Goal: Transaction & Acquisition: Purchase product/service

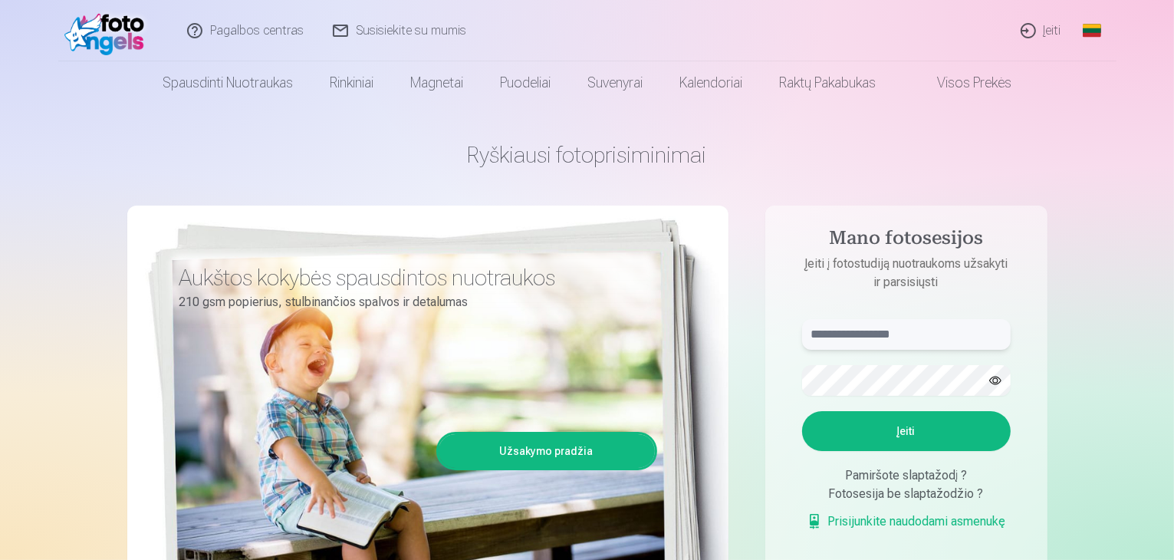
click at [798, 333] on input "text" at bounding box center [906, 334] width 209 height 31
type input "**********"
click at [798, 411] on button "Įeiti" at bounding box center [906, 431] width 209 height 40
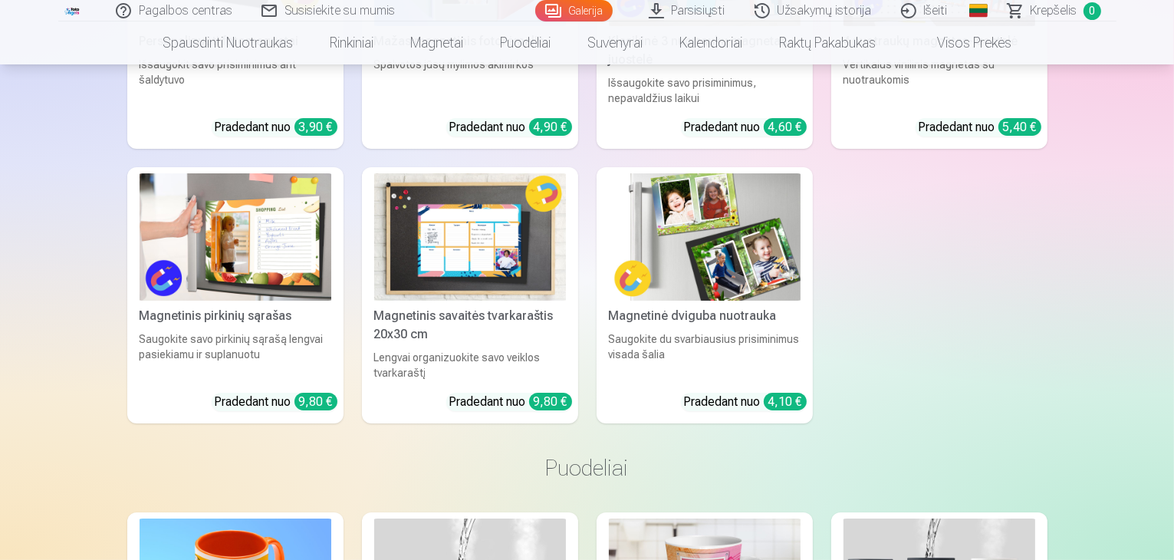
scroll to position [5967, 0]
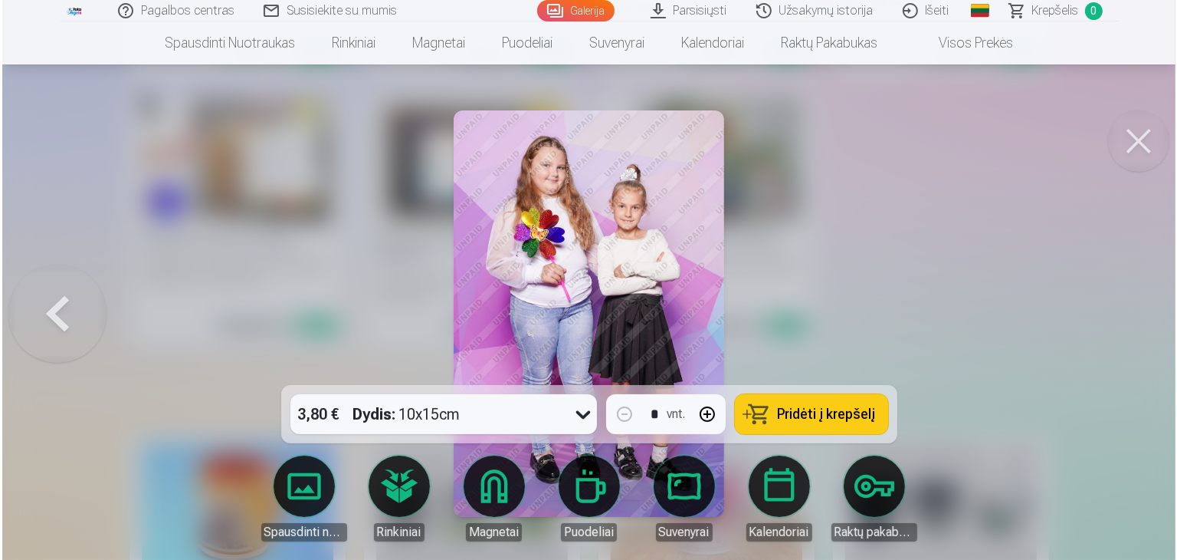
scroll to position [5985, 0]
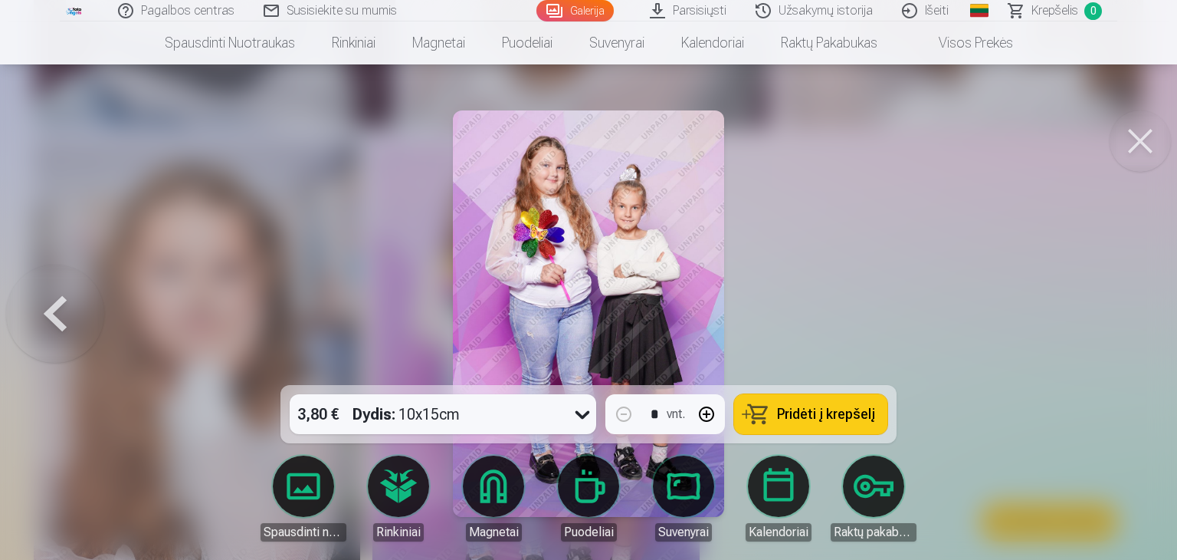
click at [1122, 143] on button at bounding box center [1140, 140] width 61 height 61
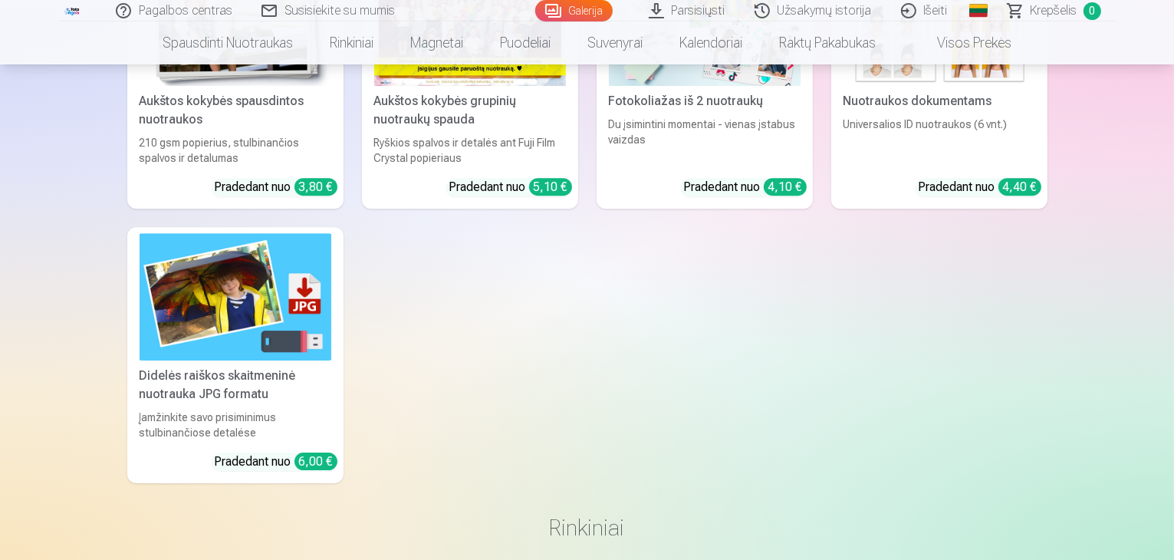
scroll to position [4817, 0]
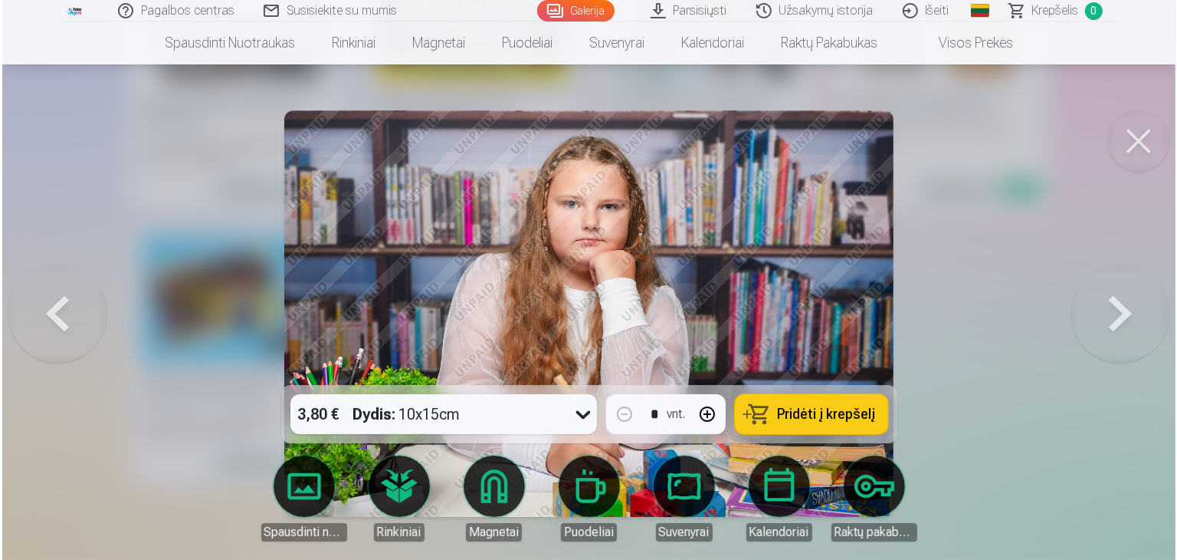
scroll to position [4831, 0]
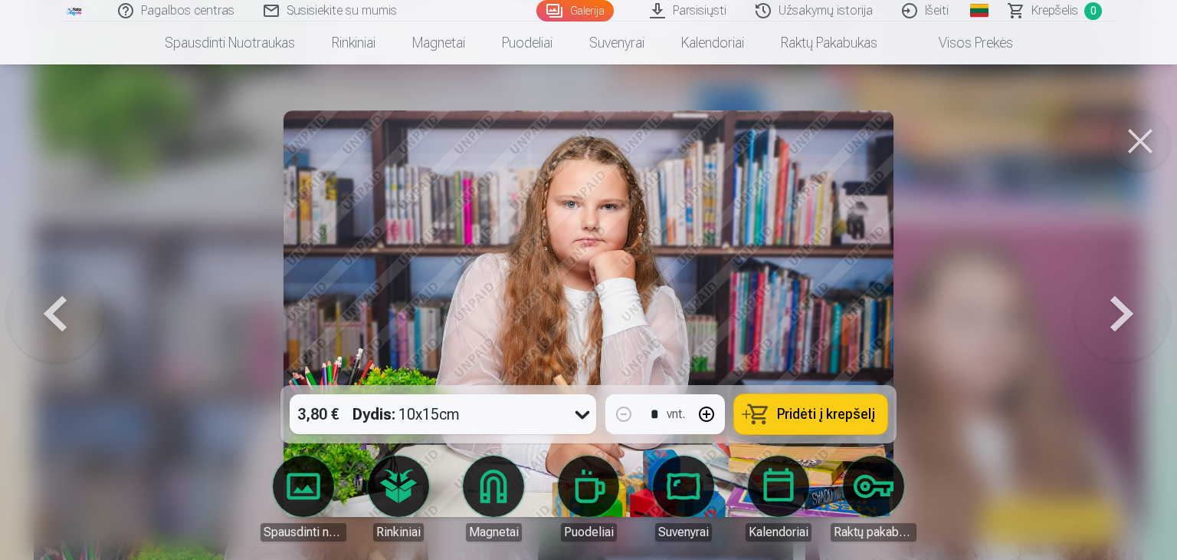
click at [970, 294] on div at bounding box center [588, 280] width 1177 height 560
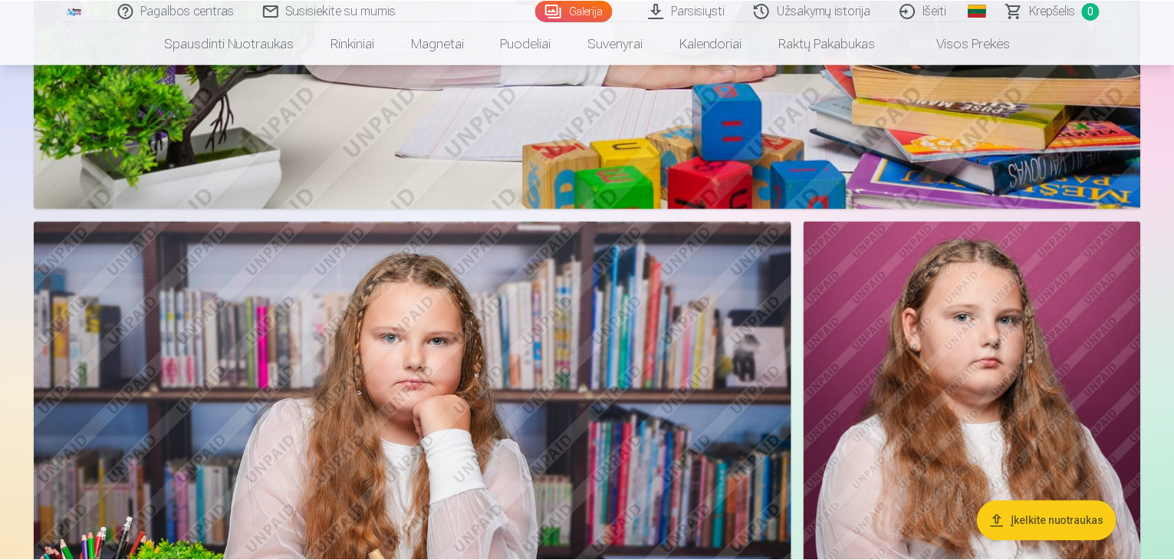
scroll to position [4817, 0]
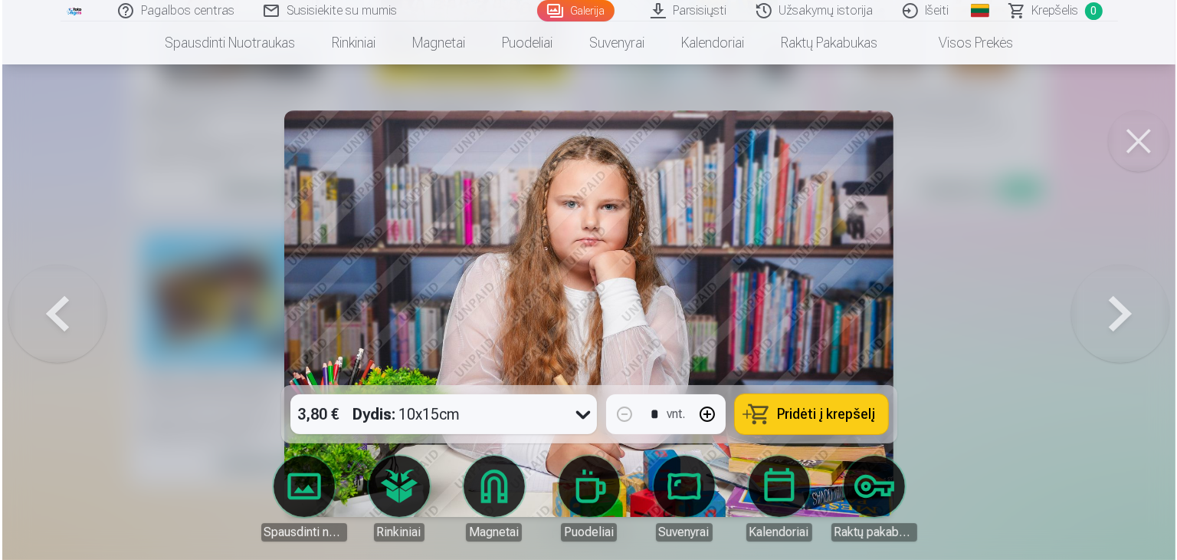
scroll to position [4831, 0]
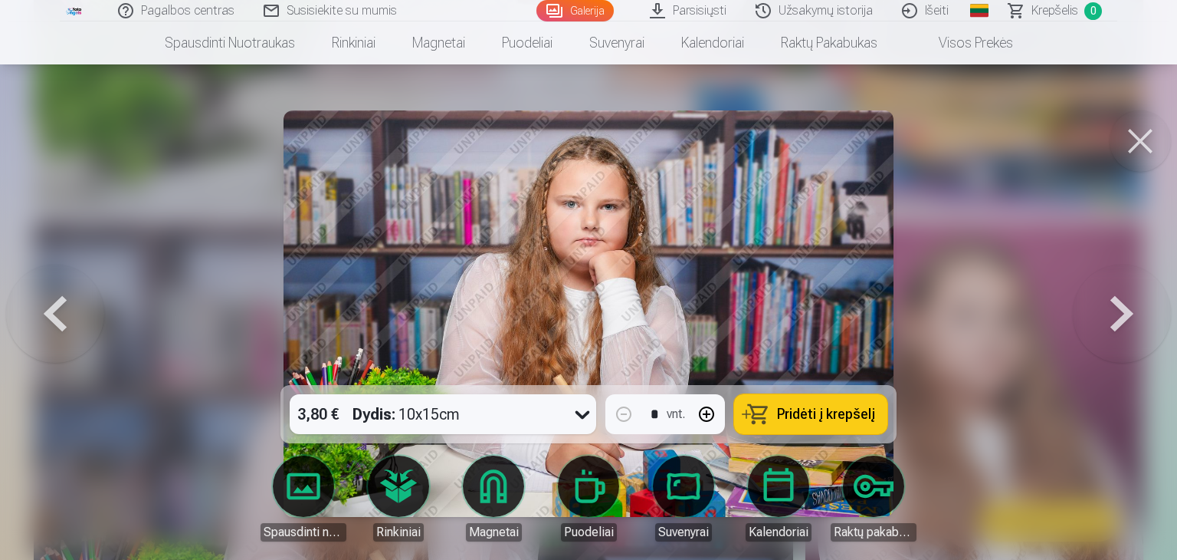
drag, startPoint x: 101, startPoint y: 327, endPoint x: 83, endPoint y: 291, distance: 39.8
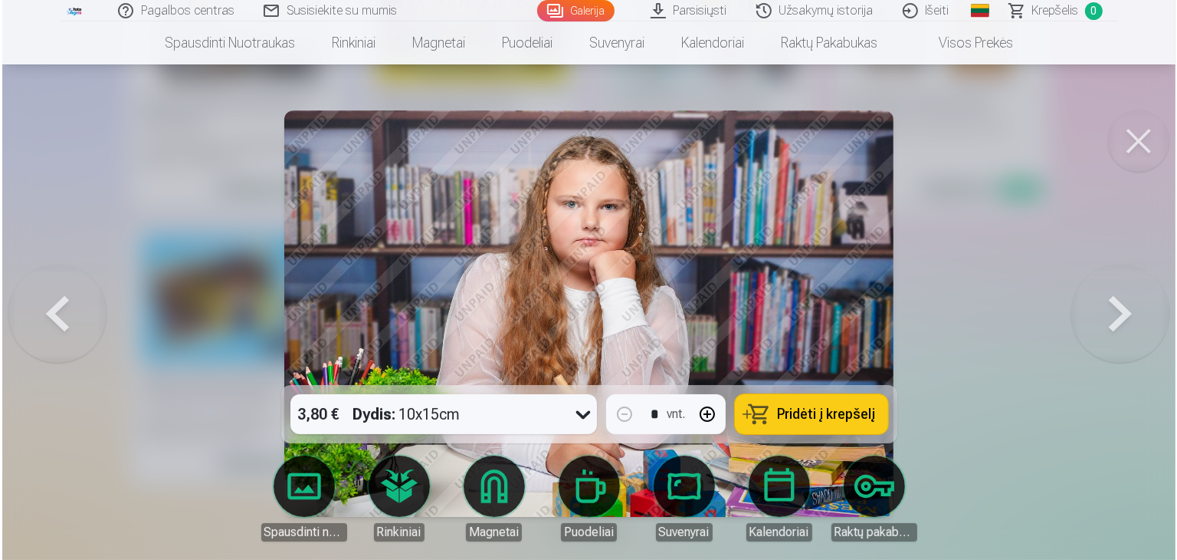
scroll to position [4831, 0]
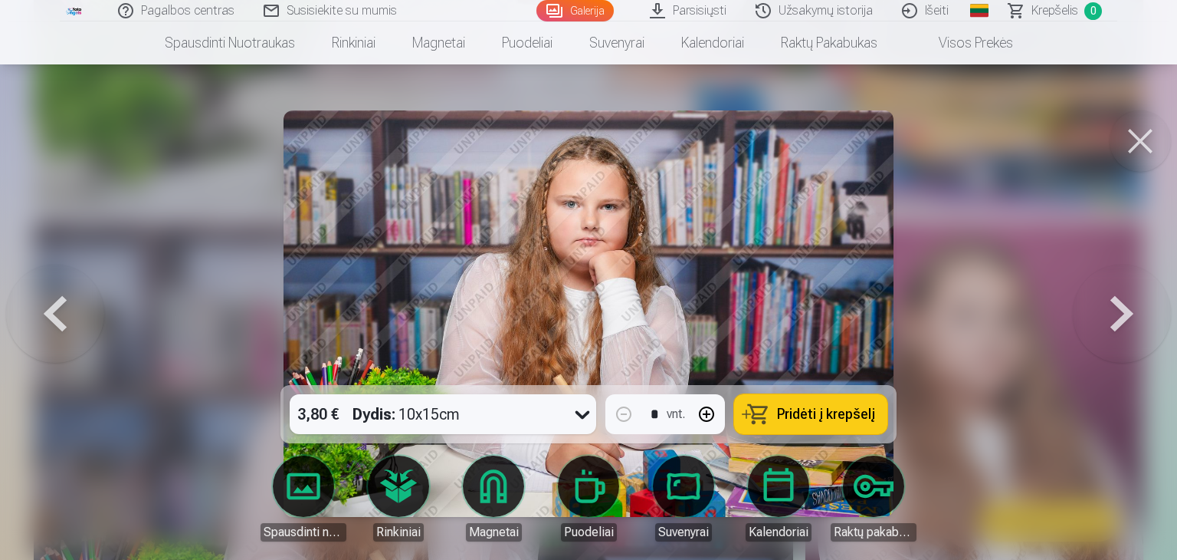
click at [48, 326] on button at bounding box center [55, 314] width 98 height 112
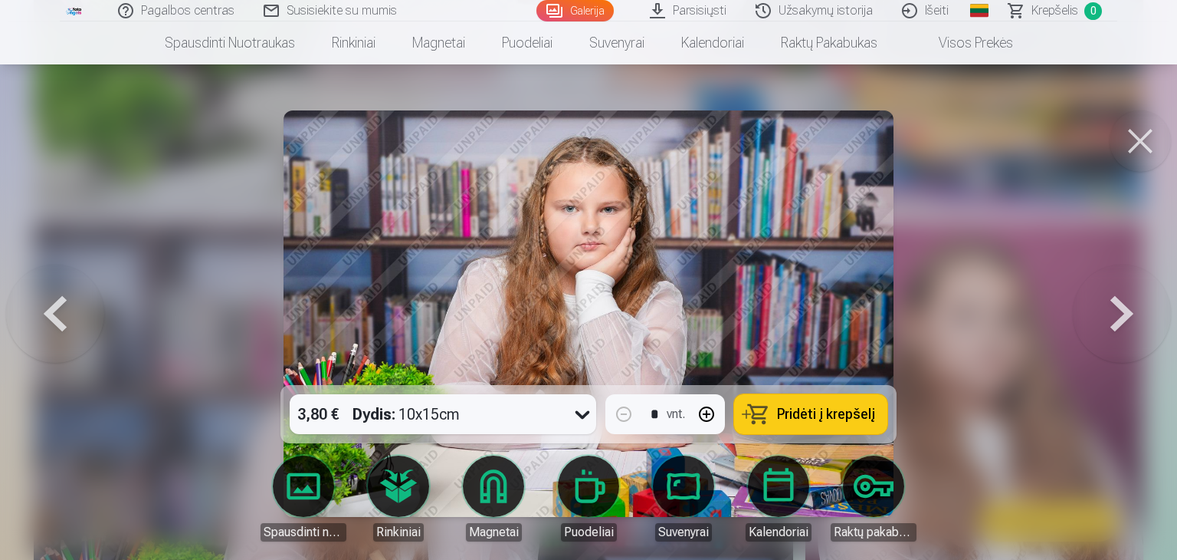
click at [68, 306] on button at bounding box center [55, 314] width 98 height 112
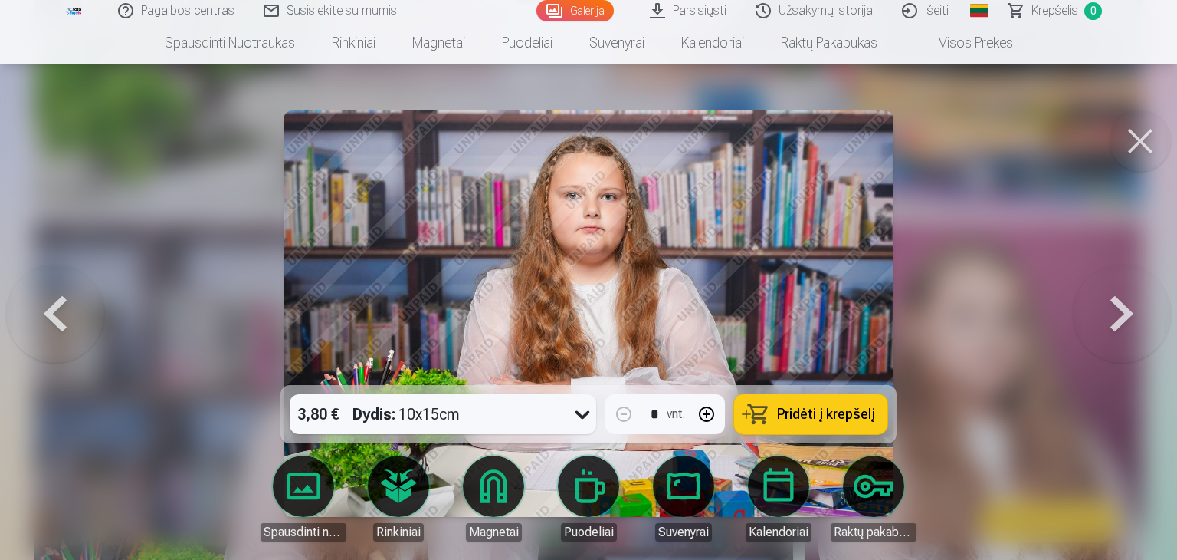
click at [72, 310] on button at bounding box center [55, 314] width 98 height 112
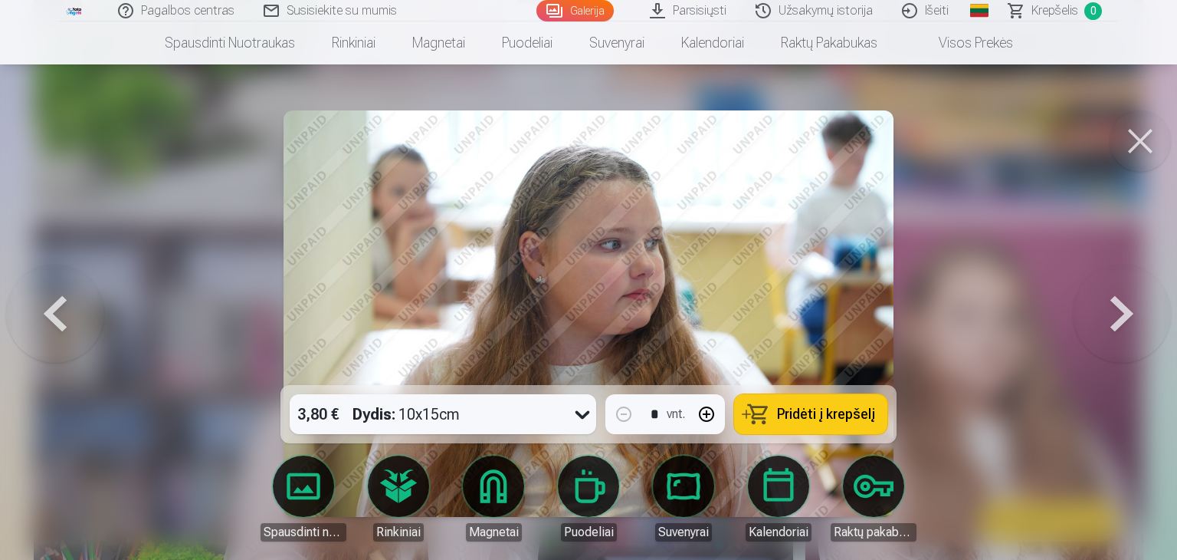
click at [72, 309] on button at bounding box center [55, 314] width 98 height 112
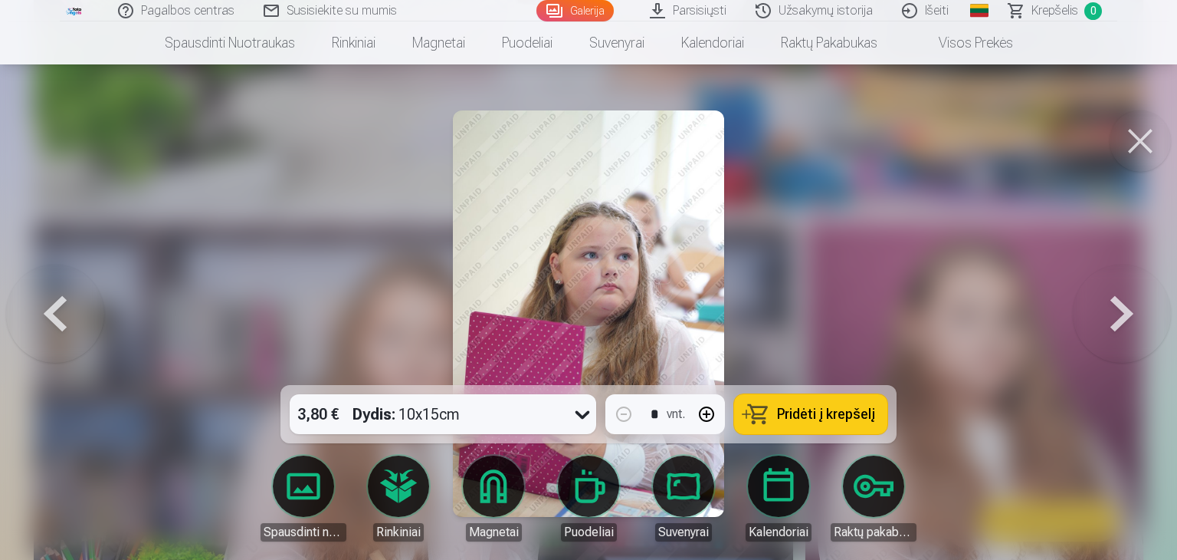
click at [72, 309] on button at bounding box center [55, 314] width 98 height 112
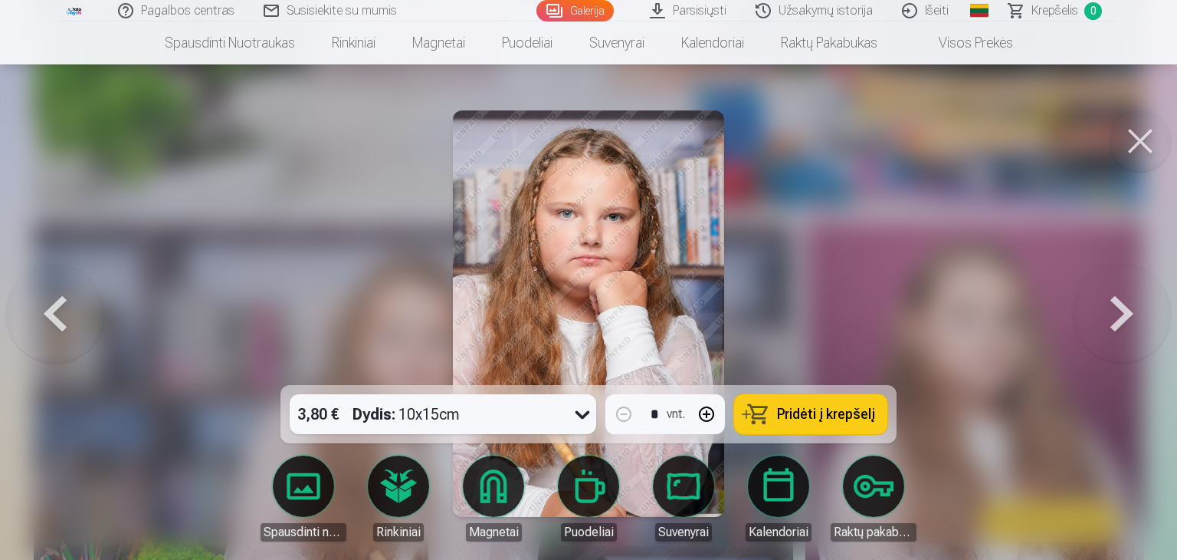
click at [72, 309] on button at bounding box center [55, 314] width 98 height 112
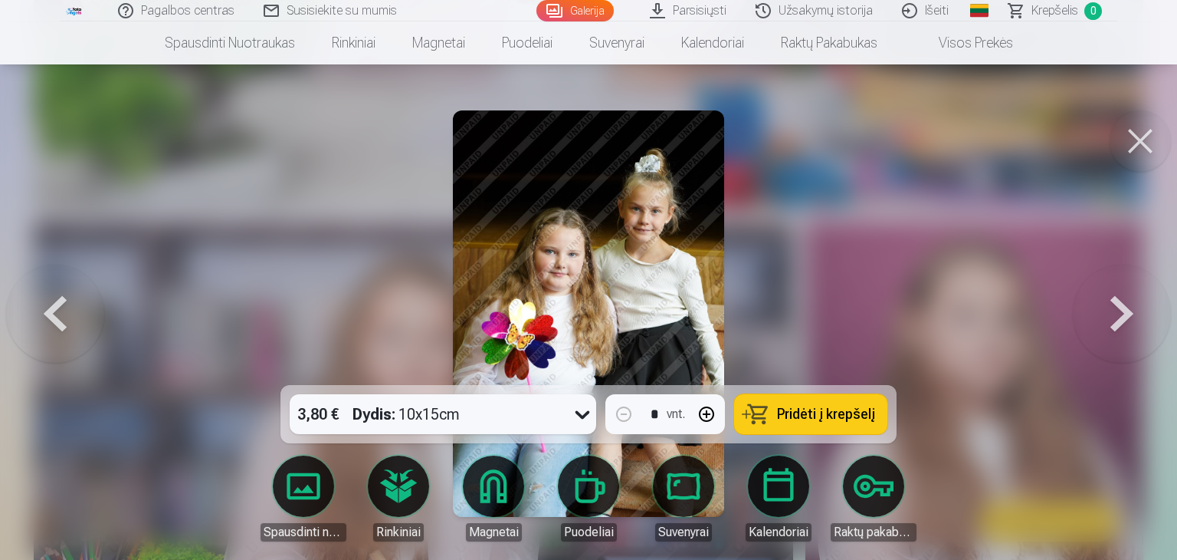
click at [72, 309] on button at bounding box center [55, 314] width 98 height 112
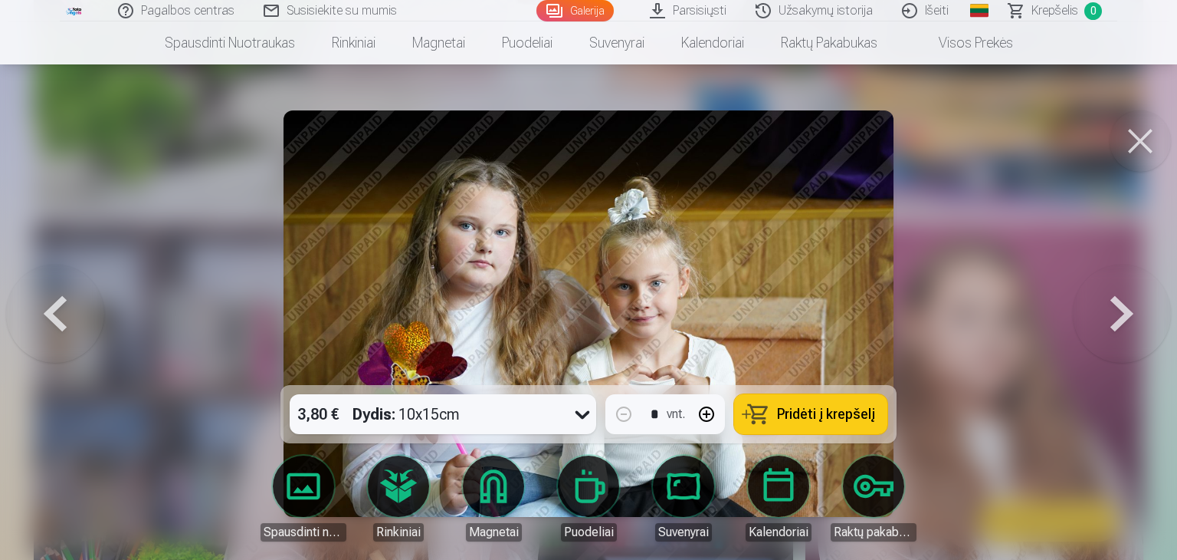
click at [72, 309] on button at bounding box center [55, 314] width 98 height 112
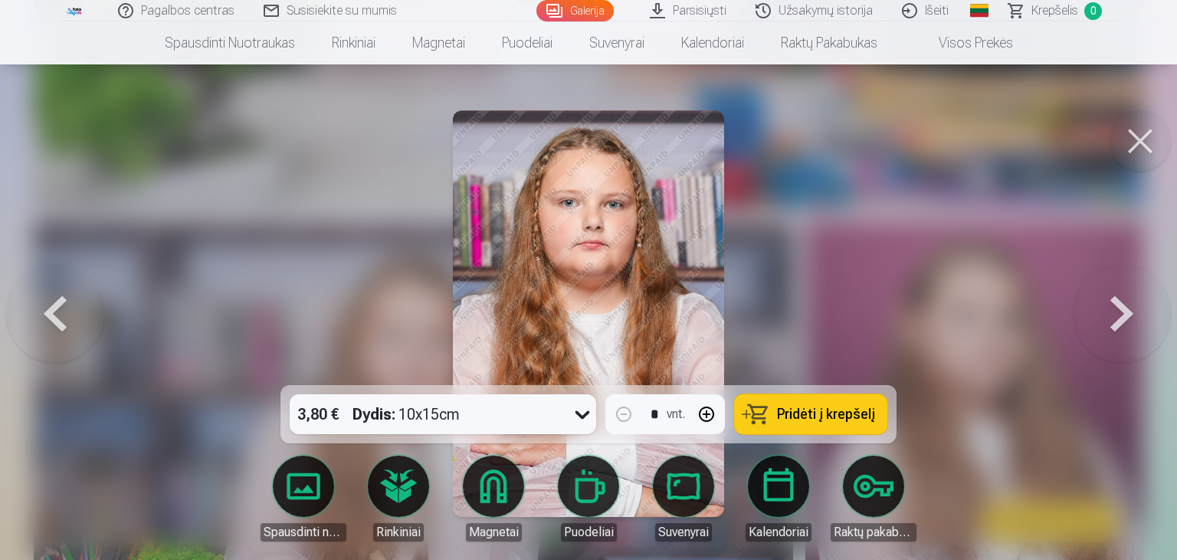
click at [72, 309] on button at bounding box center [55, 314] width 98 height 112
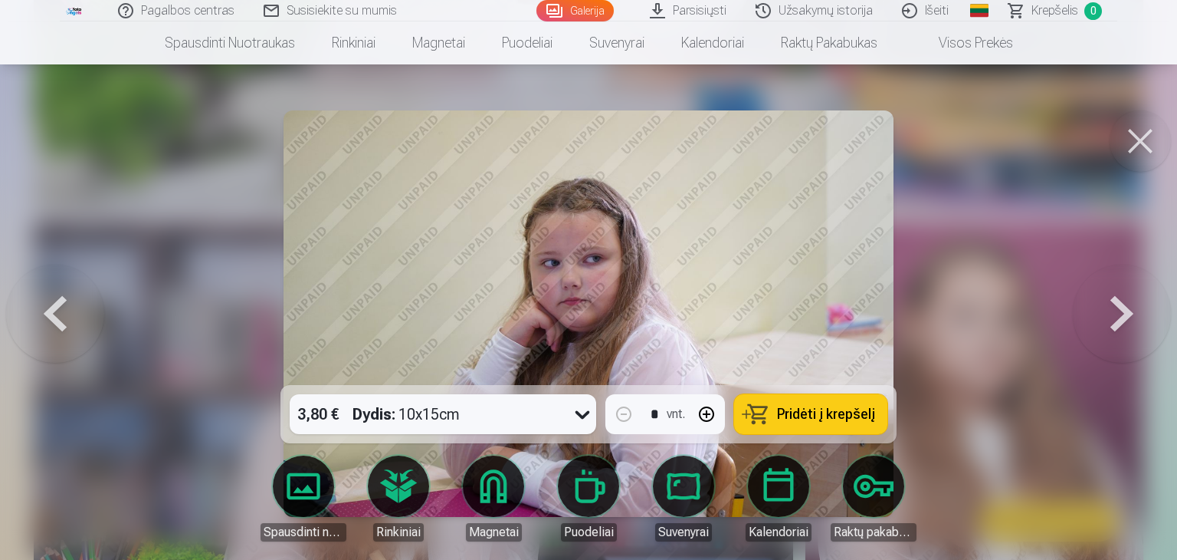
click at [71, 308] on button at bounding box center [55, 314] width 98 height 112
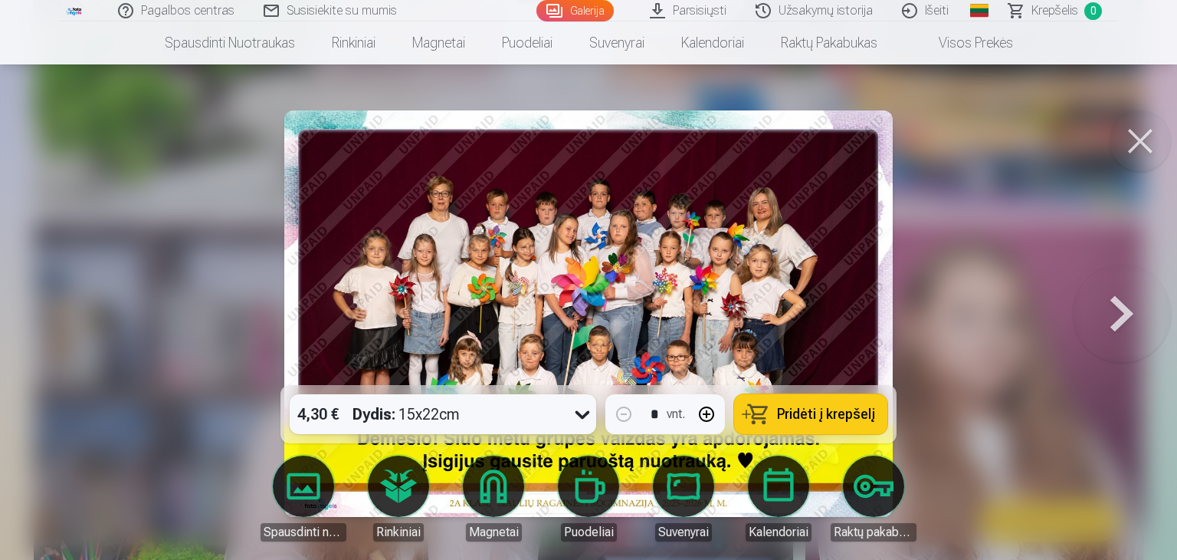
click at [89, 301] on div at bounding box center [588, 280] width 1177 height 560
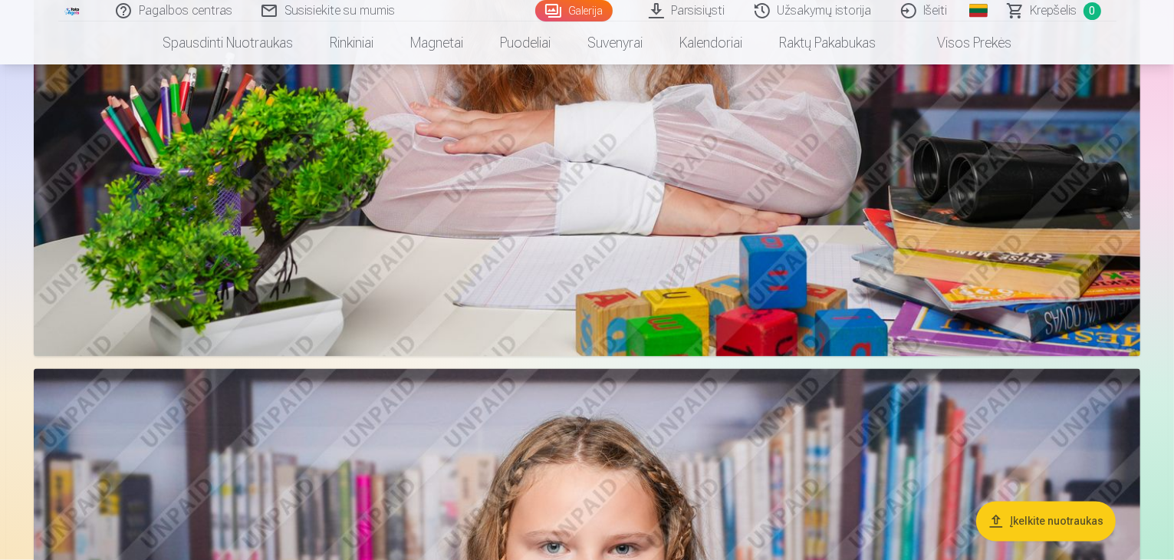
scroll to position [2683, 0]
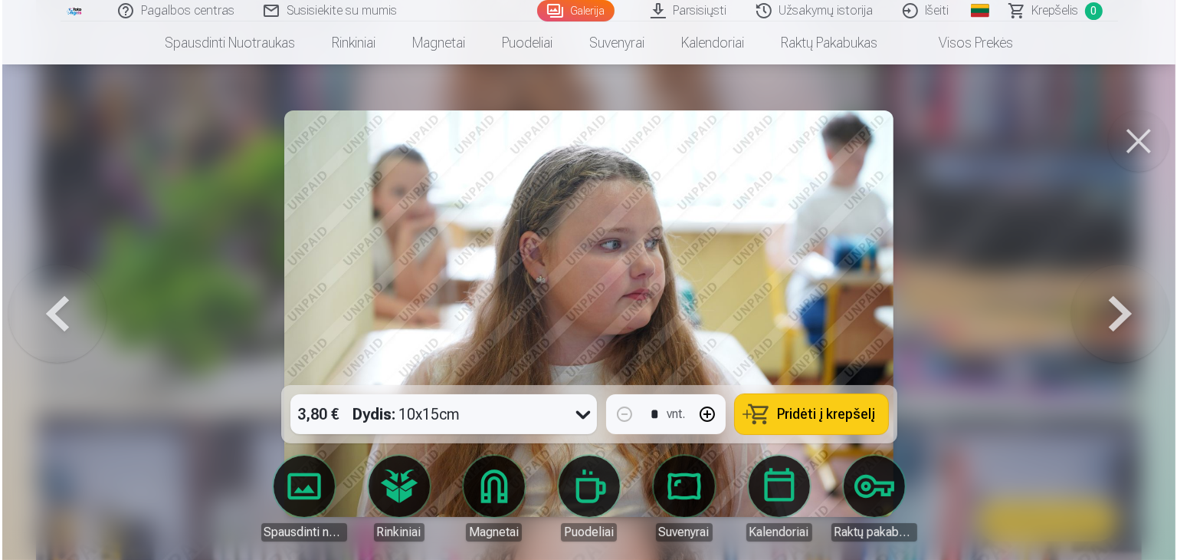
scroll to position [2688, 0]
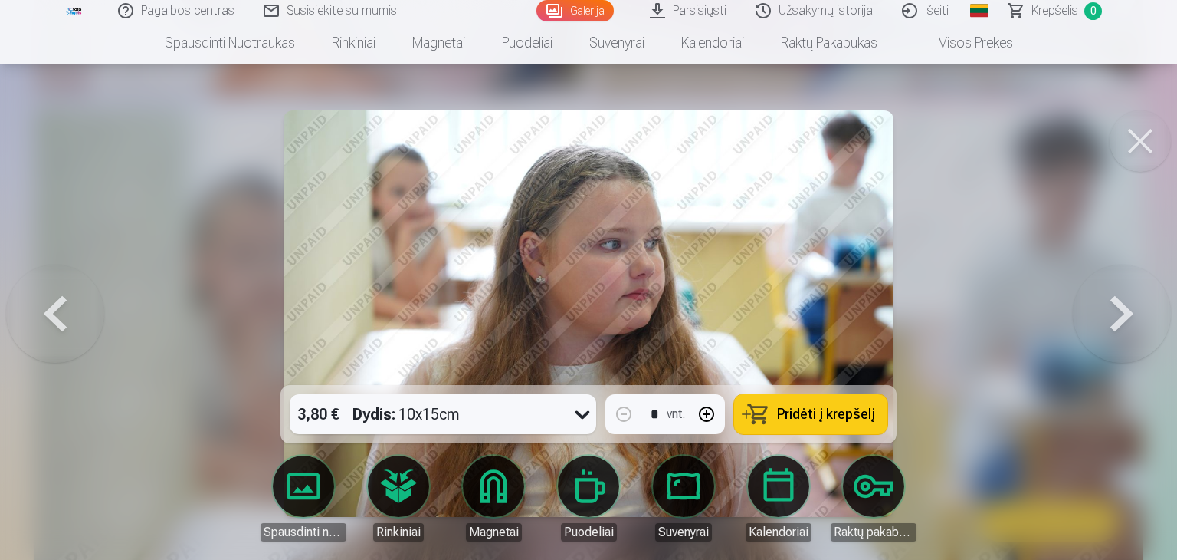
click at [1137, 327] on button at bounding box center [1122, 314] width 98 height 112
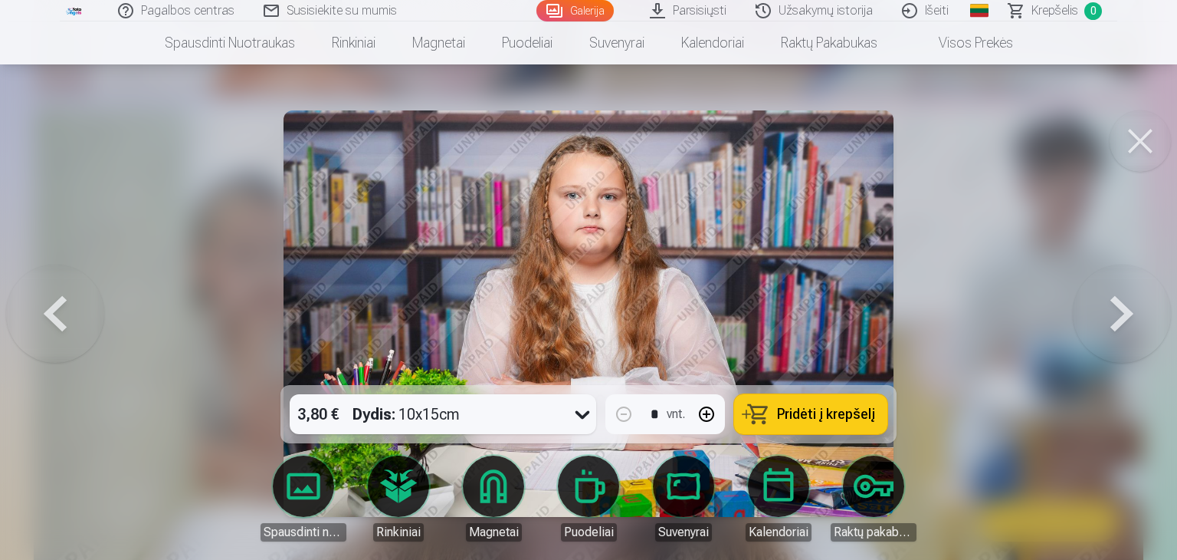
click at [1119, 323] on button at bounding box center [1122, 314] width 98 height 112
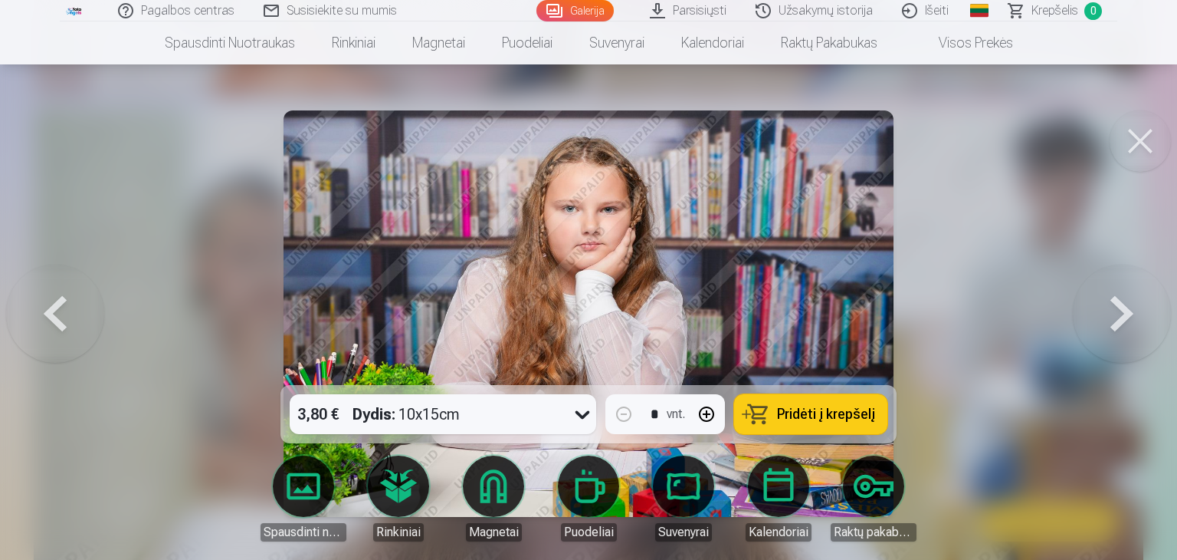
click at [90, 287] on button at bounding box center [55, 314] width 98 height 112
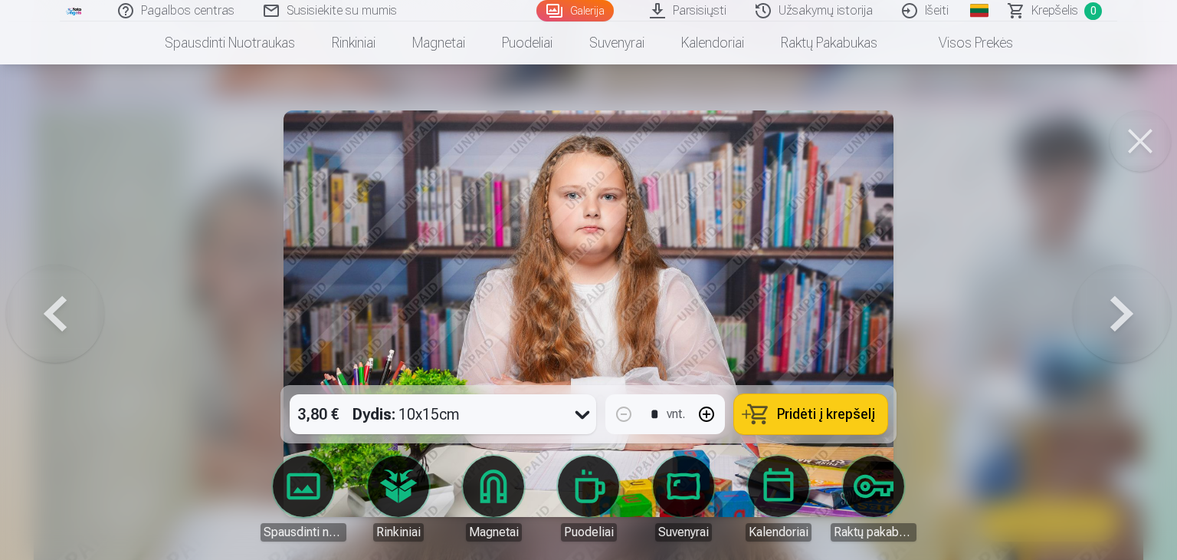
click at [1096, 333] on button at bounding box center [1122, 314] width 98 height 112
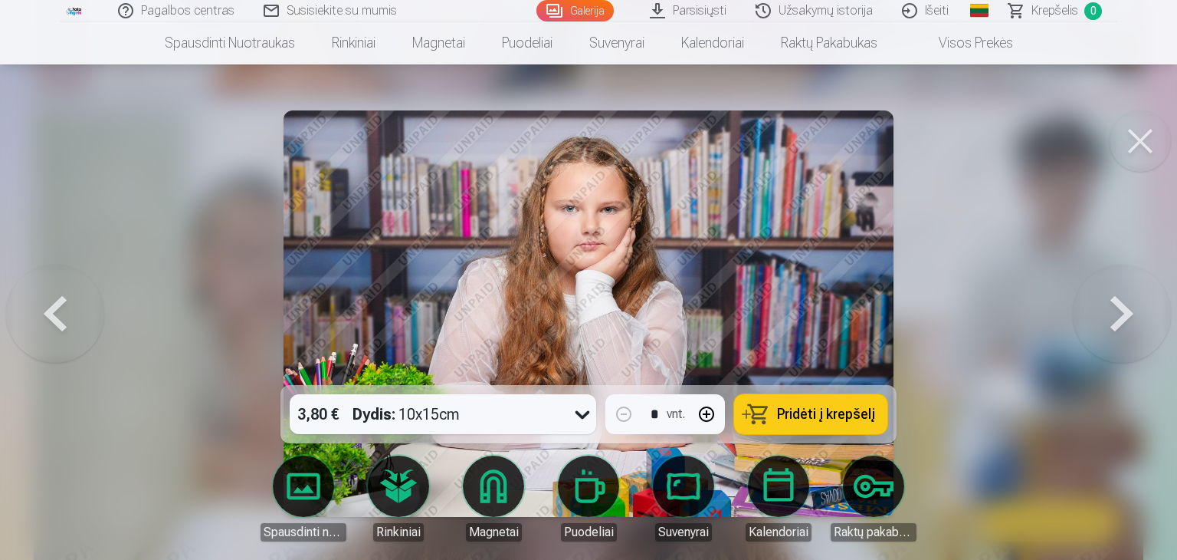
click at [1138, 312] on button at bounding box center [1122, 314] width 98 height 112
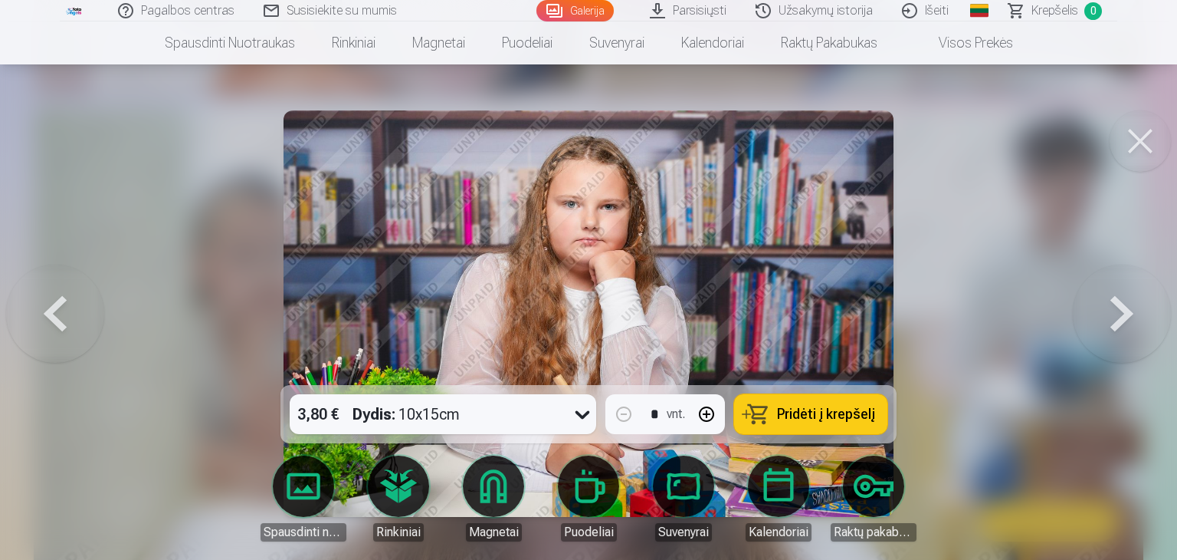
click at [1138, 310] on button at bounding box center [1122, 314] width 98 height 112
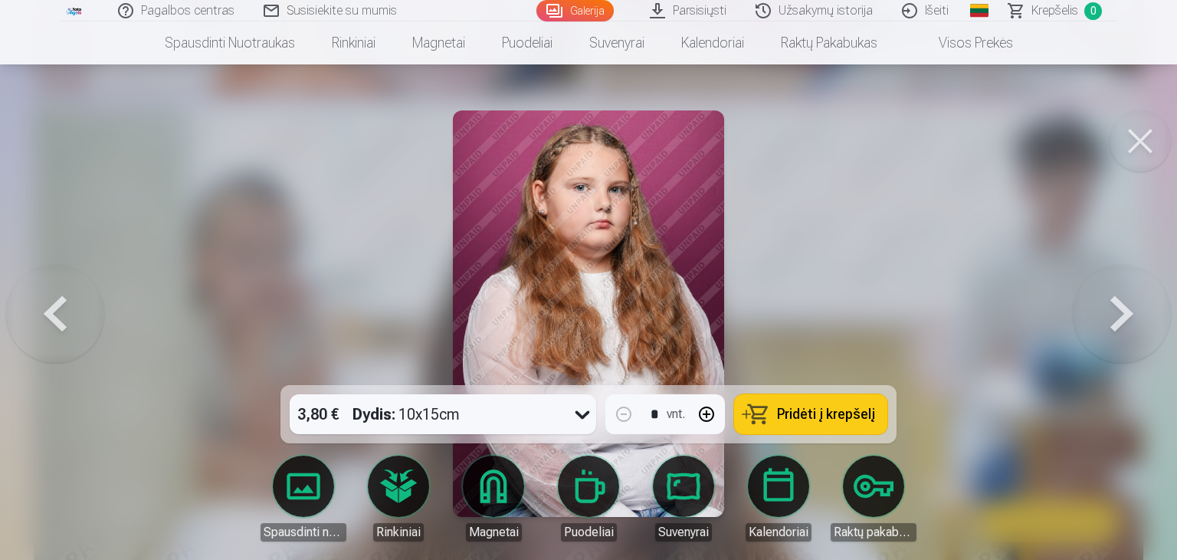
click at [1138, 310] on button at bounding box center [1122, 314] width 98 height 112
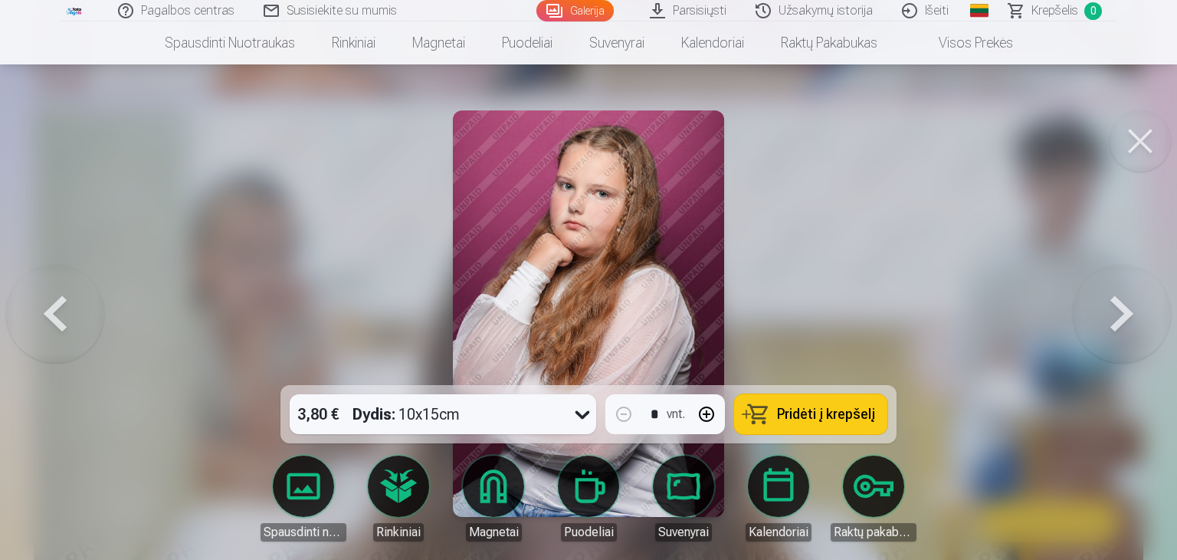
click at [1138, 310] on button at bounding box center [1122, 314] width 98 height 112
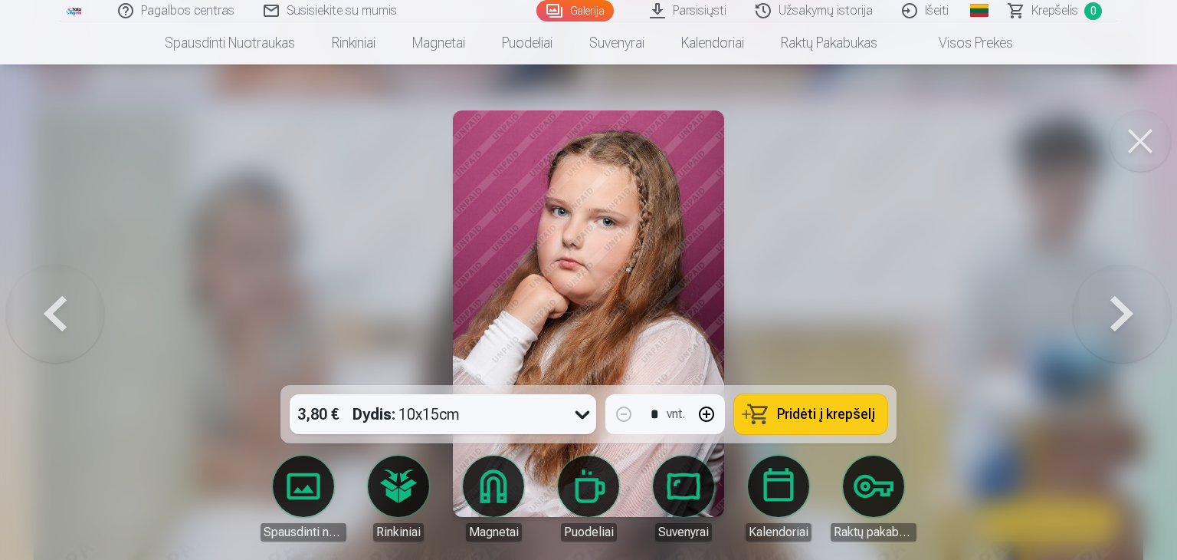
click at [1138, 310] on button at bounding box center [1122, 314] width 98 height 112
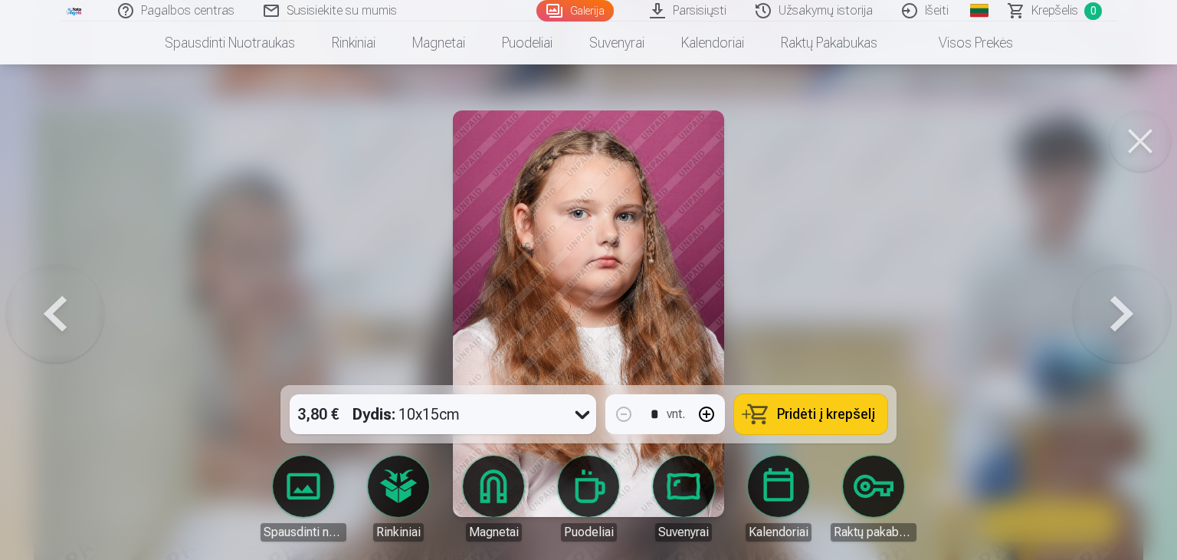
click at [1137, 312] on button at bounding box center [1122, 314] width 98 height 112
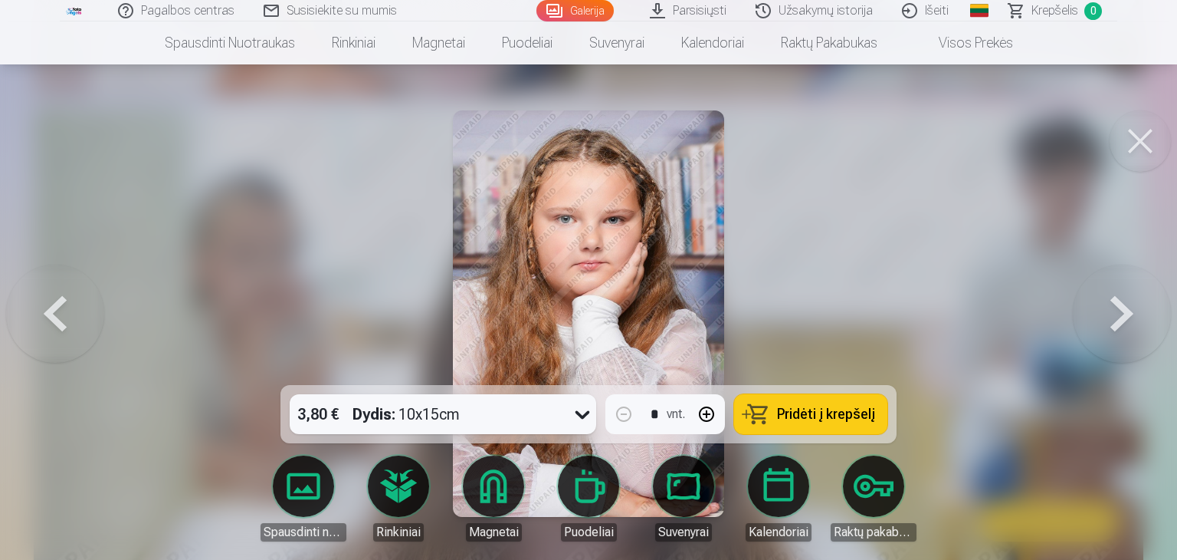
click at [1137, 311] on button at bounding box center [1122, 314] width 98 height 112
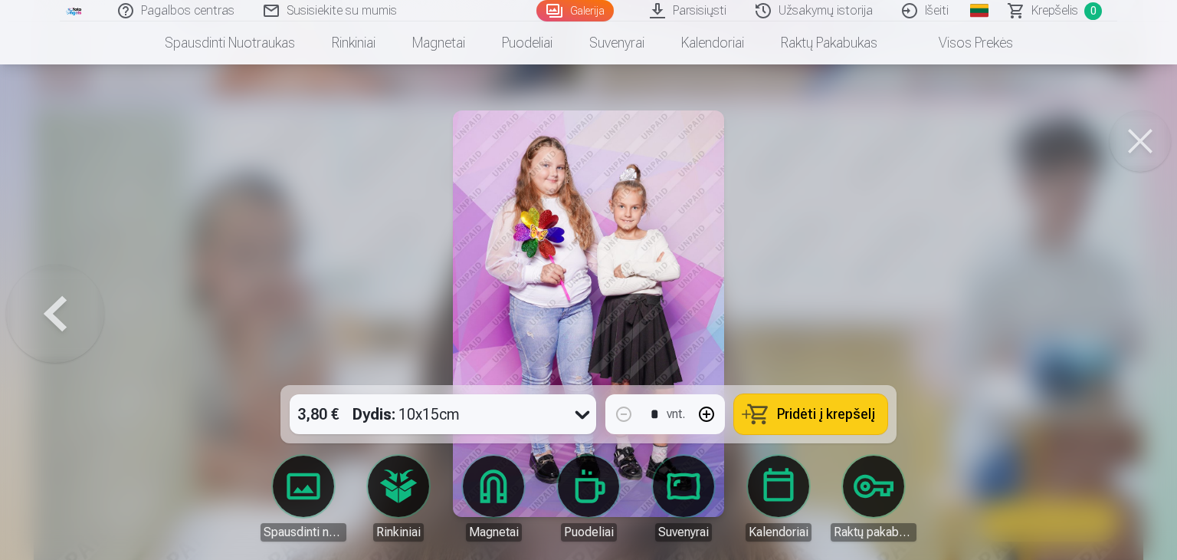
click at [1118, 314] on div at bounding box center [588, 280] width 1177 height 560
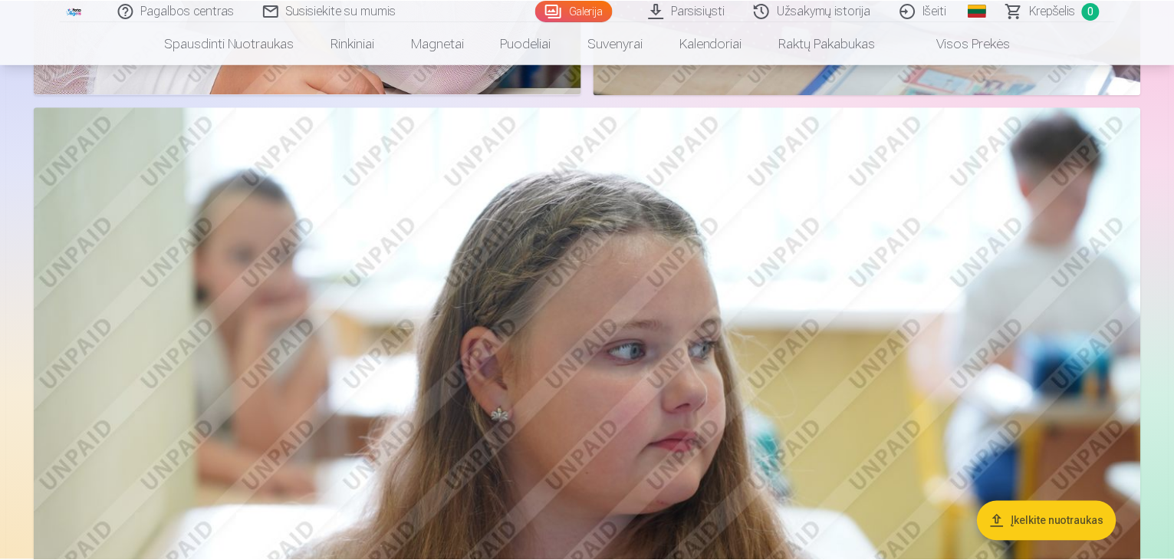
scroll to position [2683, 0]
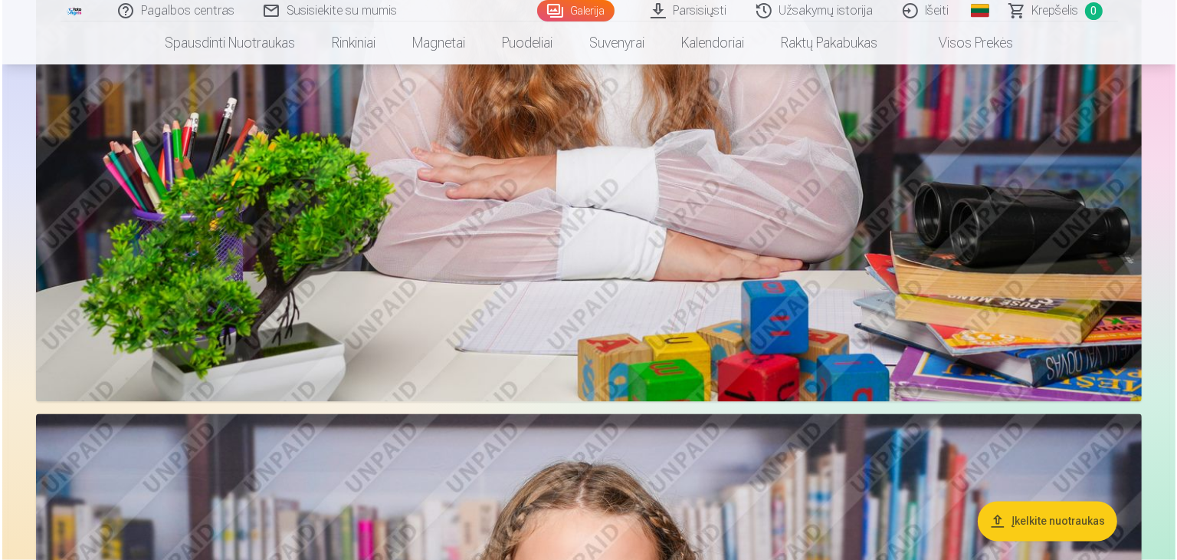
scroll to position [2688, 0]
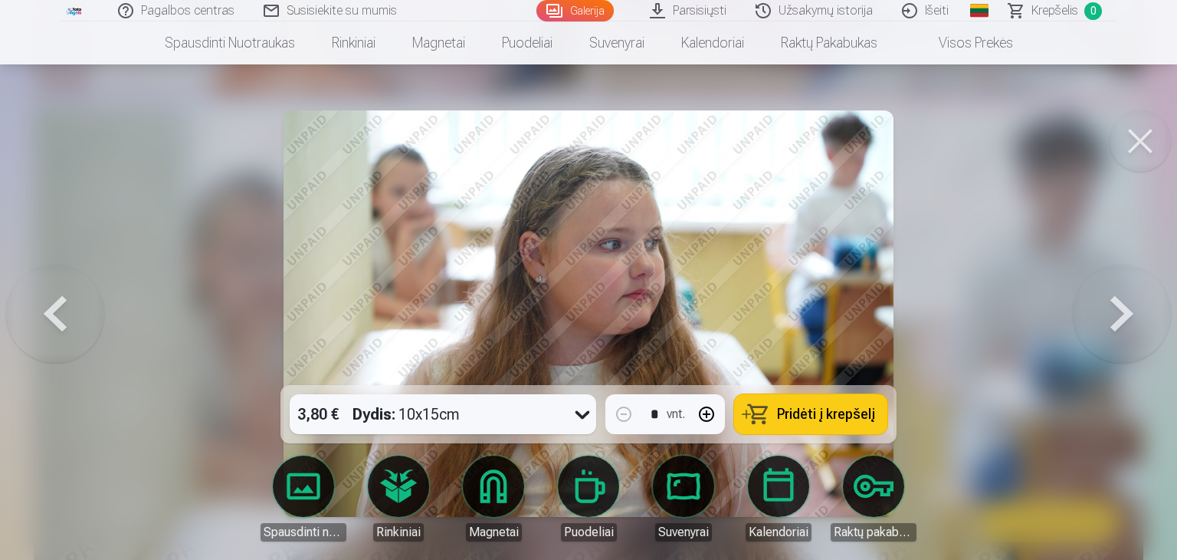
click at [86, 298] on button at bounding box center [55, 314] width 98 height 112
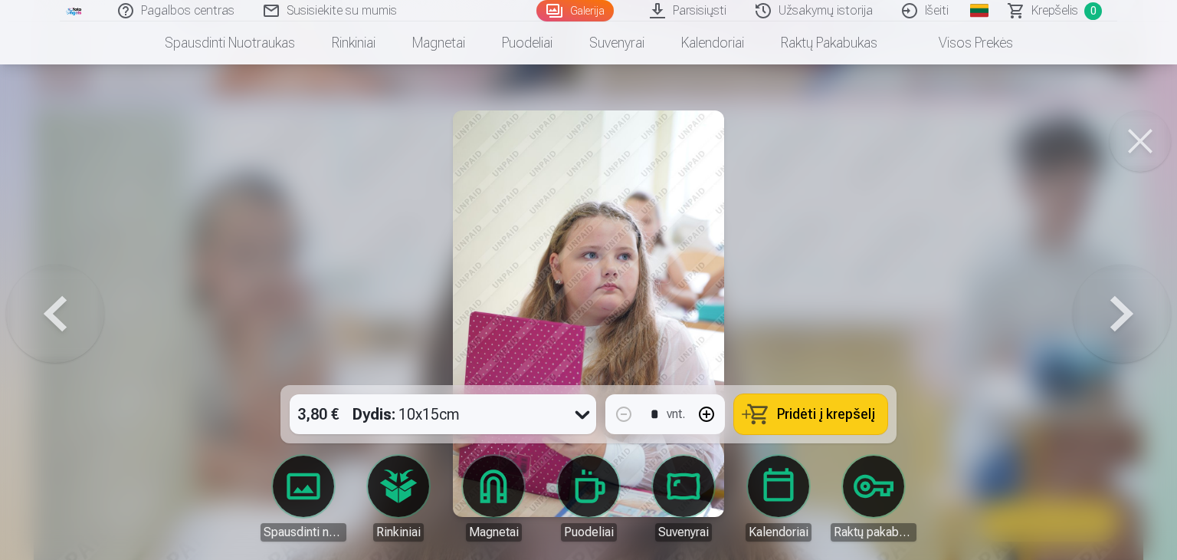
click at [85, 318] on button at bounding box center [55, 314] width 98 height 112
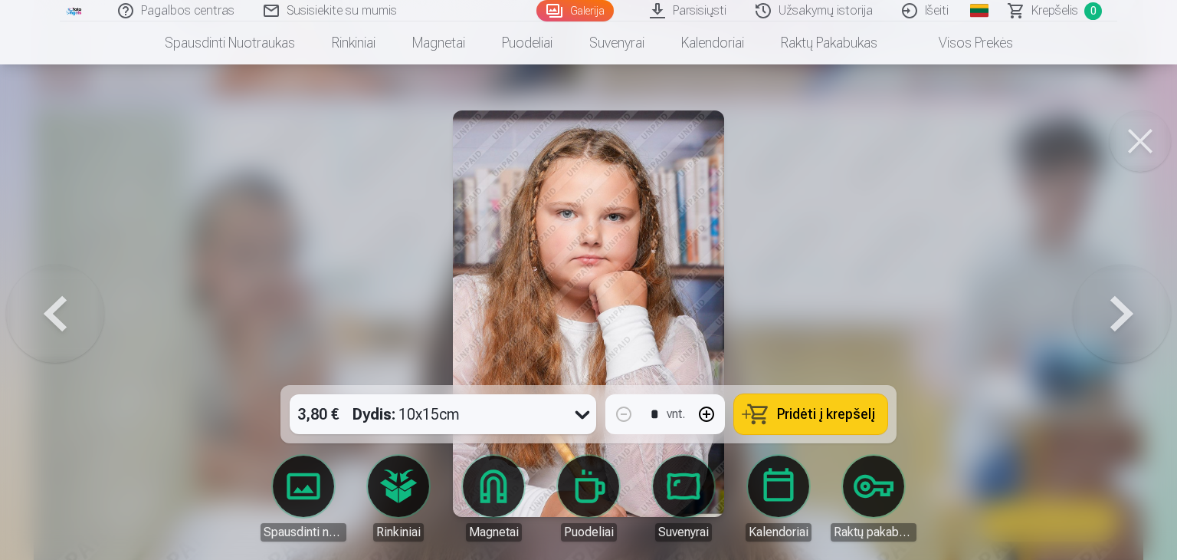
click at [88, 320] on button at bounding box center [55, 314] width 98 height 112
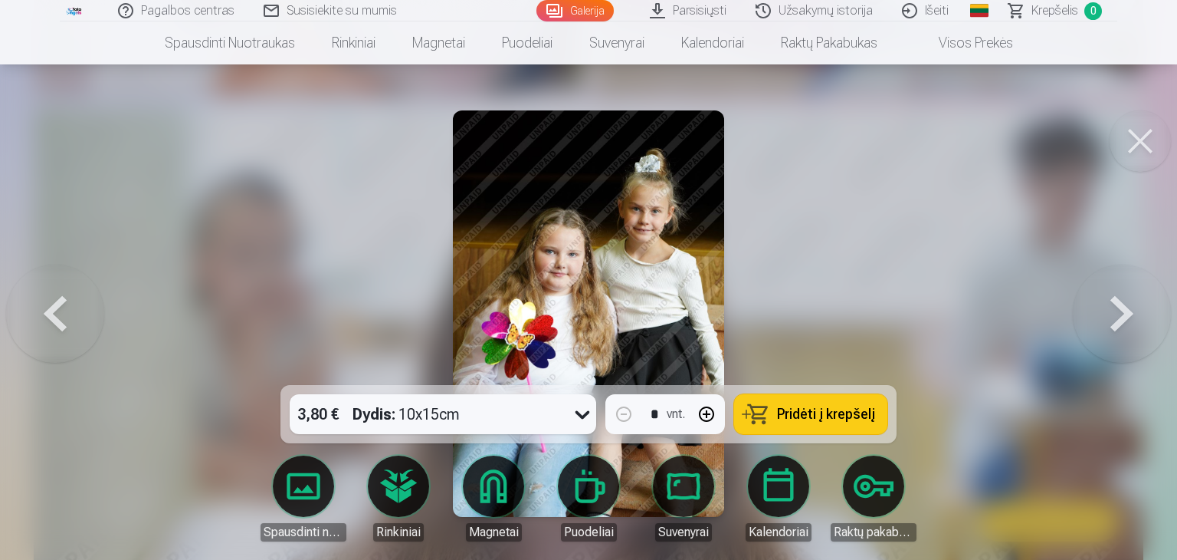
click at [83, 319] on button at bounding box center [55, 314] width 98 height 112
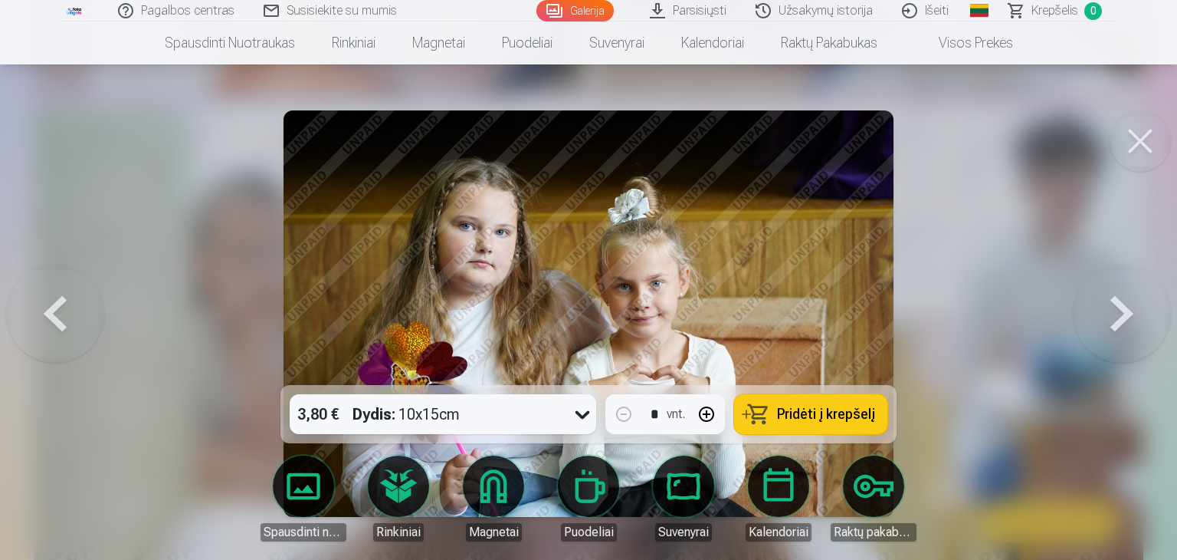
click at [80, 318] on button at bounding box center [55, 314] width 98 height 112
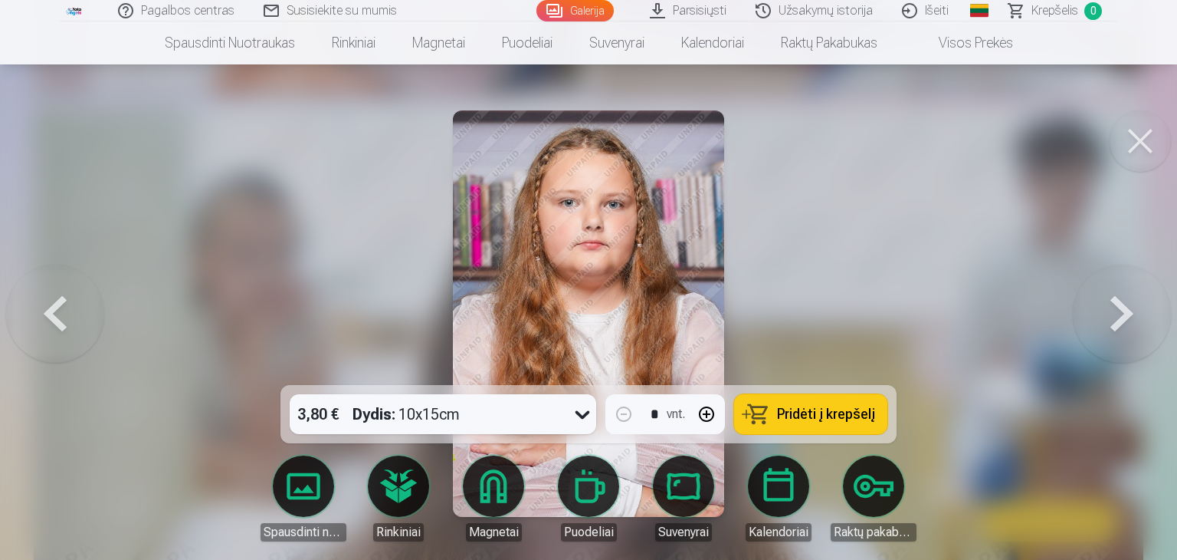
click at [80, 318] on button at bounding box center [55, 314] width 98 height 112
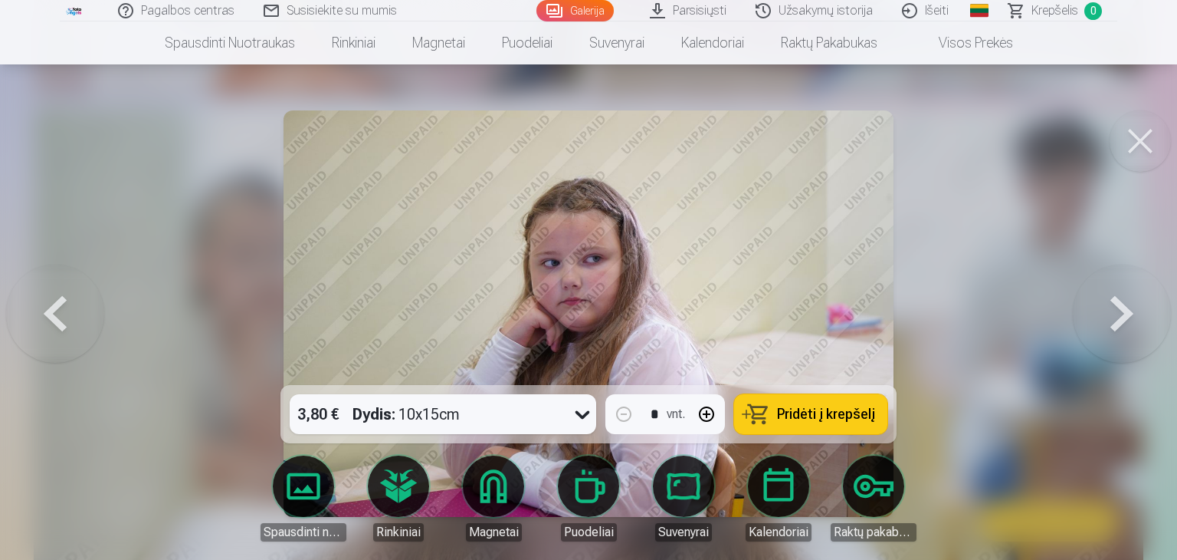
click at [79, 319] on button at bounding box center [55, 314] width 98 height 112
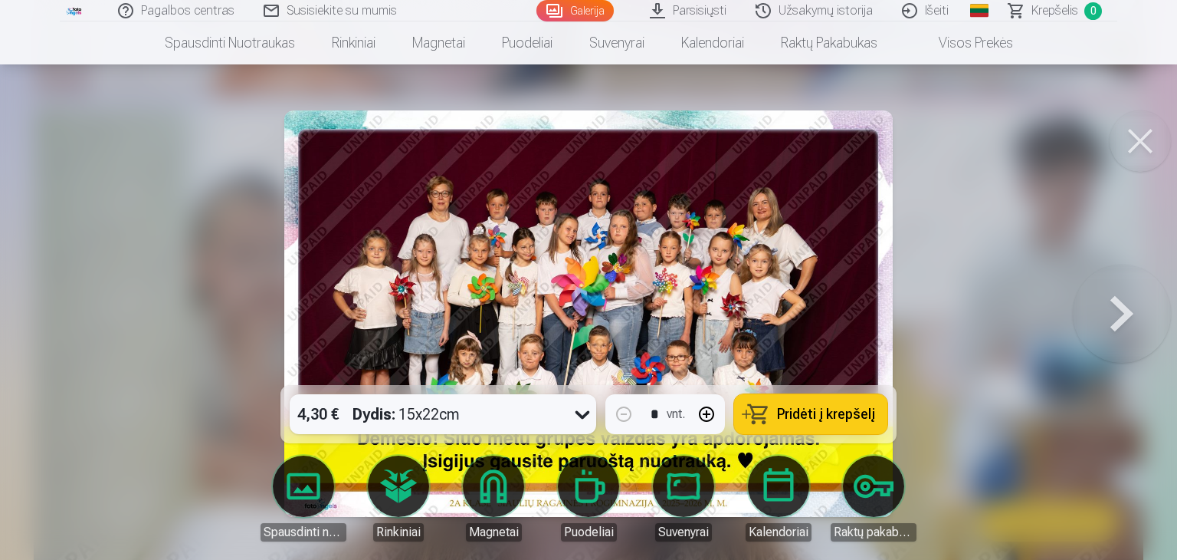
click at [799, 397] on button "Pridėti į krepšelį" at bounding box center [810, 414] width 153 height 40
click at [1126, 332] on button at bounding box center [1122, 314] width 98 height 112
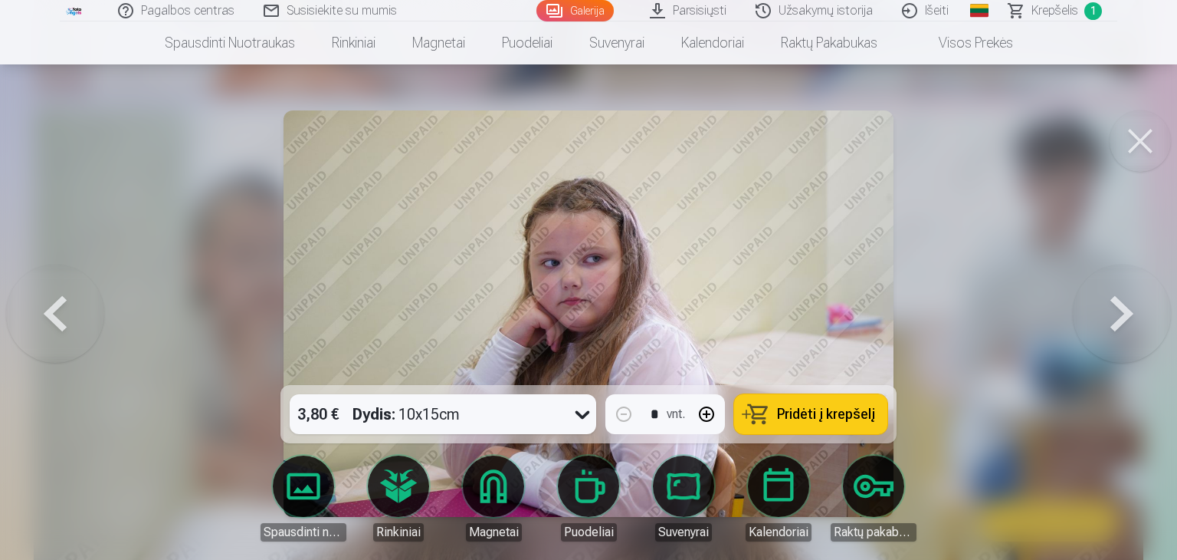
click at [1121, 332] on button at bounding box center [1122, 314] width 98 height 112
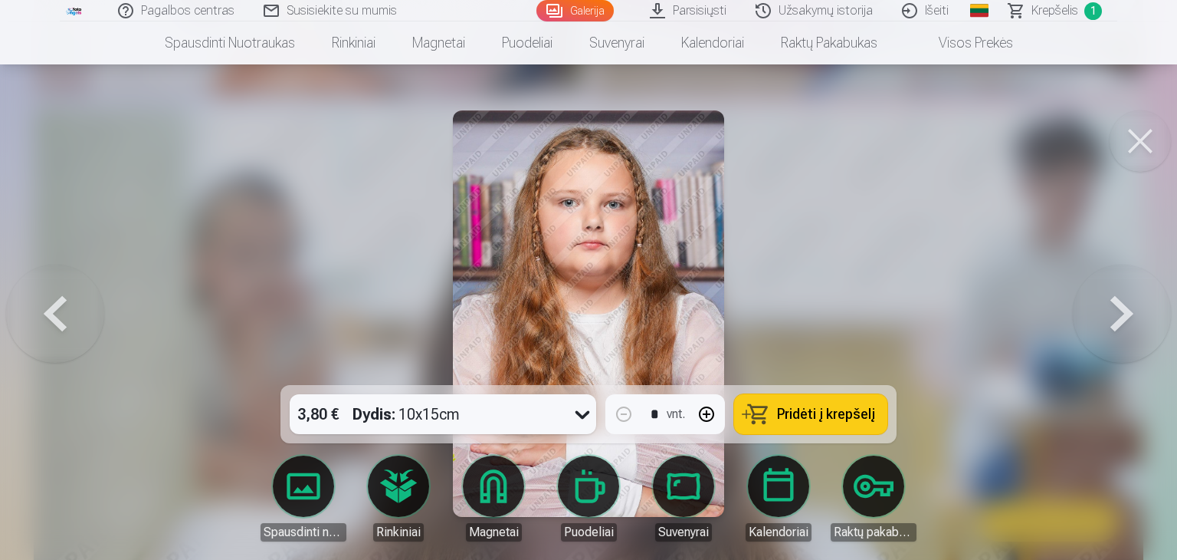
click at [1120, 332] on button at bounding box center [1122, 314] width 98 height 112
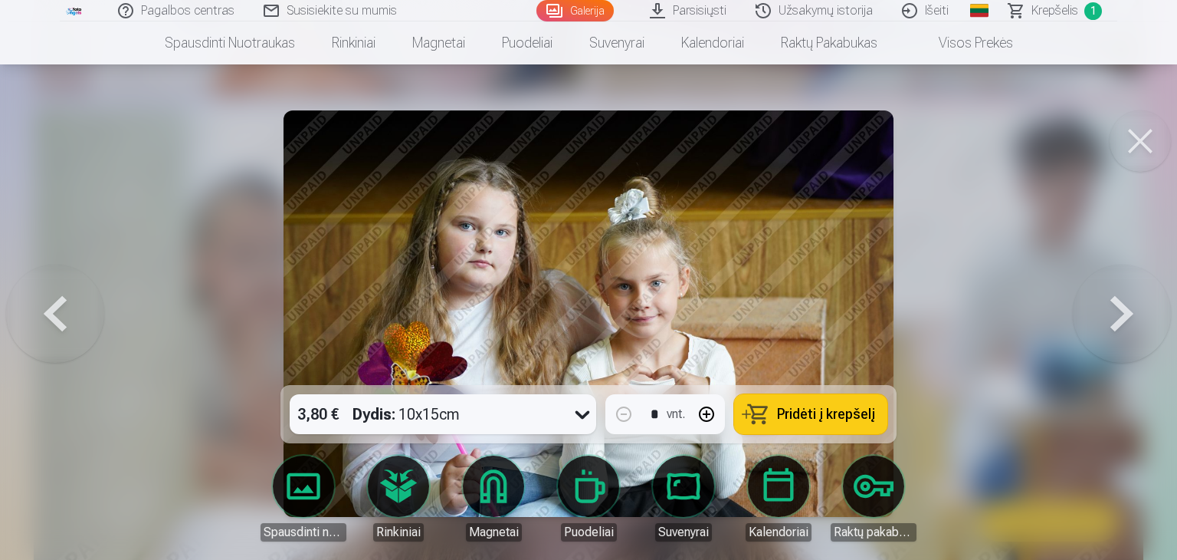
click at [1118, 333] on button at bounding box center [1122, 314] width 98 height 112
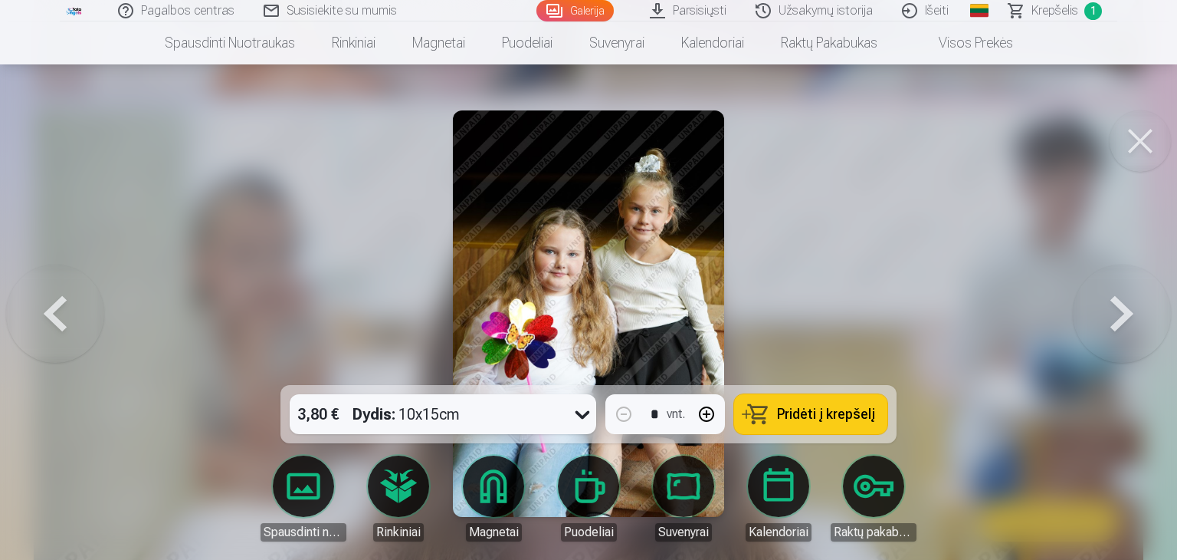
click at [1118, 333] on button at bounding box center [1122, 314] width 98 height 112
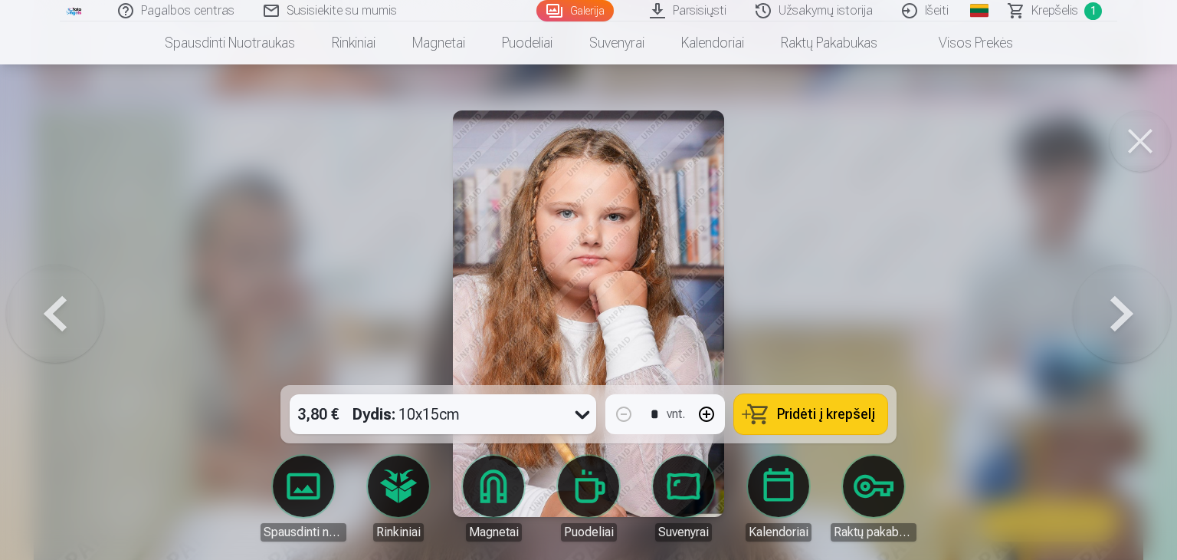
click at [1118, 333] on button at bounding box center [1122, 314] width 98 height 112
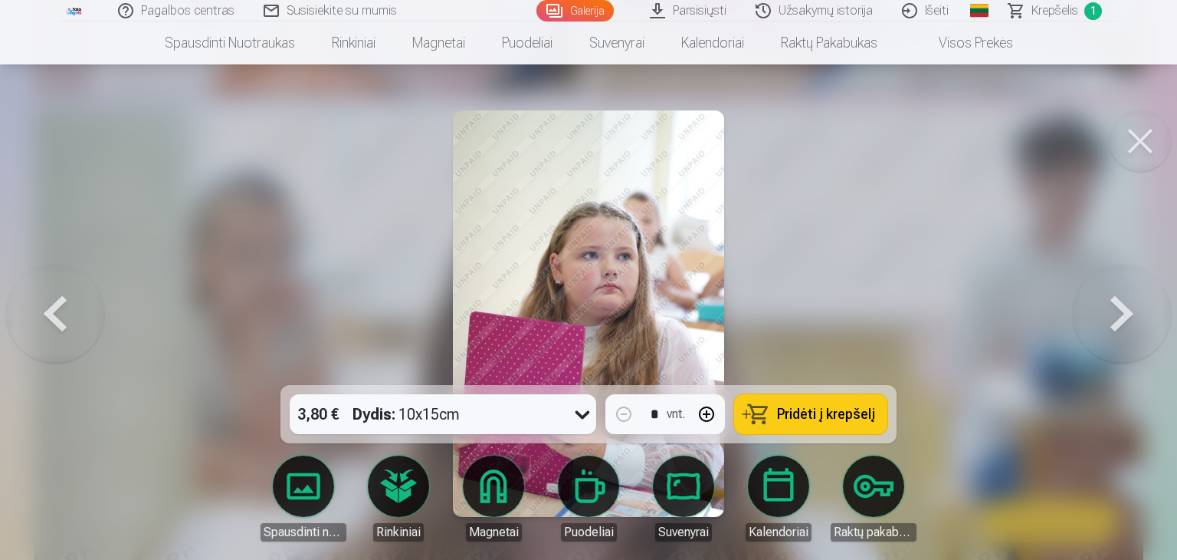
click at [1118, 333] on button at bounding box center [1122, 314] width 98 height 112
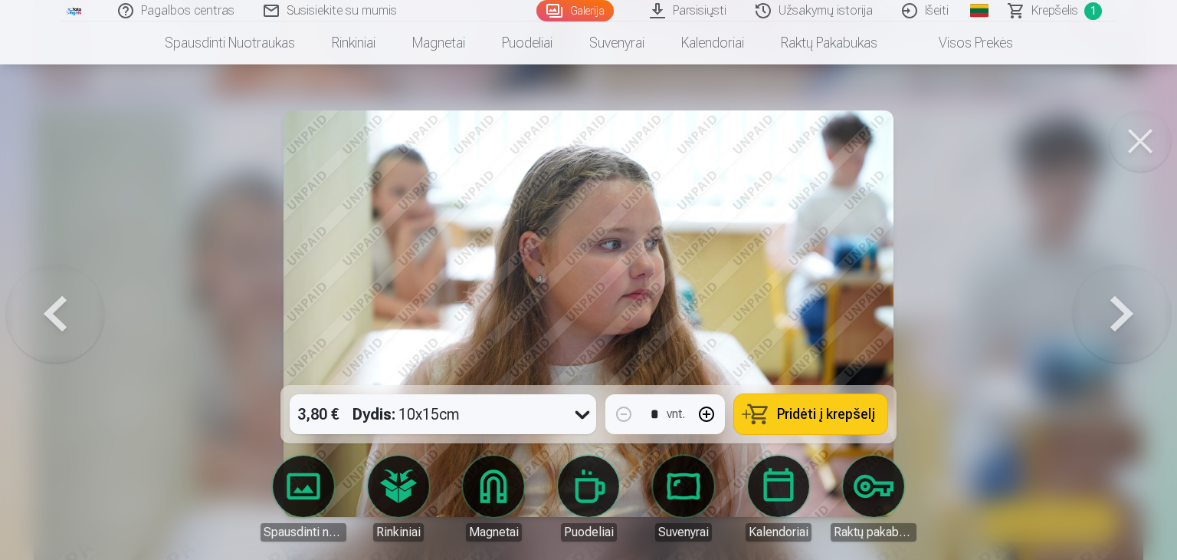
click at [1118, 333] on button at bounding box center [1122, 314] width 98 height 112
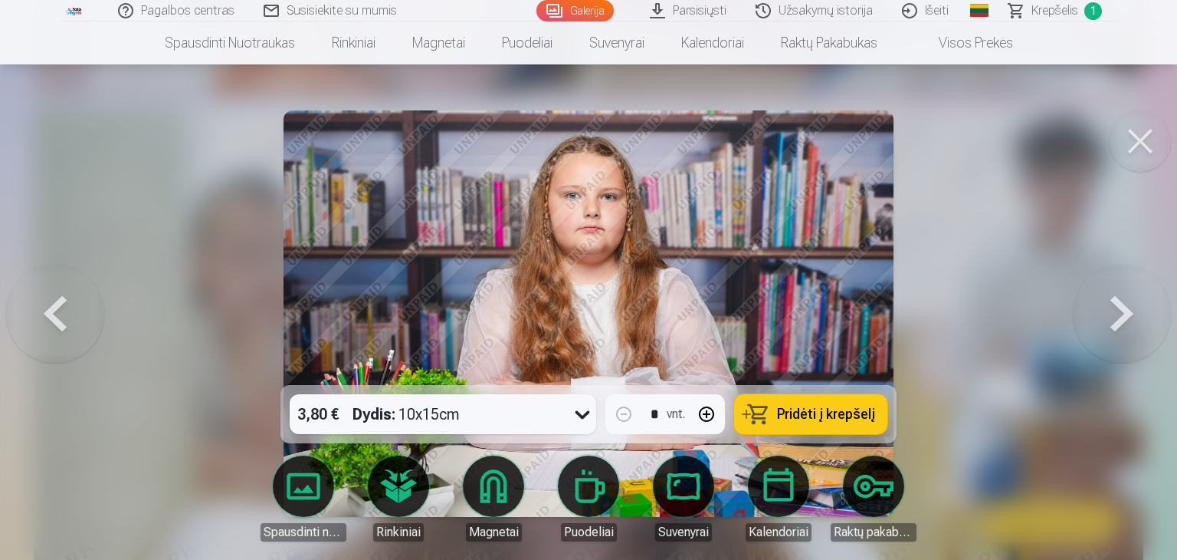
click at [1118, 333] on button at bounding box center [1122, 314] width 98 height 112
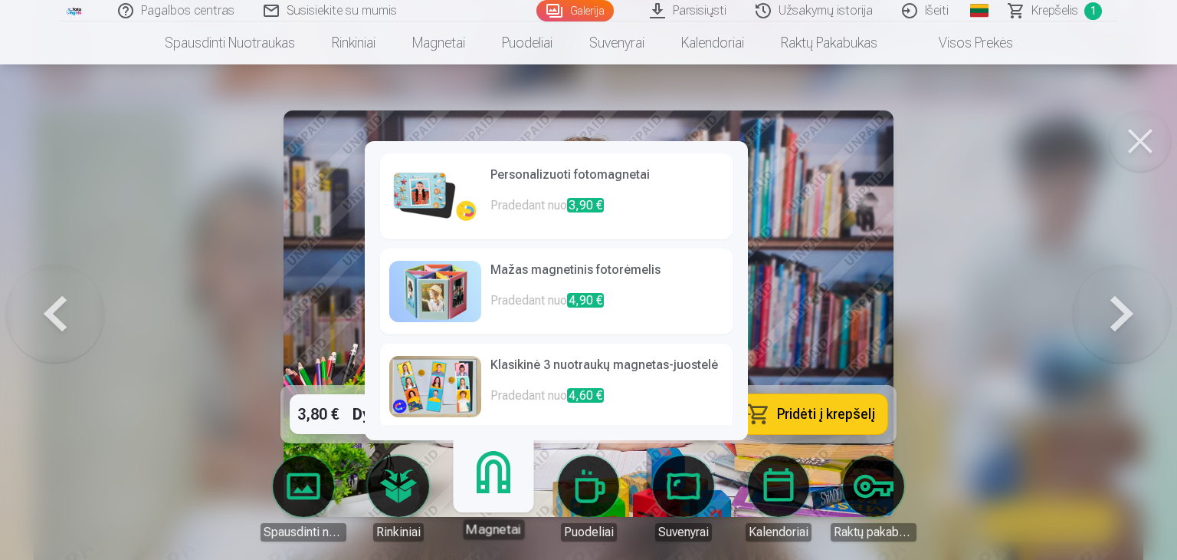
click at [522, 377] on h6 "Klasikinė 3 nuotraukų magnetas-juostelė" at bounding box center [607, 371] width 233 height 31
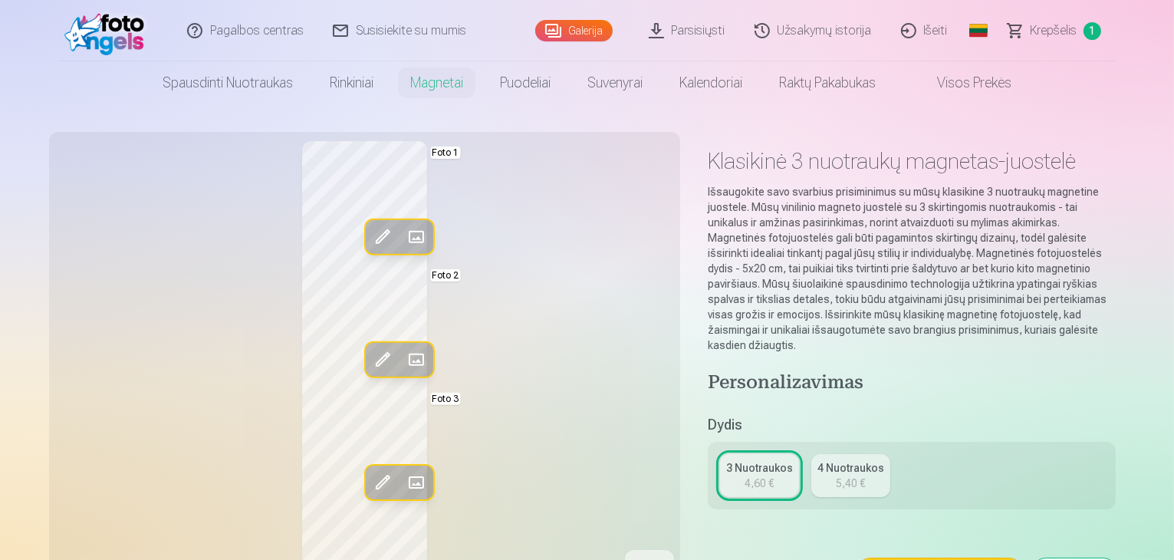
click at [369, 471] on span at bounding box center [381, 482] width 25 height 25
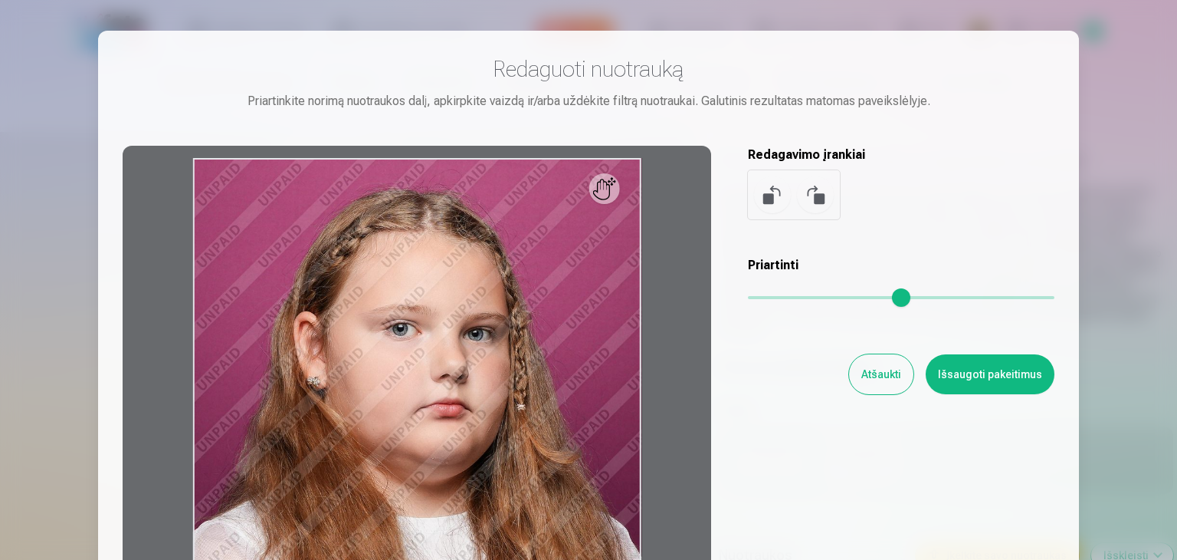
drag, startPoint x: 865, startPoint y: 382, endPoint x: 849, endPoint y: 383, distance: 16.9
click at [865, 382] on button "Atšaukti" at bounding box center [881, 374] width 64 height 40
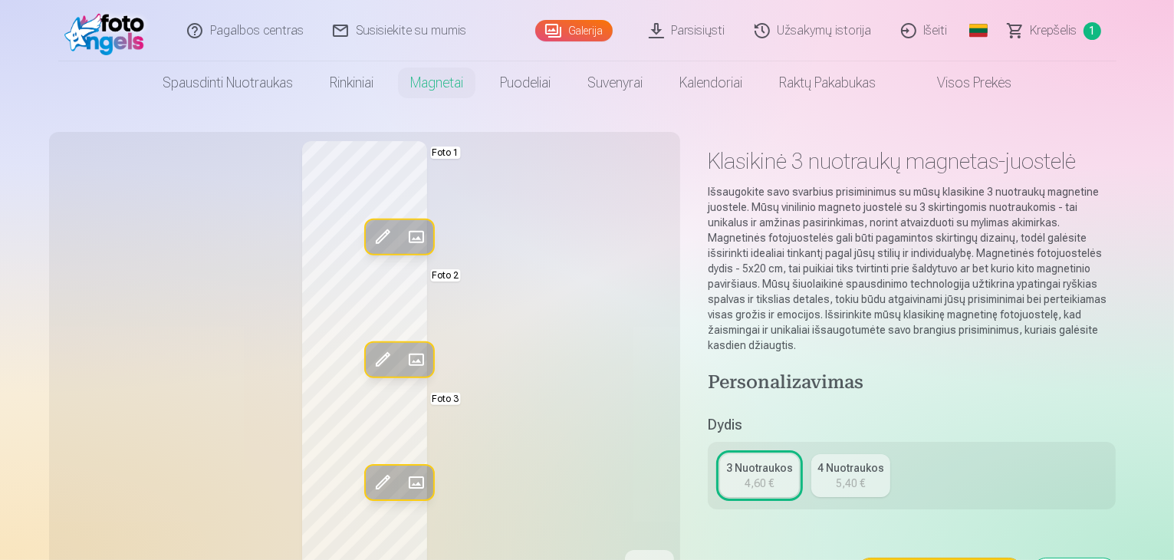
click at [403, 479] on span at bounding box center [415, 482] width 25 height 25
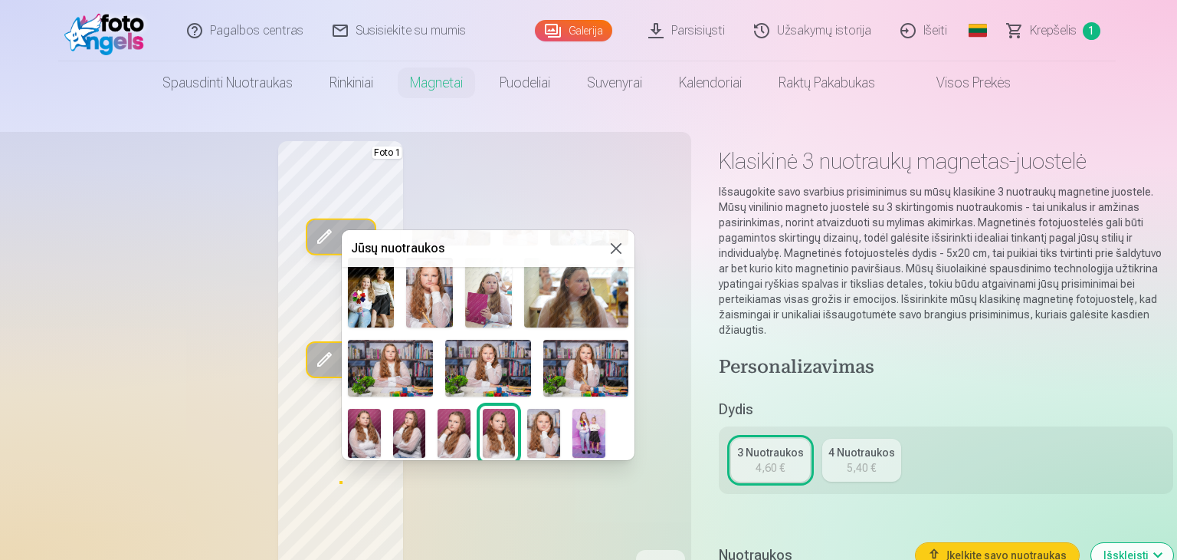
scroll to position [90, 0]
click at [595, 307] on img at bounding box center [576, 292] width 104 height 70
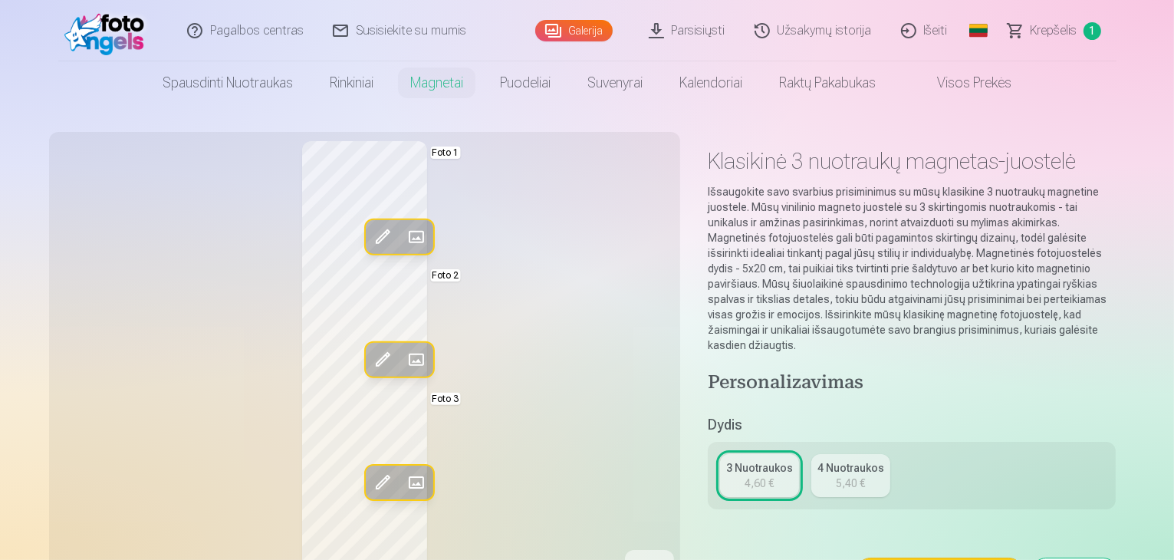
click at [403, 355] on span at bounding box center [415, 359] width 25 height 25
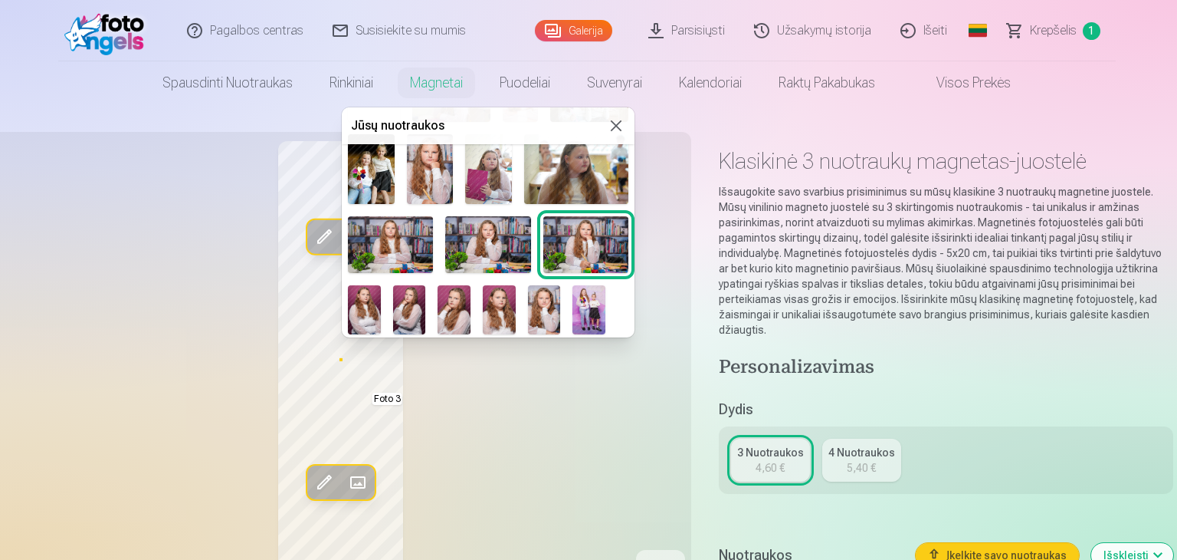
click at [590, 304] on img at bounding box center [589, 309] width 33 height 49
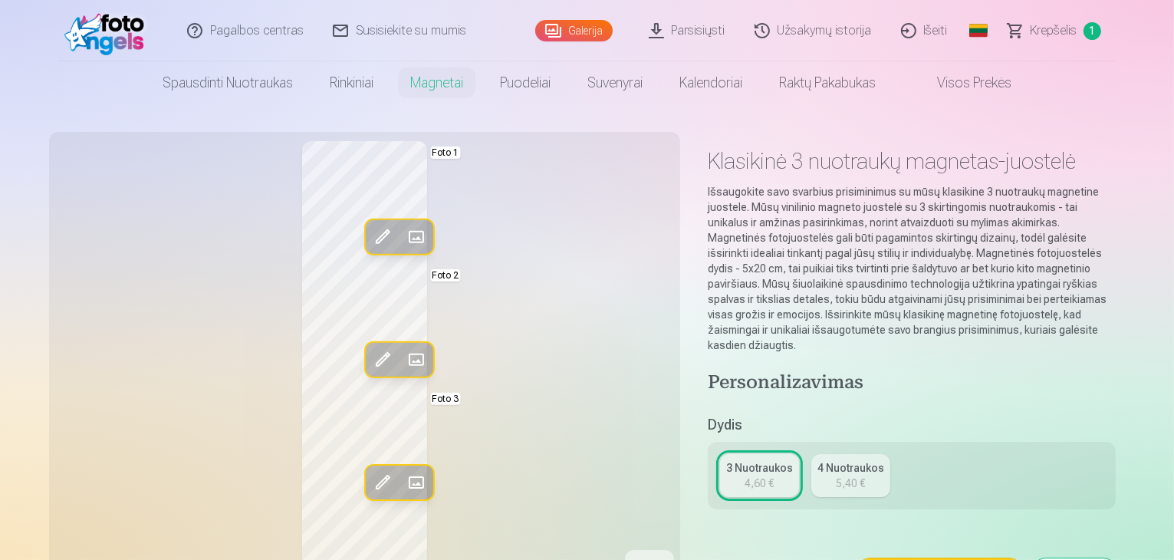
click at [403, 354] on span at bounding box center [415, 359] width 25 height 25
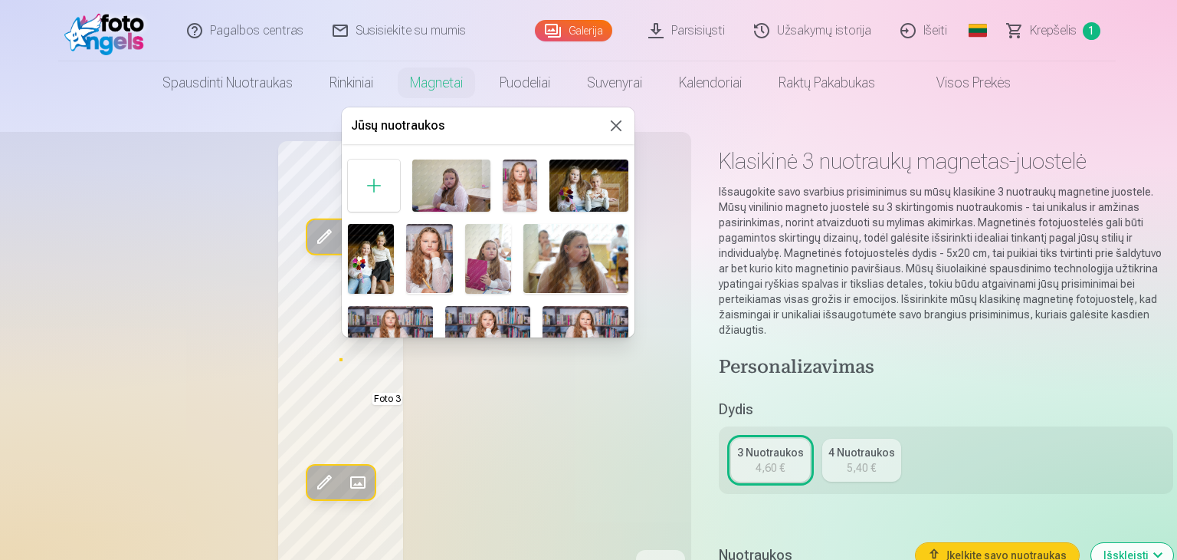
click at [518, 179] on img at bounding box center [520, 185] width 34 height 52
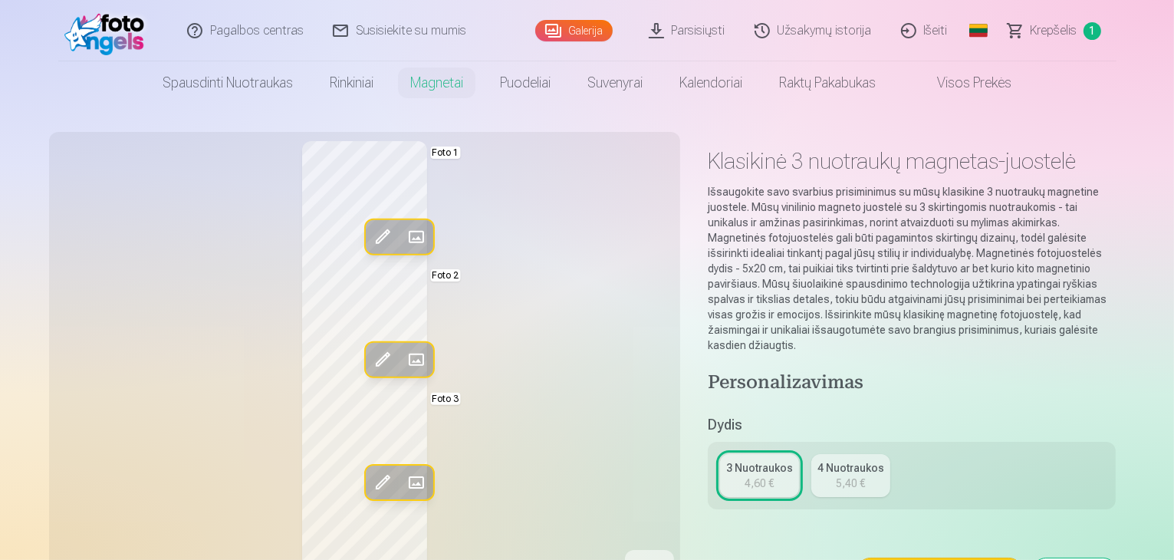
click at [403, 358] on span at bounding box center [415, 359] width 25 height 25
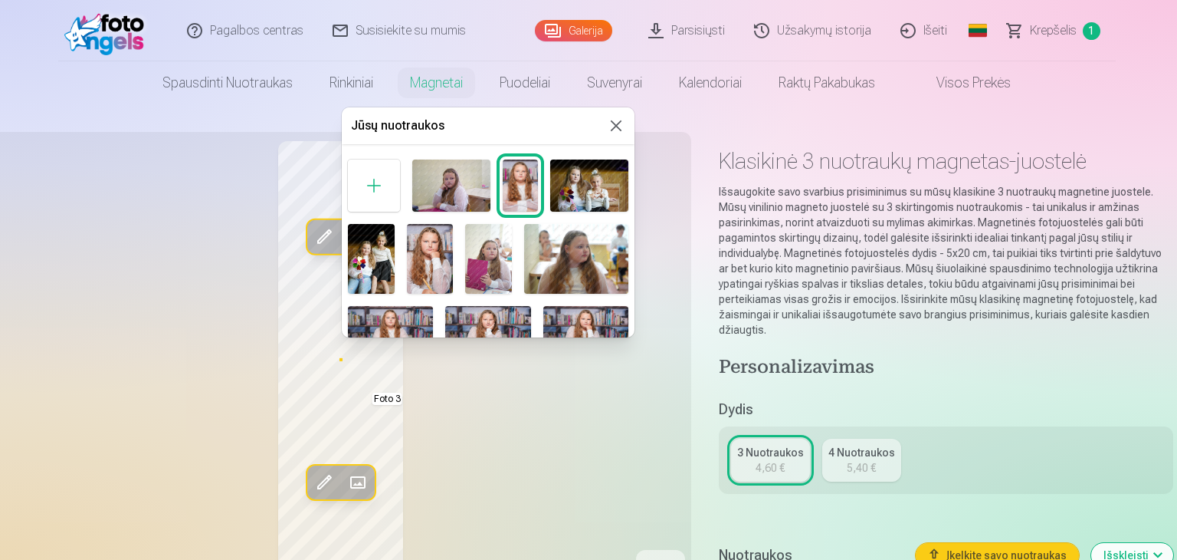
click at [377, 255] on img at bounding box center [371, 259] width 47 height 70
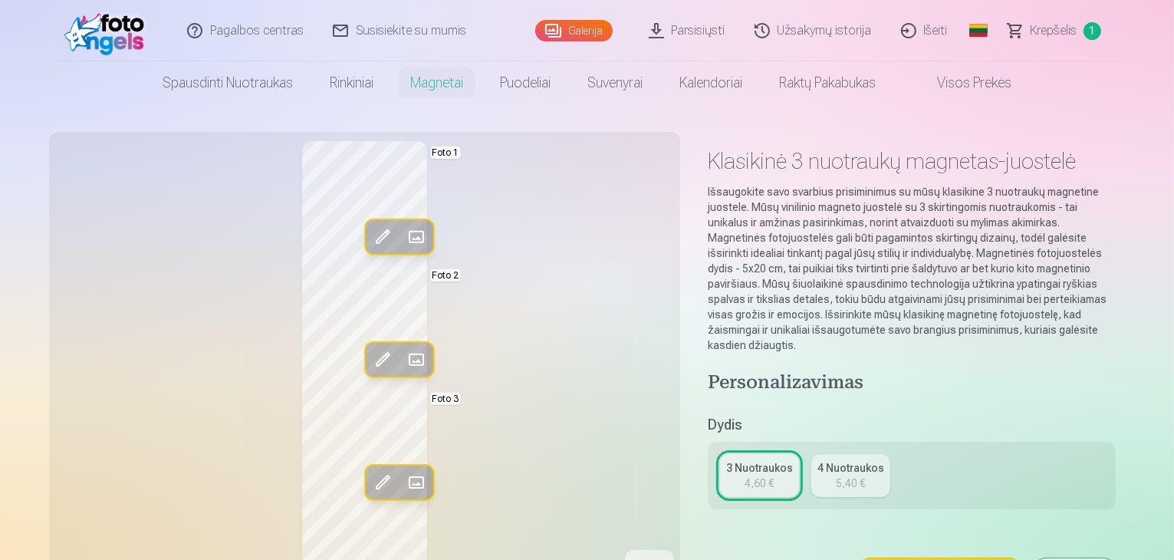
click at [403, 479] on span at bounding box center [415, 482] width 25 height 25
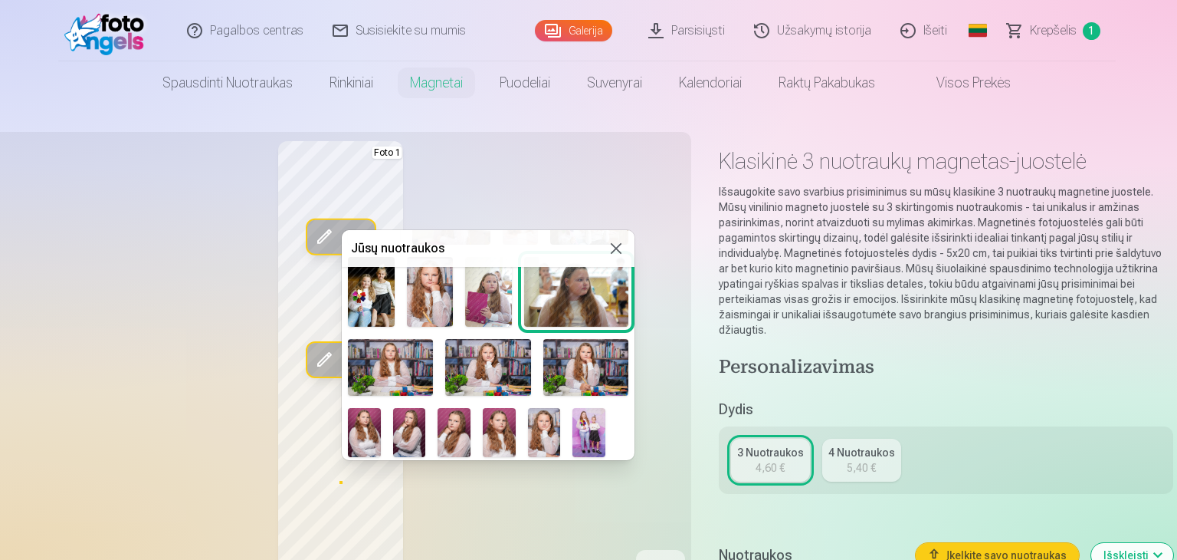
click at [540, 430] on img at bounding box center [544, 432] width 33 height 49
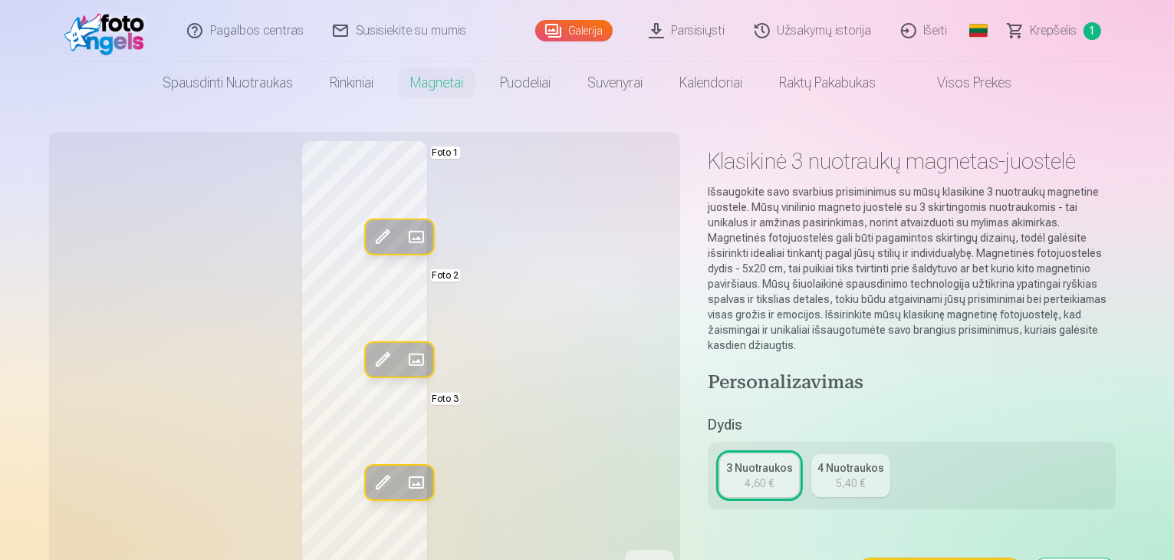
click at [403, 479] on span at bounding box center [415, 482] width 25 height 25
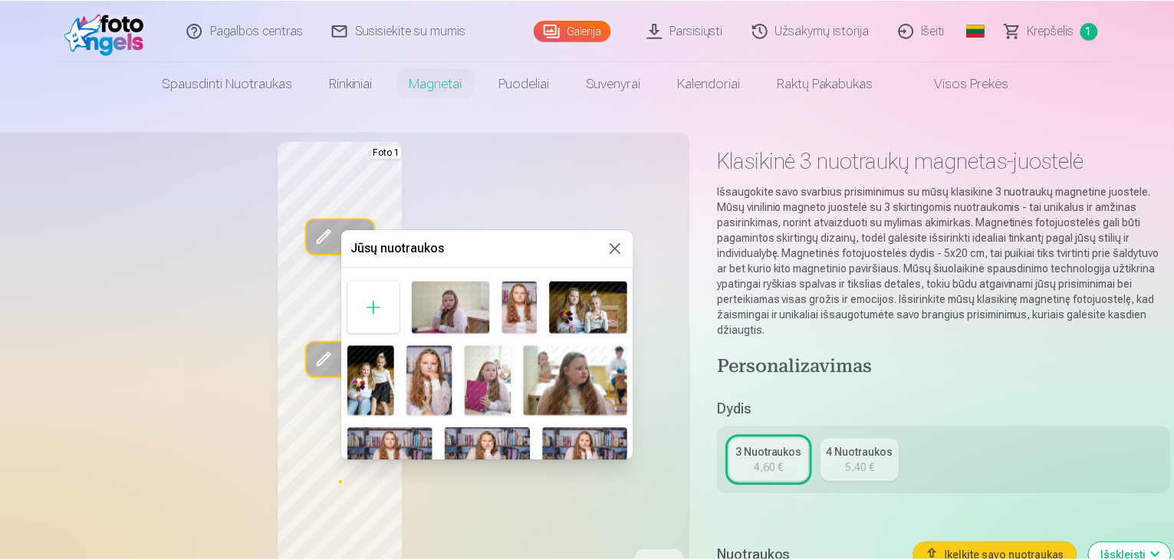
scroll to position [0, 0]
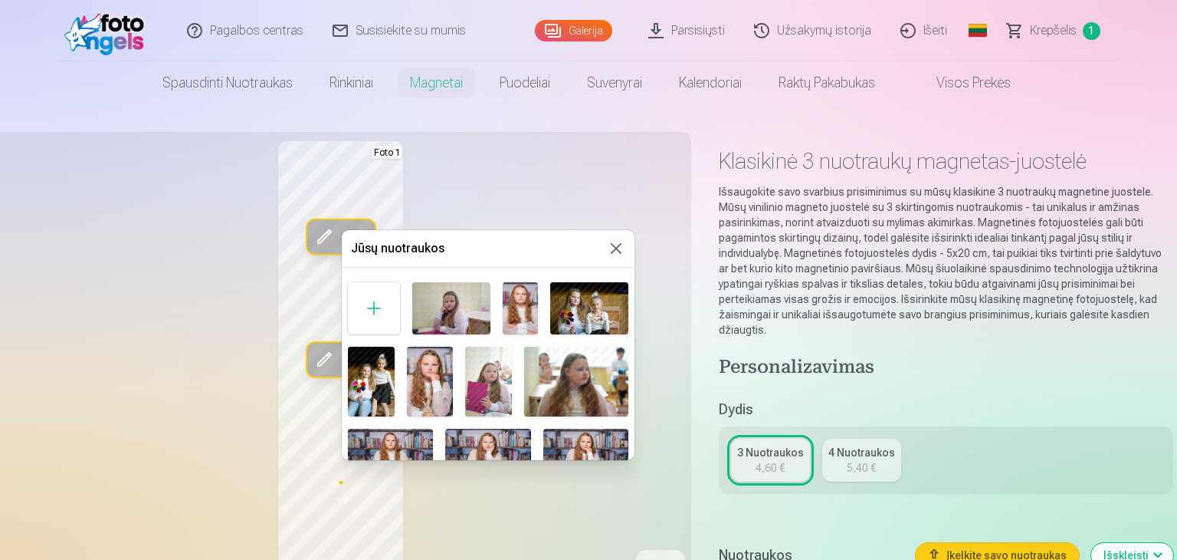
click at [529, 317] on img at bounding box center [520, 308] width 34 height 52
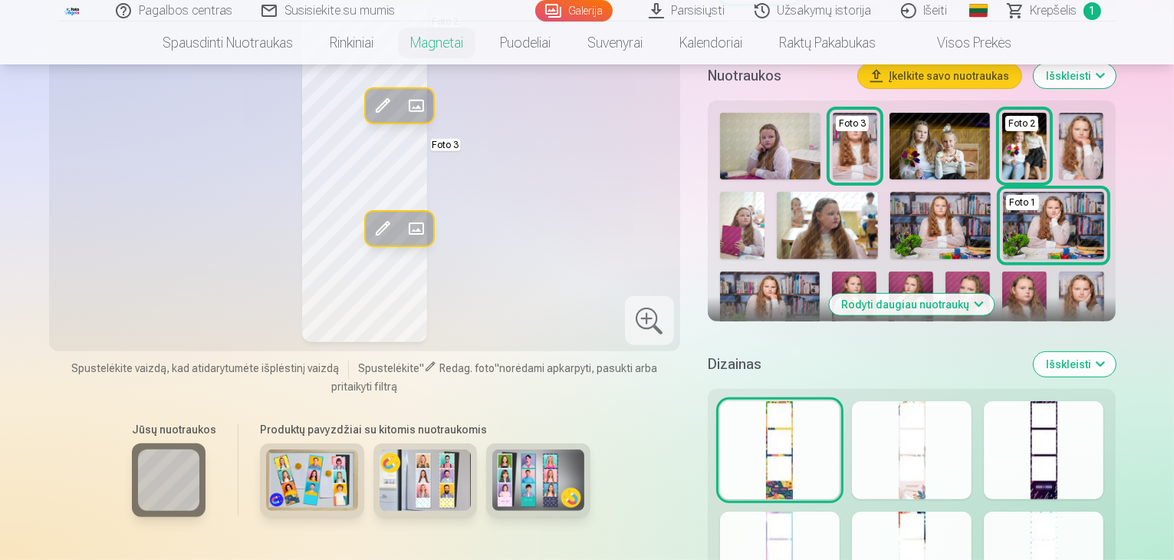
scroll to position [537, 0]
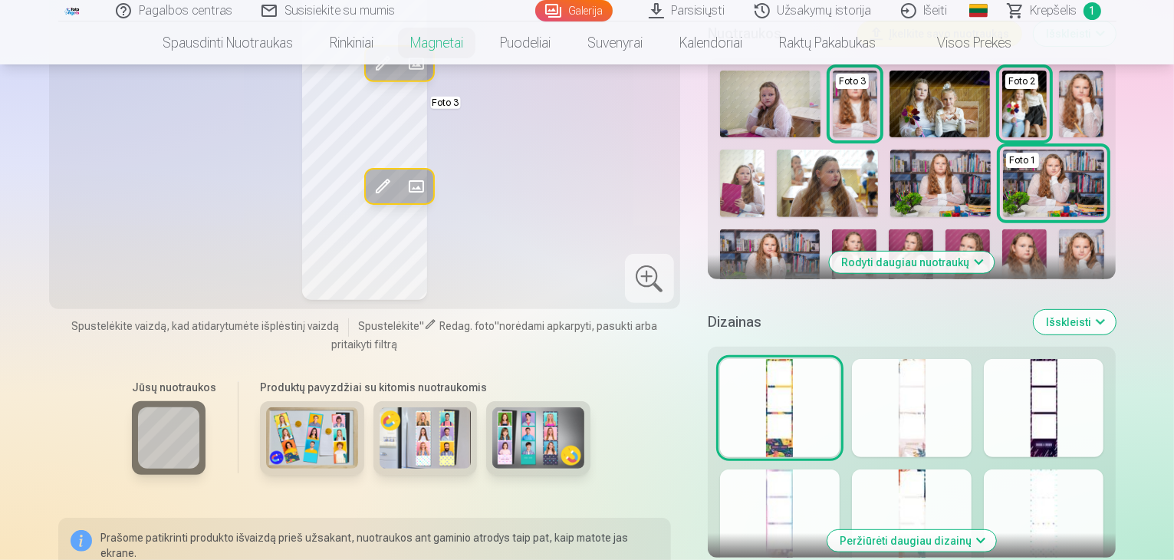
click at [929, 409] on div at bounding box center [912, 408] width 120 height 98
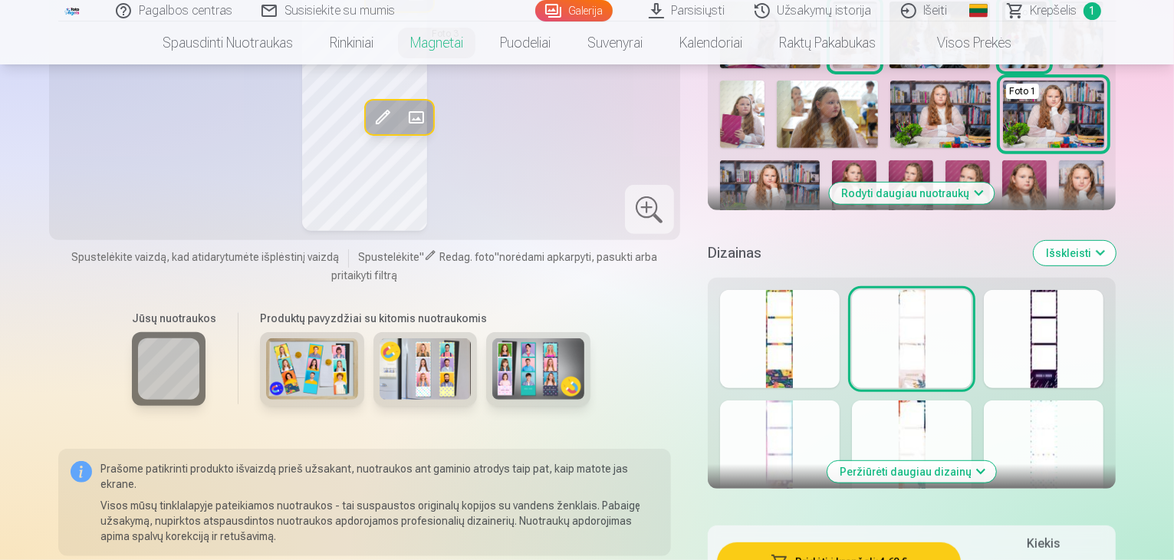
scroll to position [690, 0]
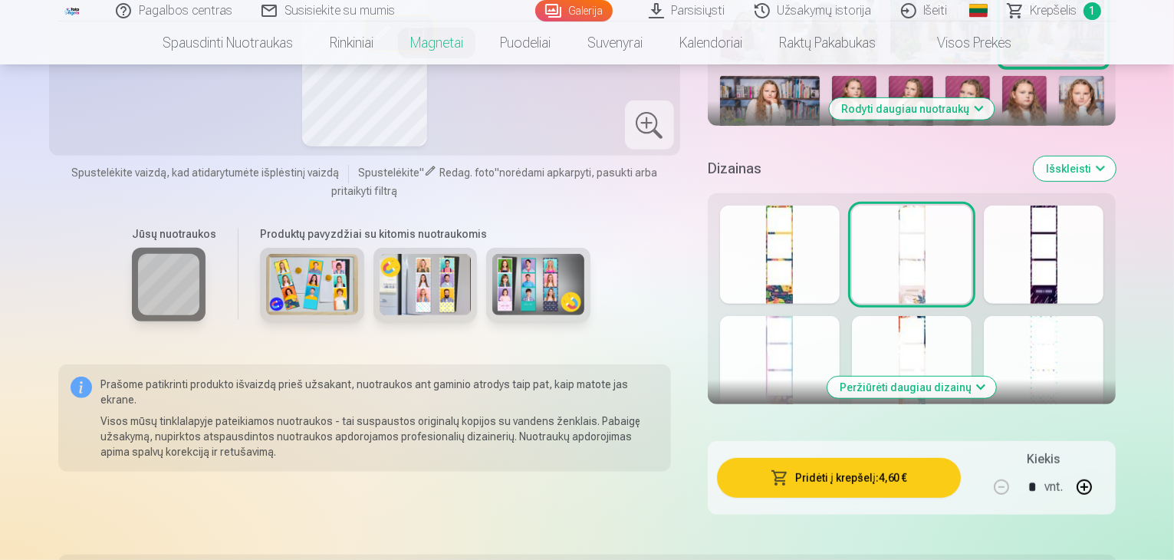
click at [1068, 272] on div at bounding box center [1044, 254] width 120 height 98
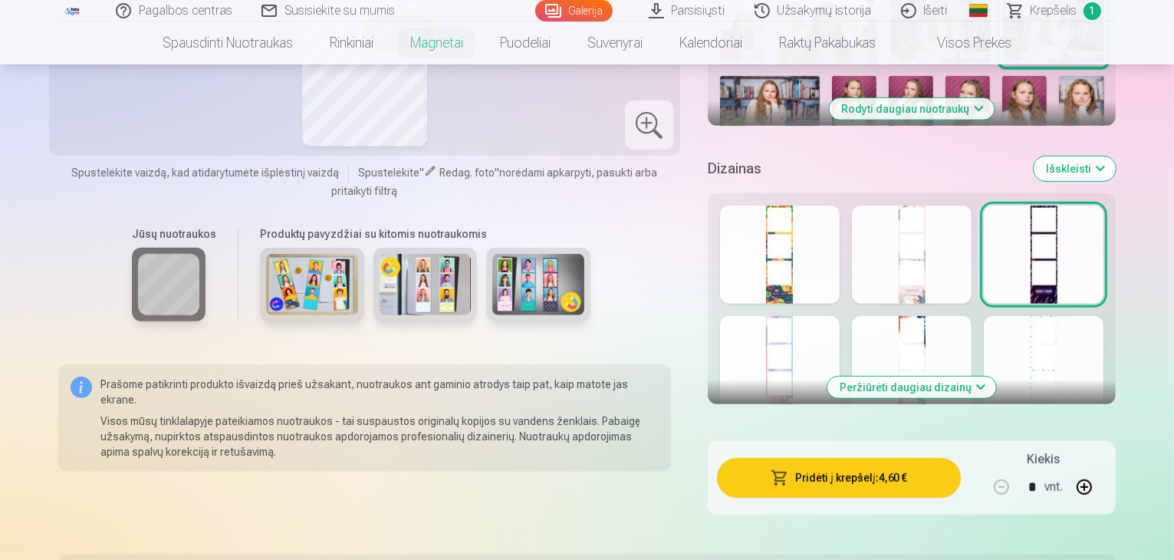
click at [938, 338] on div at bounding box center [912, 365] width 120 height 98
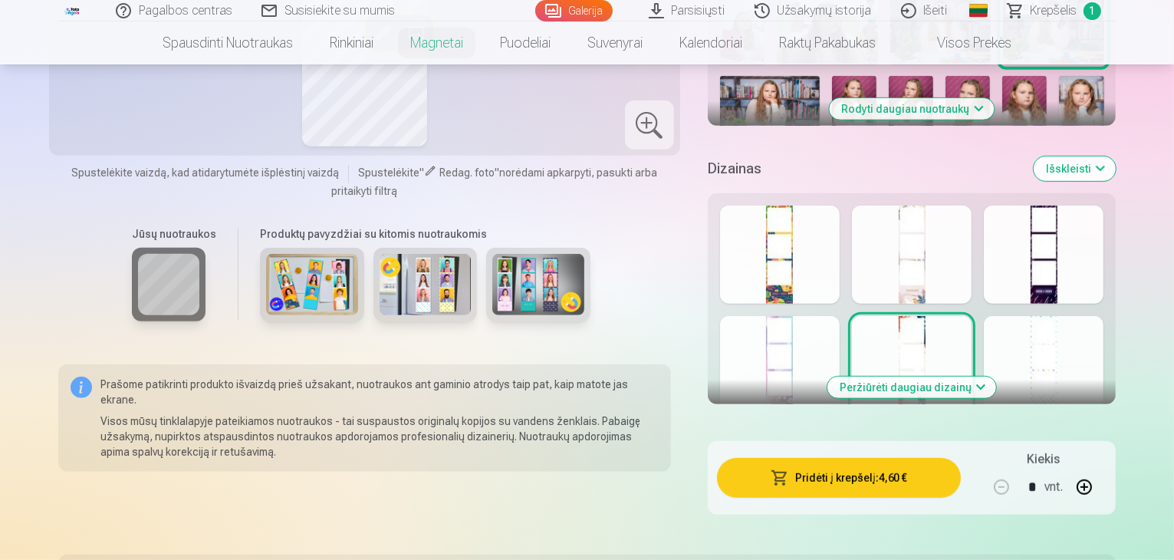
click at [961, 376] on button "Peržiūrėti daugiau dizainų" at bounding box center [911, 386] width 169 height 21
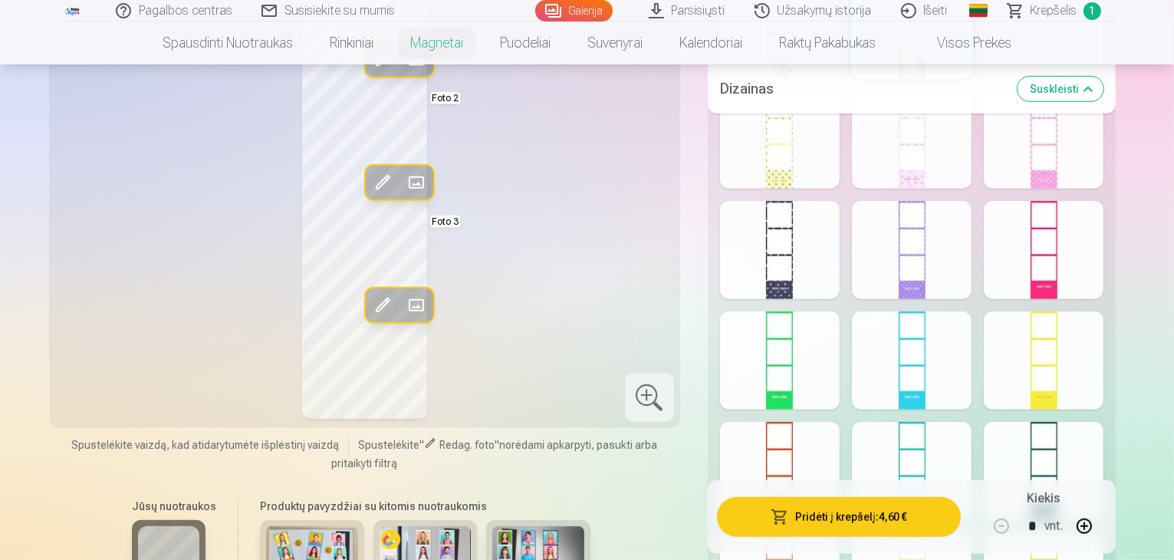
scroll to position [1150, 0]
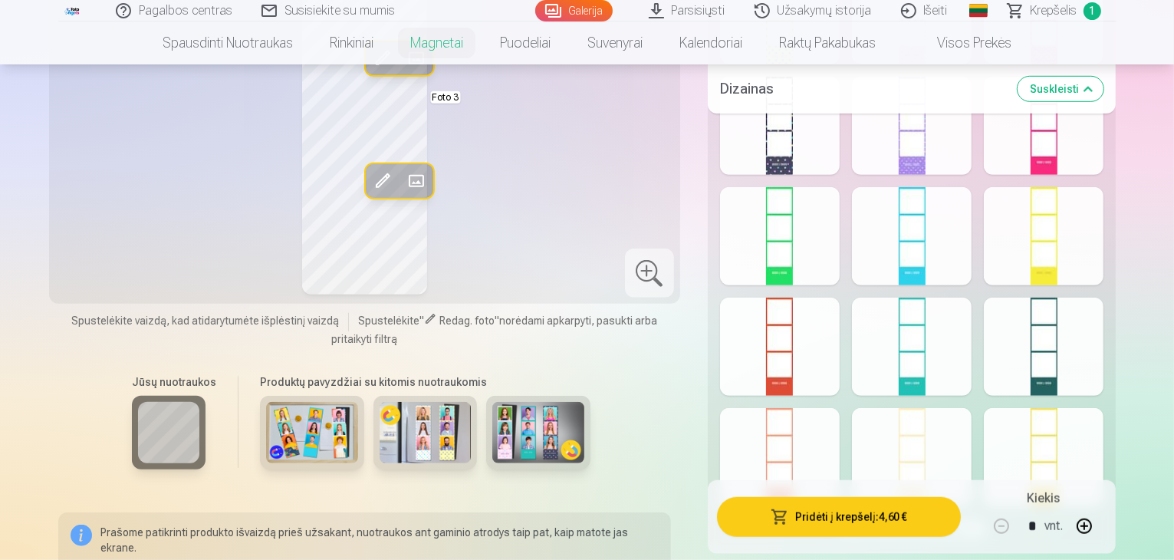
click at [1049, 139] on div at bounding box center [1044, 126] width 120 height 98
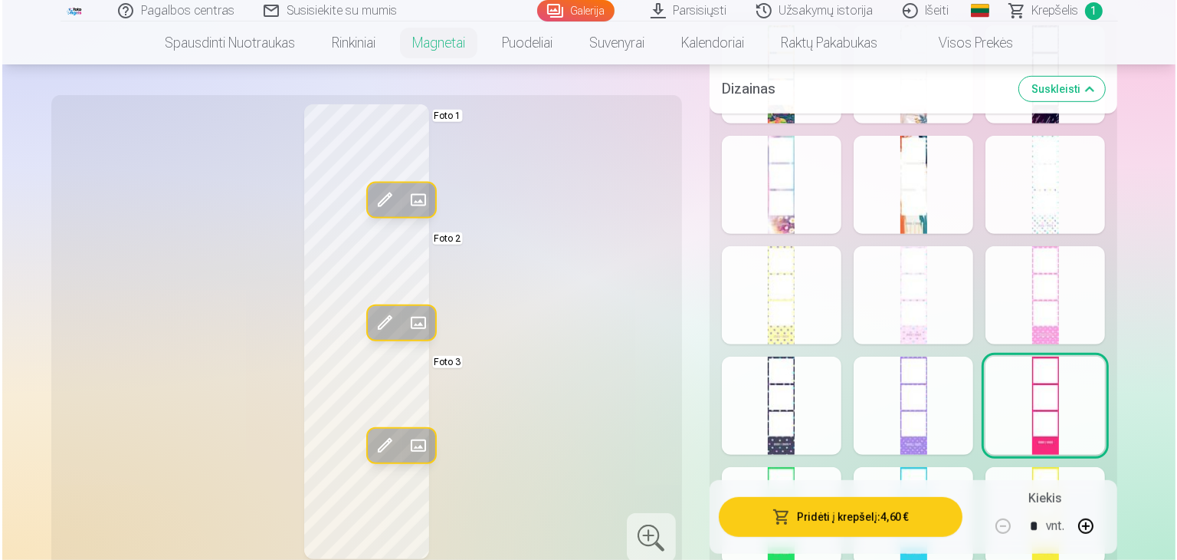
scroll to position [843, 0]
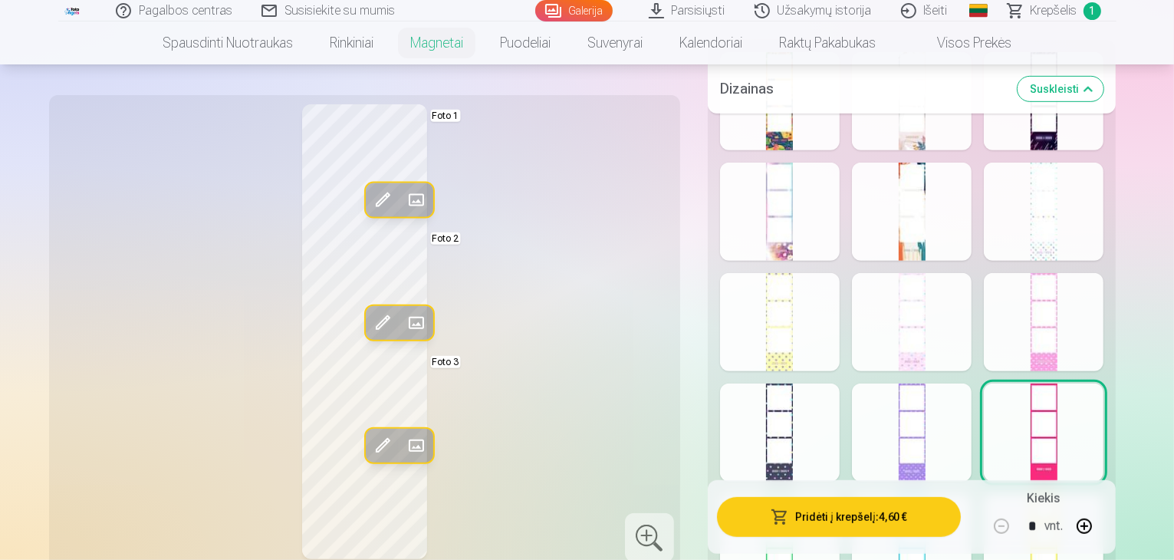
click at [970, 337] on div at bounding box center [912, 322] width 120 height 98
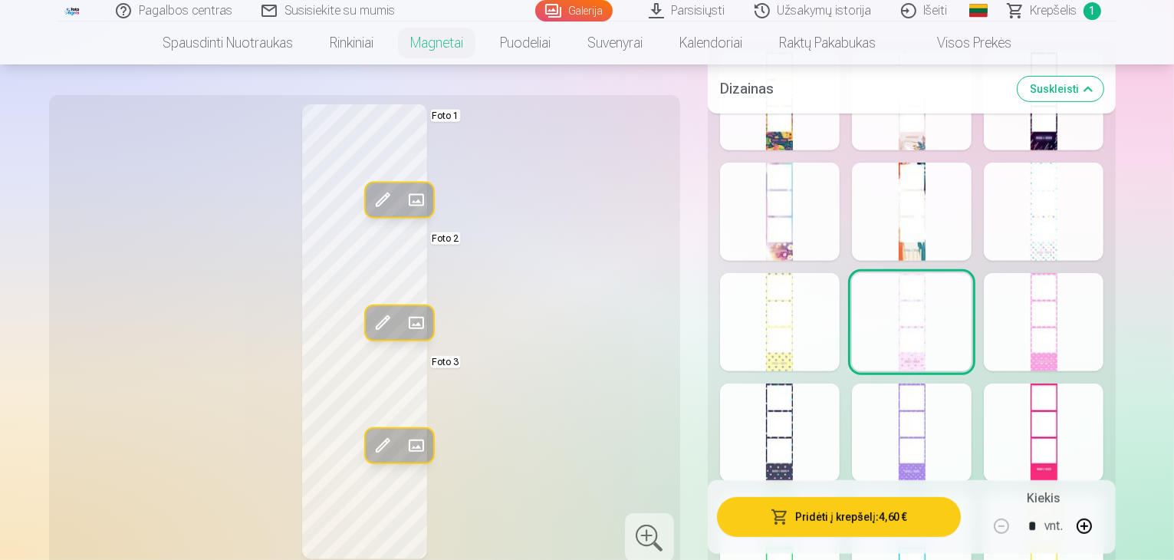
click at [403, 452] on span at bounding box center [415, 445] width 25 height 25
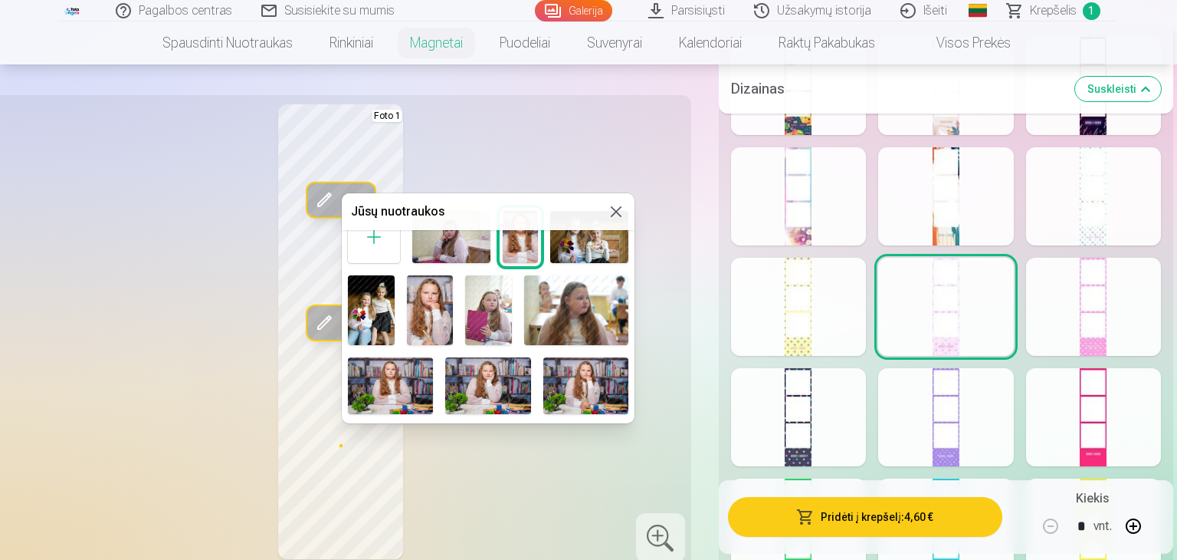
scroll to position [90, 0]
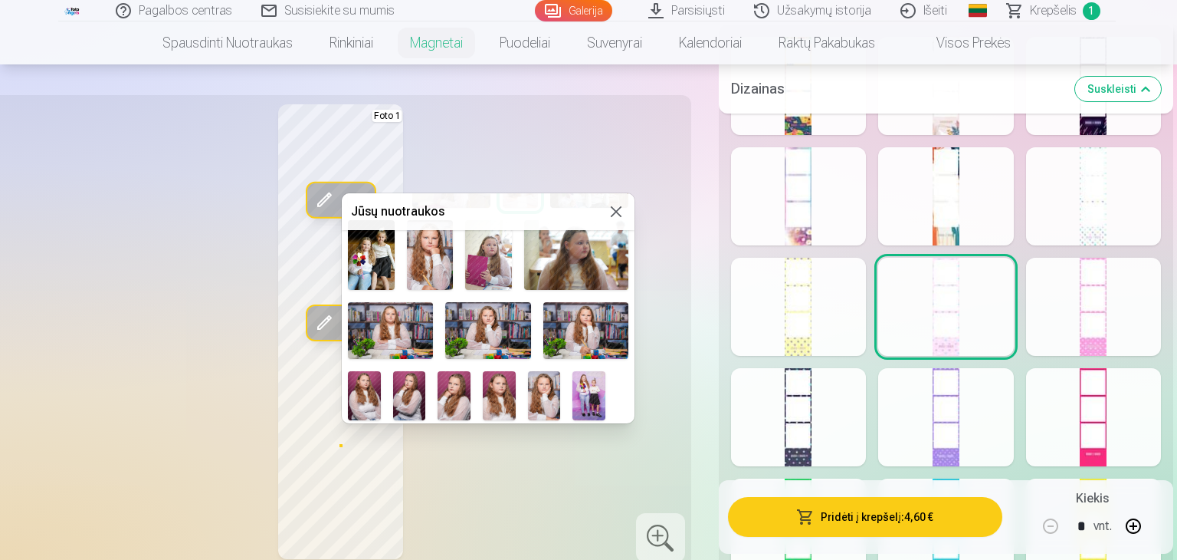
click at [549, 386] on img at bounding box center [544, 395] width 33 height 49
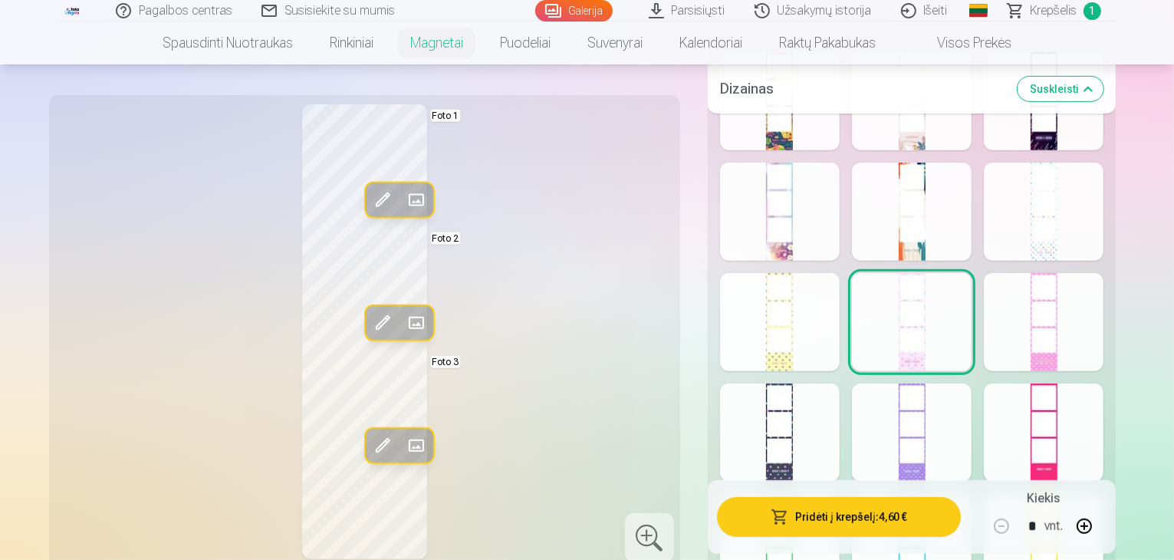
click at [403, 441] on span at bounding box center [415, 445] width 25 height 25
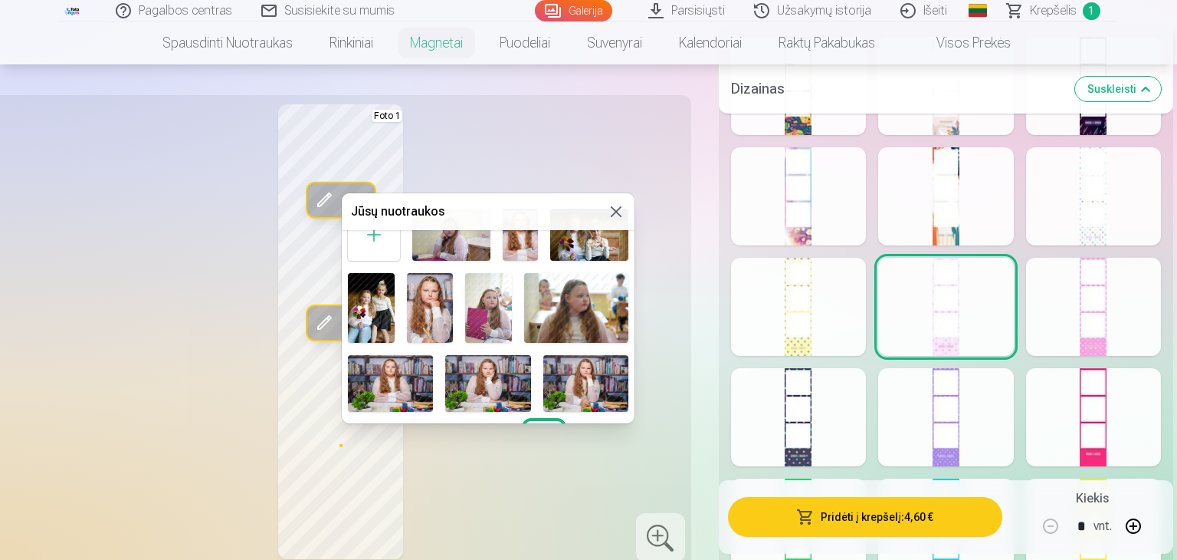
scroll to position [0, 0]
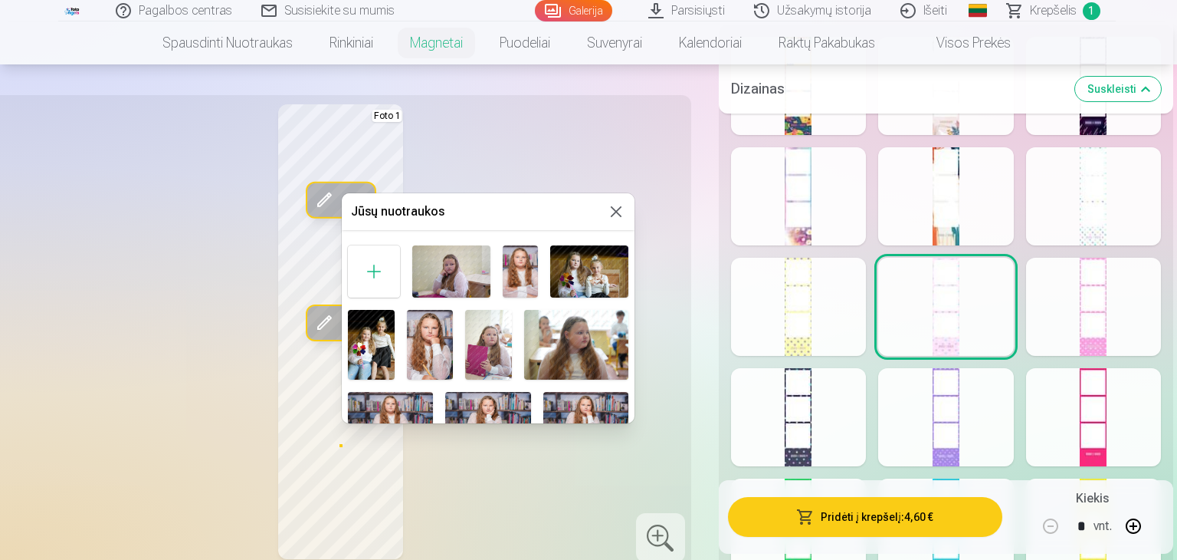
click at [521, 277] on img at bounding box center [520, 271] width 34 height 52
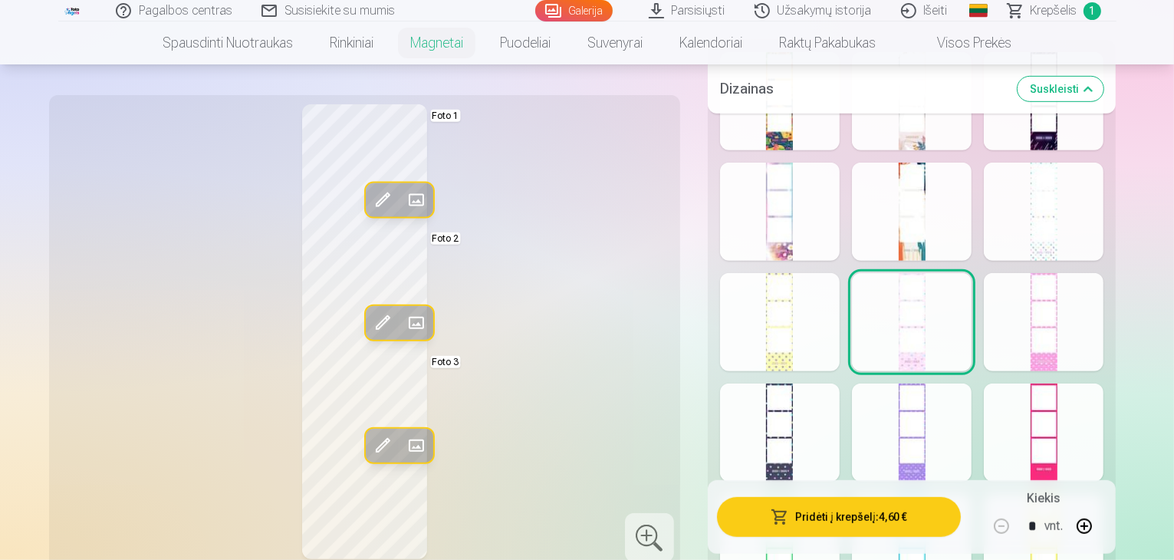
click at [798, 401] on div at bounding box center [780, 432] width 120 height 98
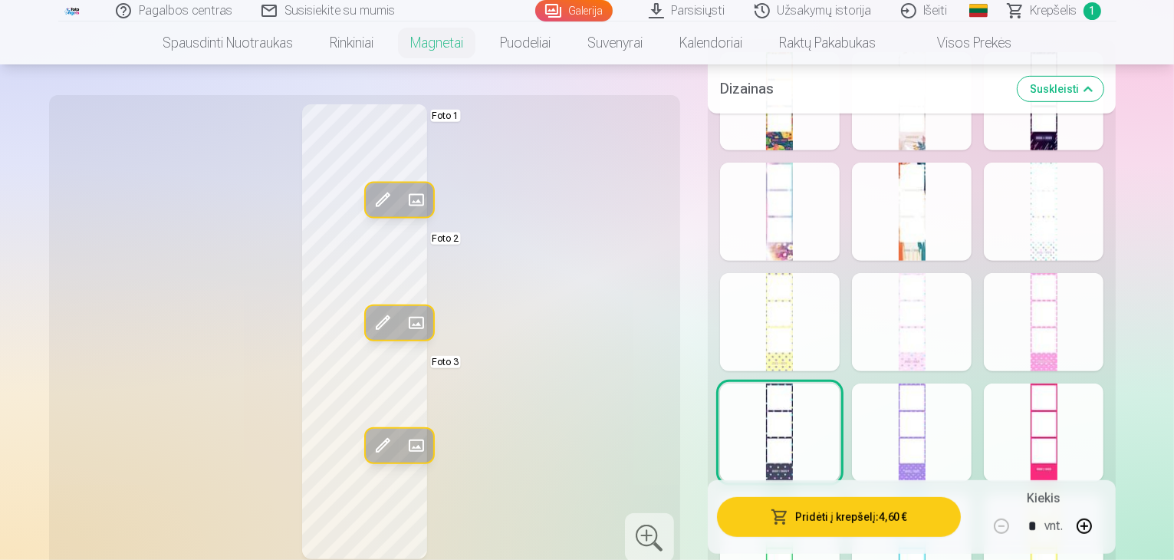
click at [931, 311] on div at bounding box center [912, 322] width 120 height 98
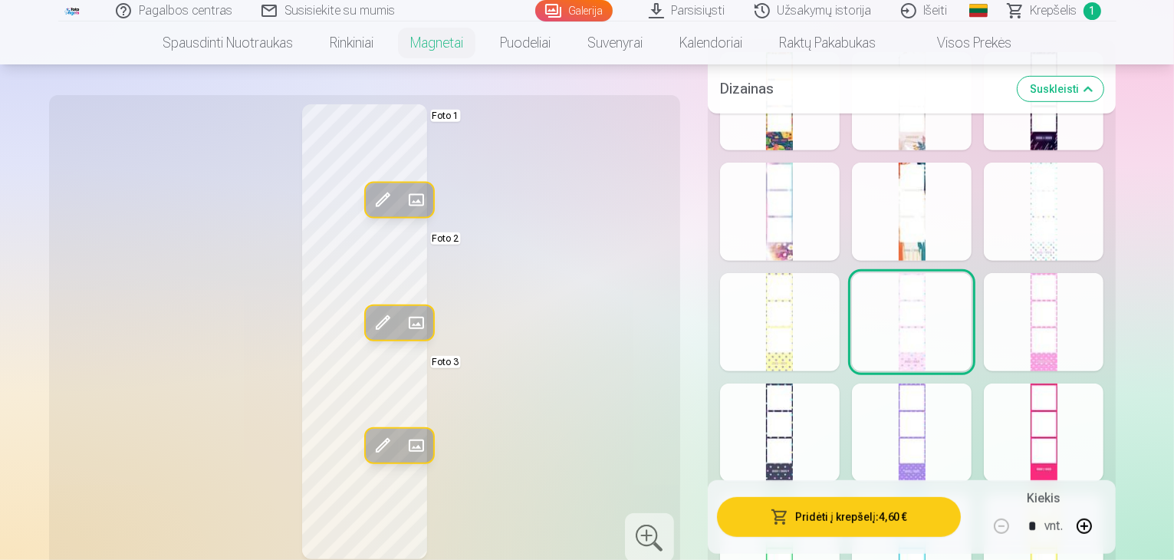
click at [754, 424] on div at bounding box center [780, 432] width 120 height 98
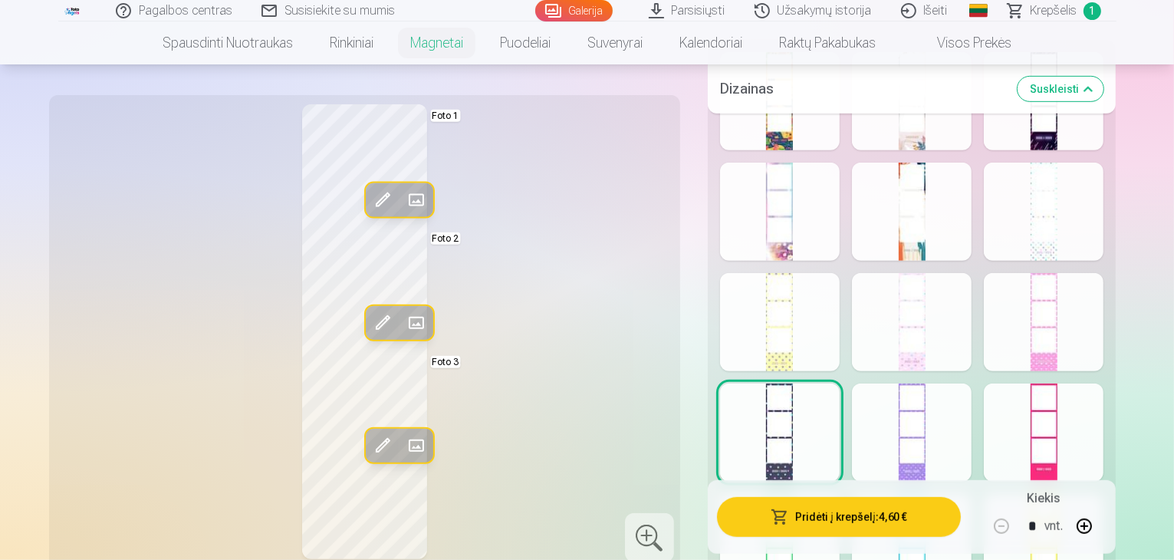
click at [882, 511] on button "Pridėti į krepšelį : 4,60 €" at bounding box center [839, 517] width 245 height 40
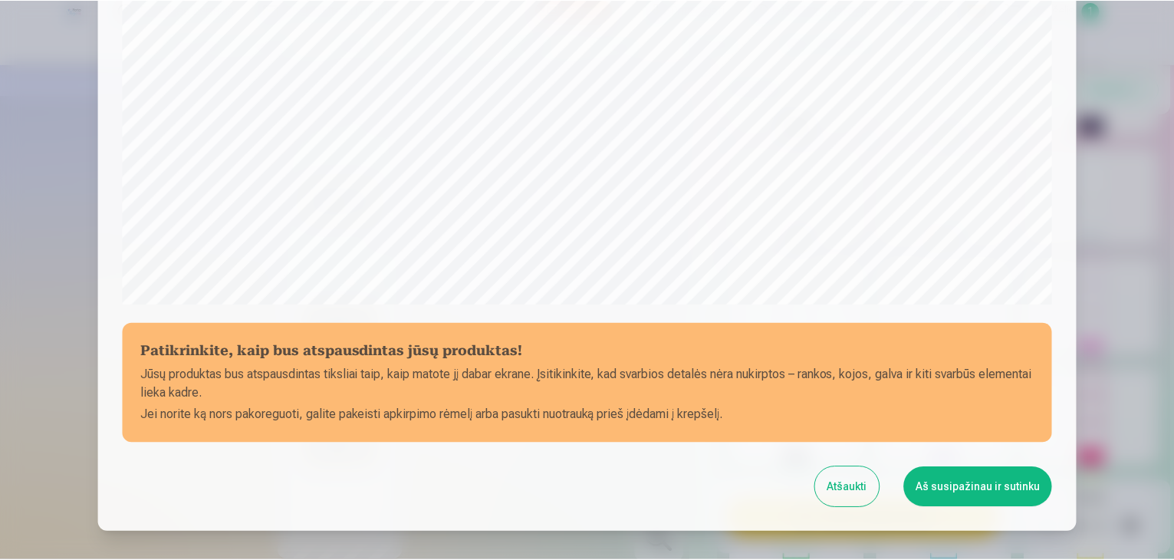
scroll to position [537, 0]
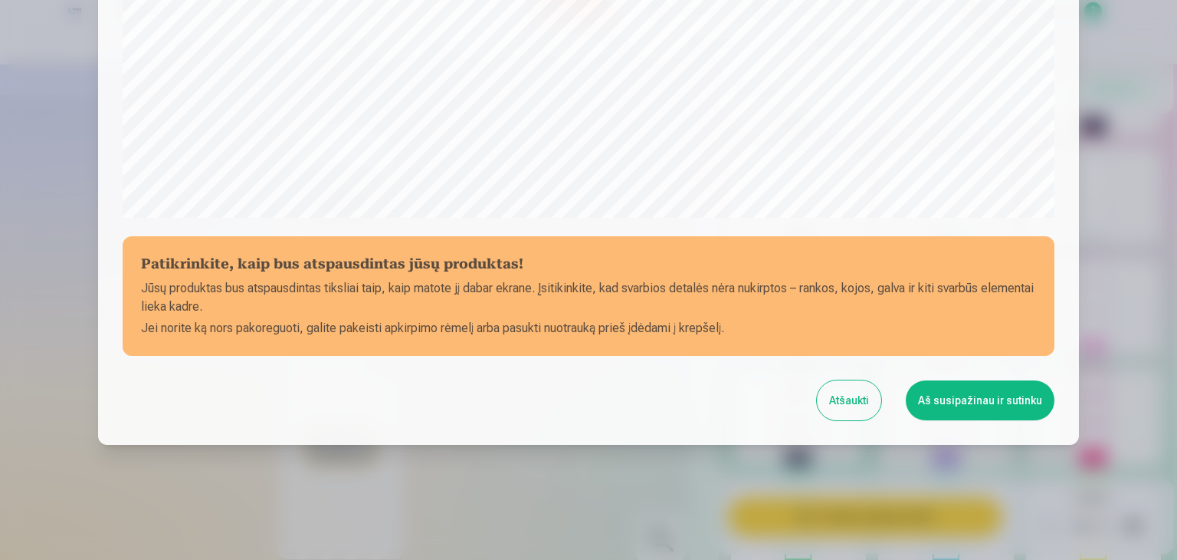
click at [987, 400] on button "Aš susipažinau ir sutinku" at bounding box center [980, 400] width 149 height 40
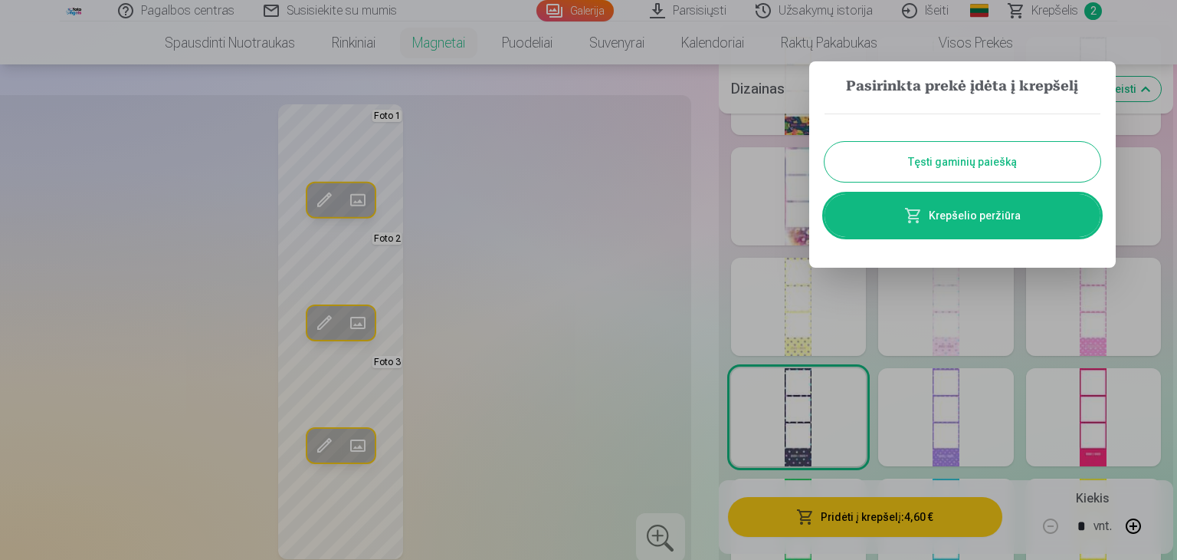
click at [948, 159] on button "Tęsti gaminių paiešką" at bounding box center [963, 162] width 276 height 40
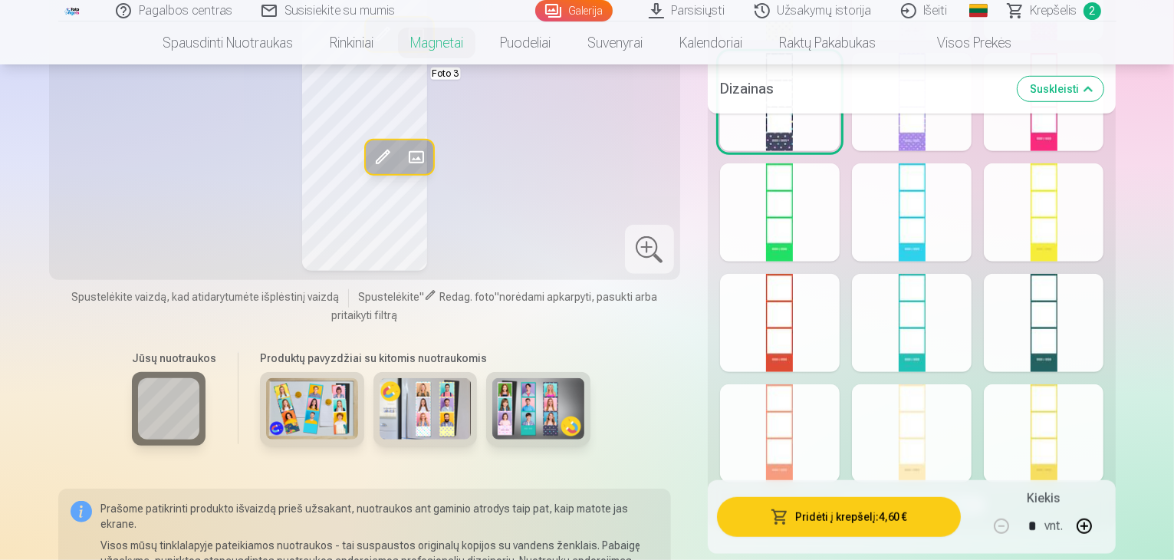
scroll to position [1380, 0]
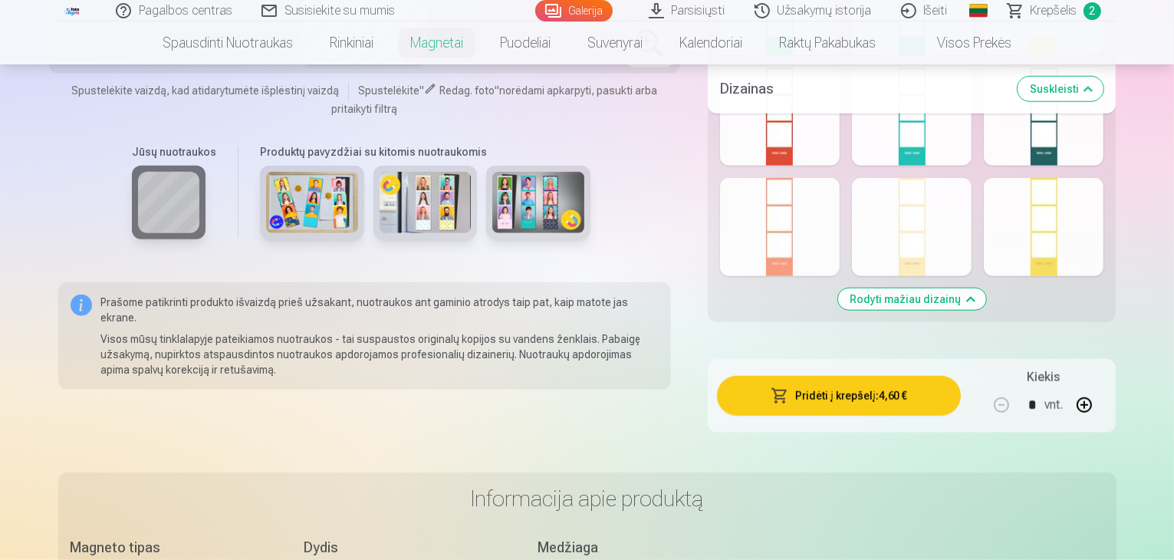
click at [507, 210] on img at bounding box center [538, 202] width 92 height 61
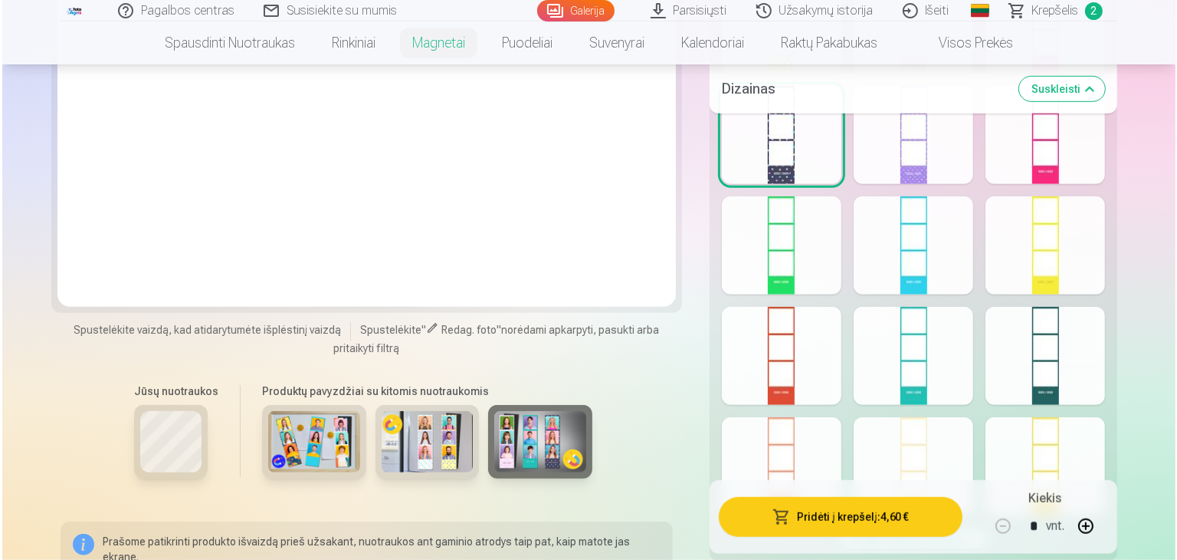
scroll to position [1150, 0]
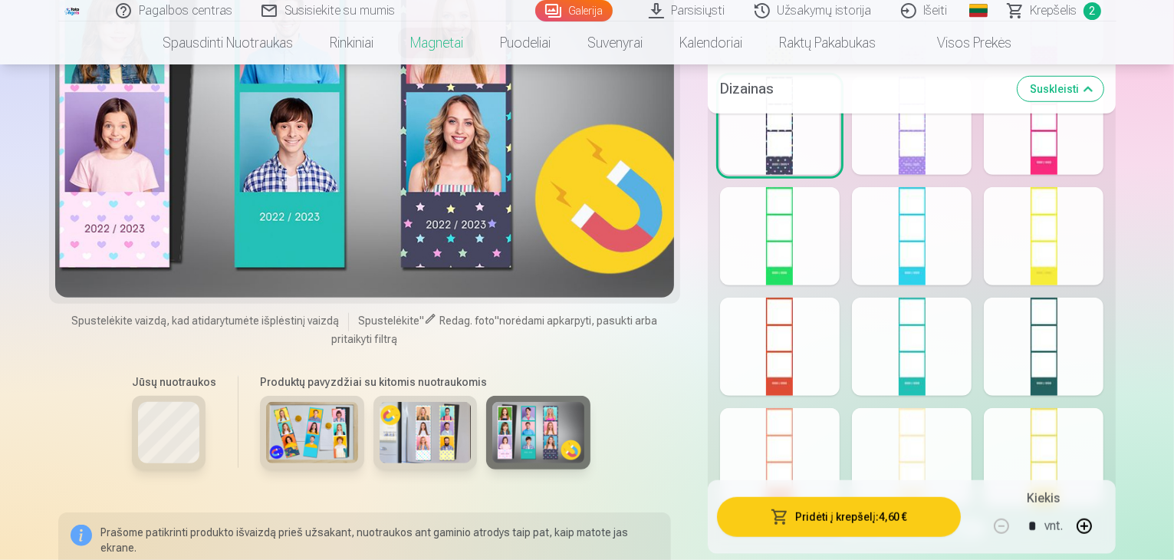
click at [401, 415] on img at bounding box center [425, 432] width 92 height 61
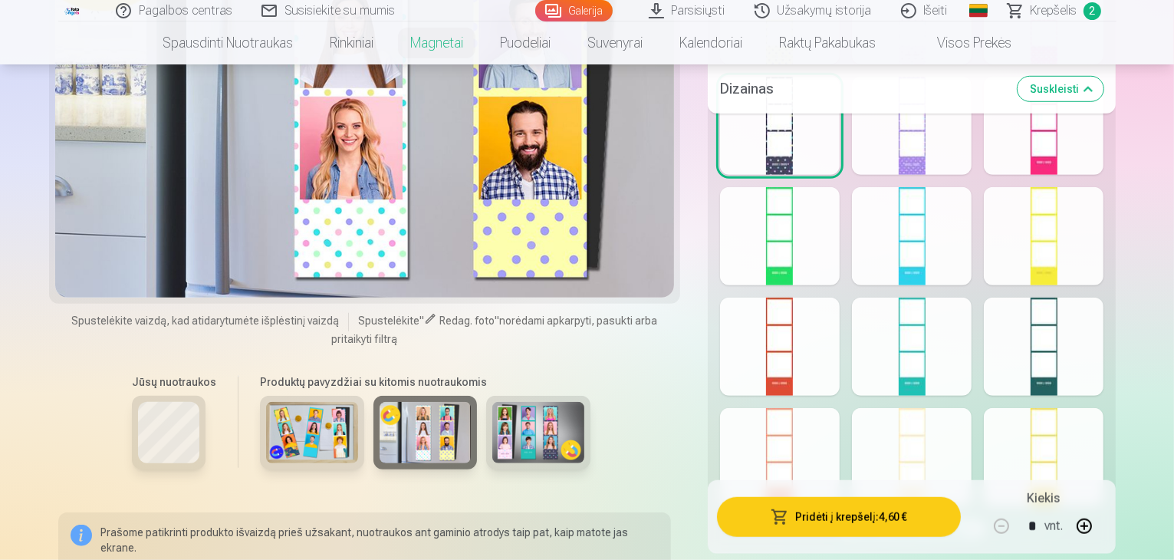
click at [308, 425] on img at bounding box center [312, 432] width 92 height 61
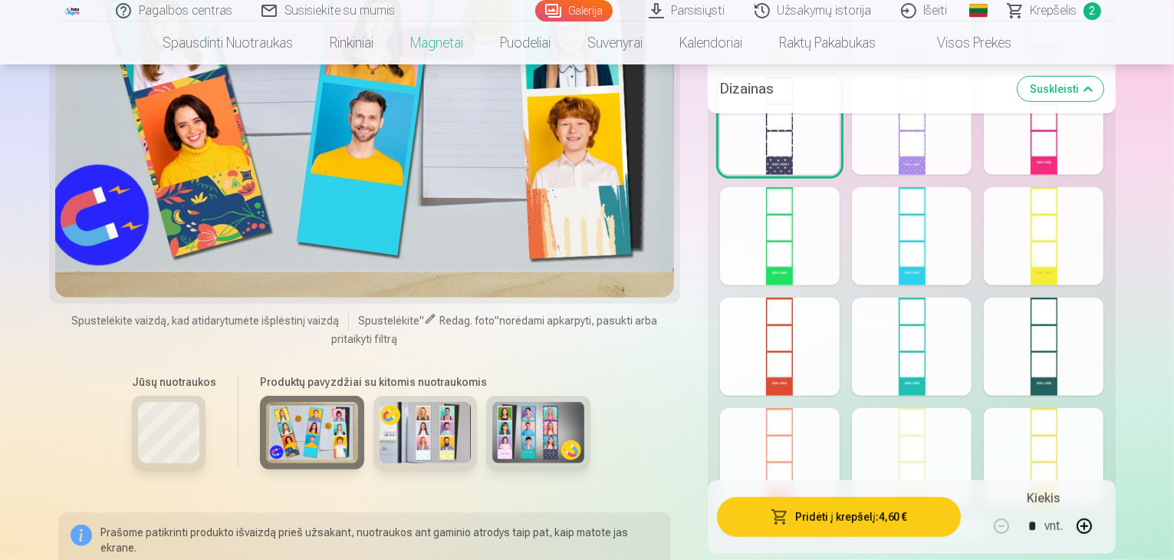
click at [384, 429] on img at bounding box center [425, 432] width 92 height 61
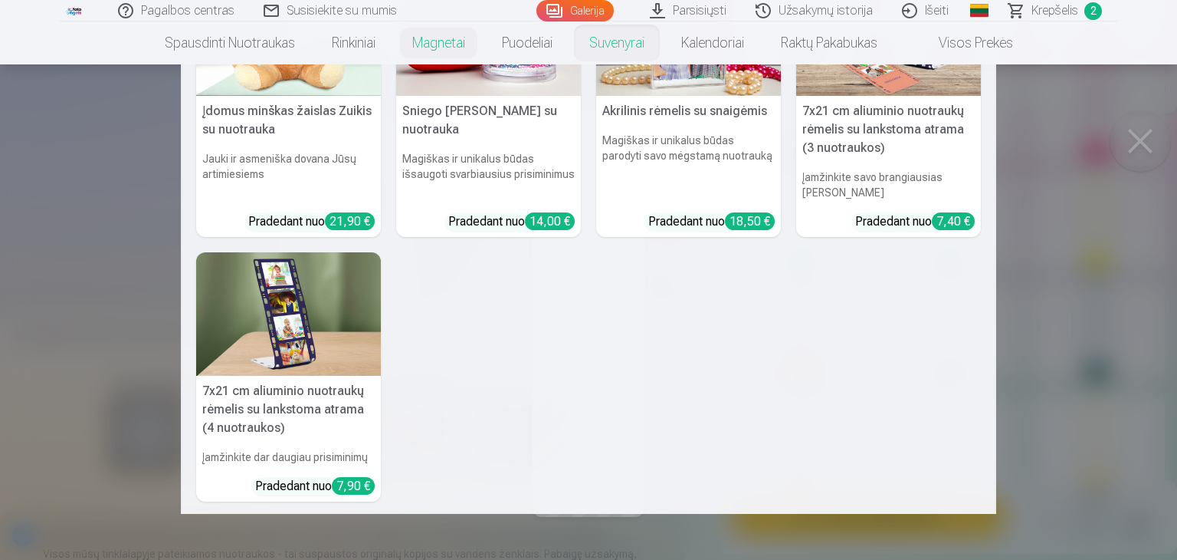
scroll to position [0, 0]
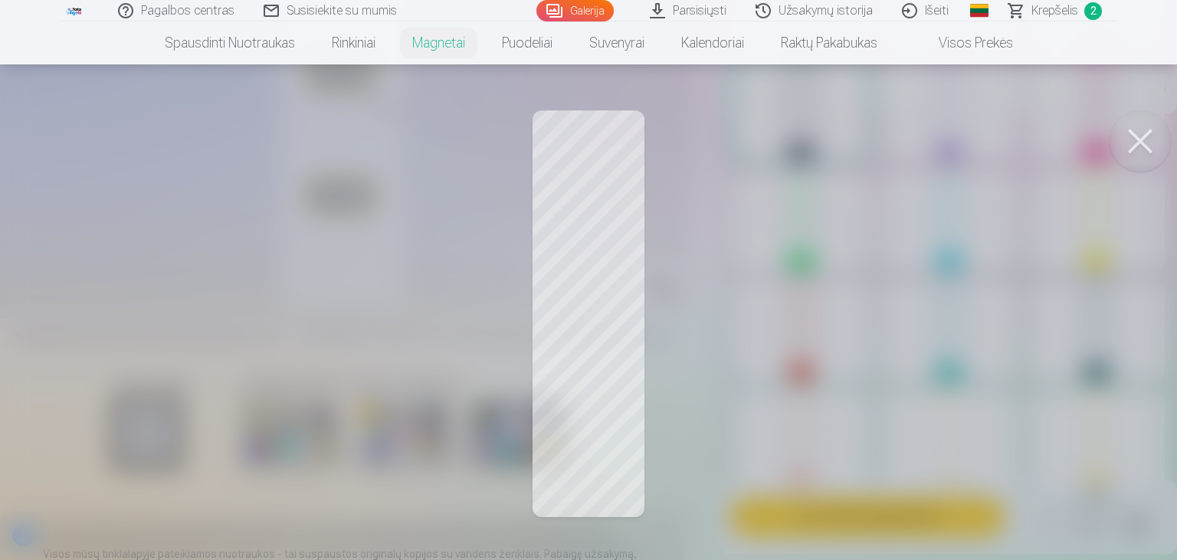
click at [1028, 8] on link "Krepšelis 2" at bounding box center [1056, 10] width 123 height 21
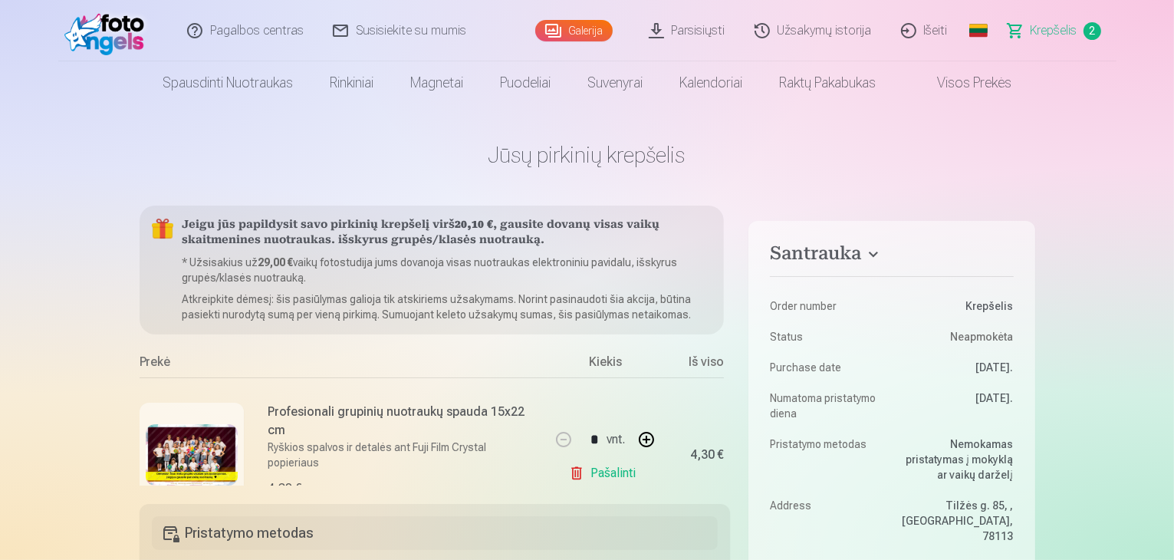
click at [579, 31] on link "Galerija" at bounding box center [573, 30] width 77 height 21
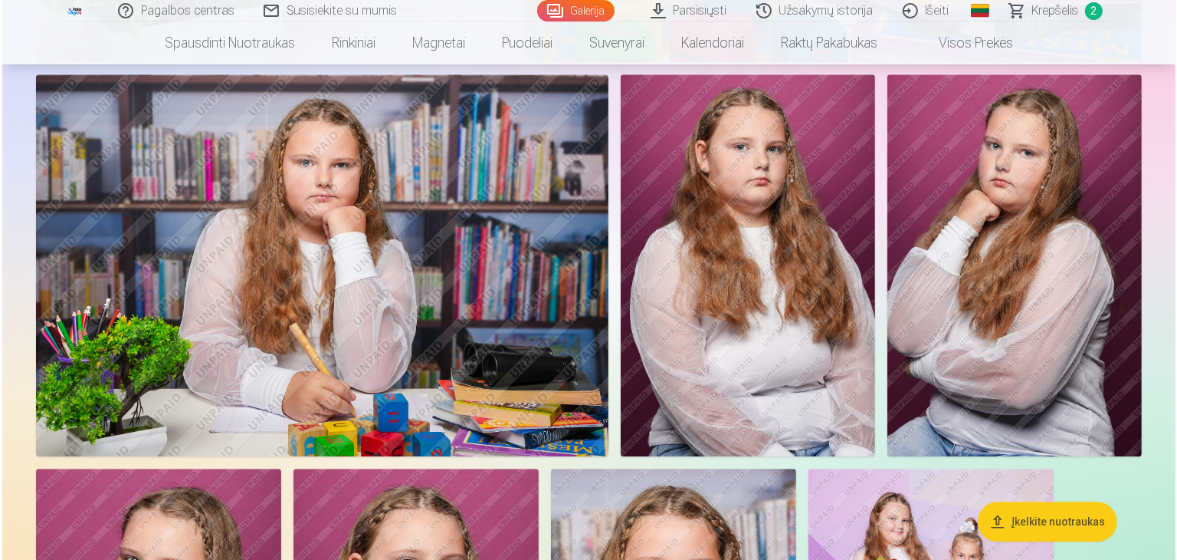
scroll to position [3680, 0]
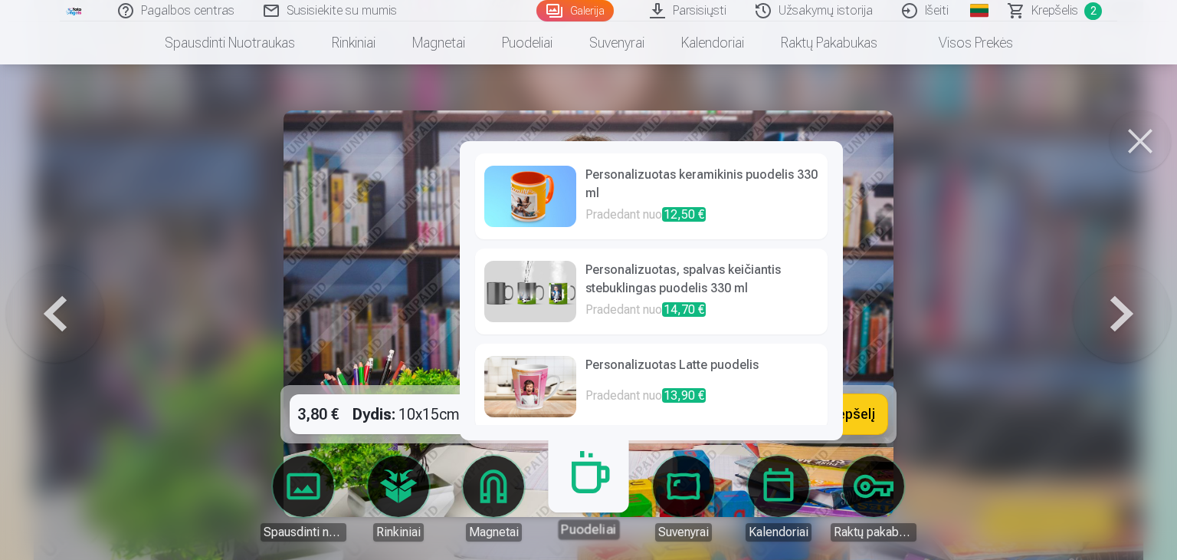
click at [586, 476] on link "Puodeliai" at bounding box center [588, 492] width 94 height 94
click at [547, 356] on link "Personalizuotas Latte puodelis Pradedant nuo 13,90 €" at bounding box center [651, 386] width 353 height 86
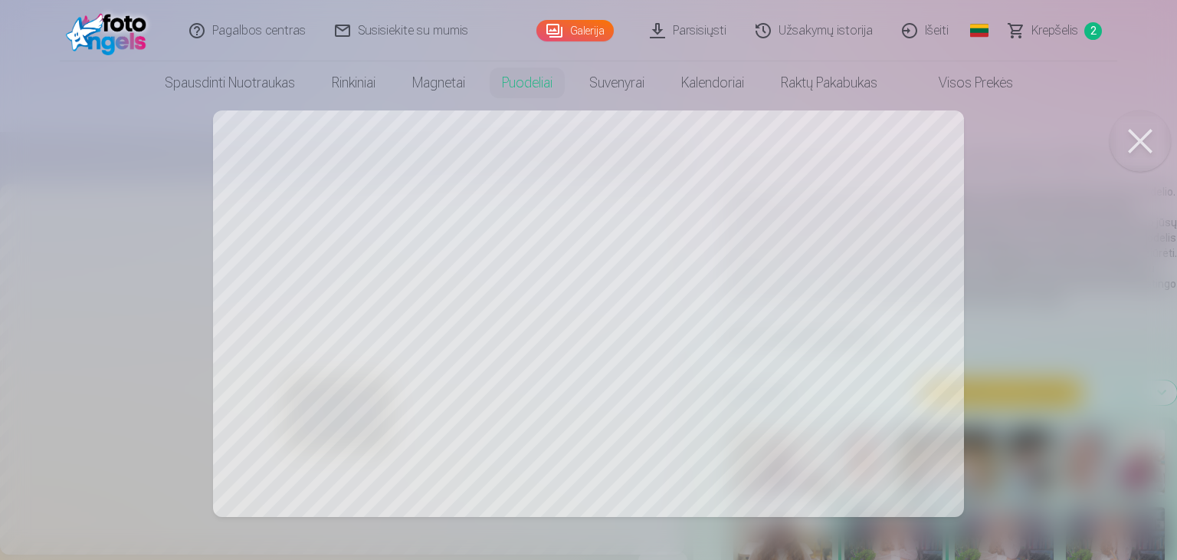
click at [1140, 140] on button at bounding box center [1140, 140] width 61 height 61
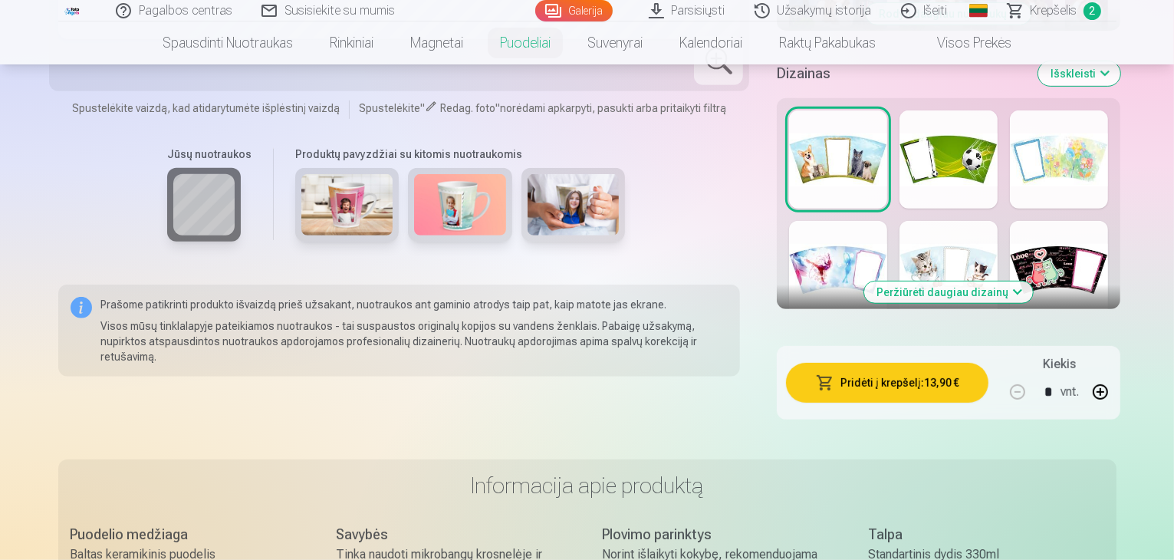
scroll to position [690, 0]
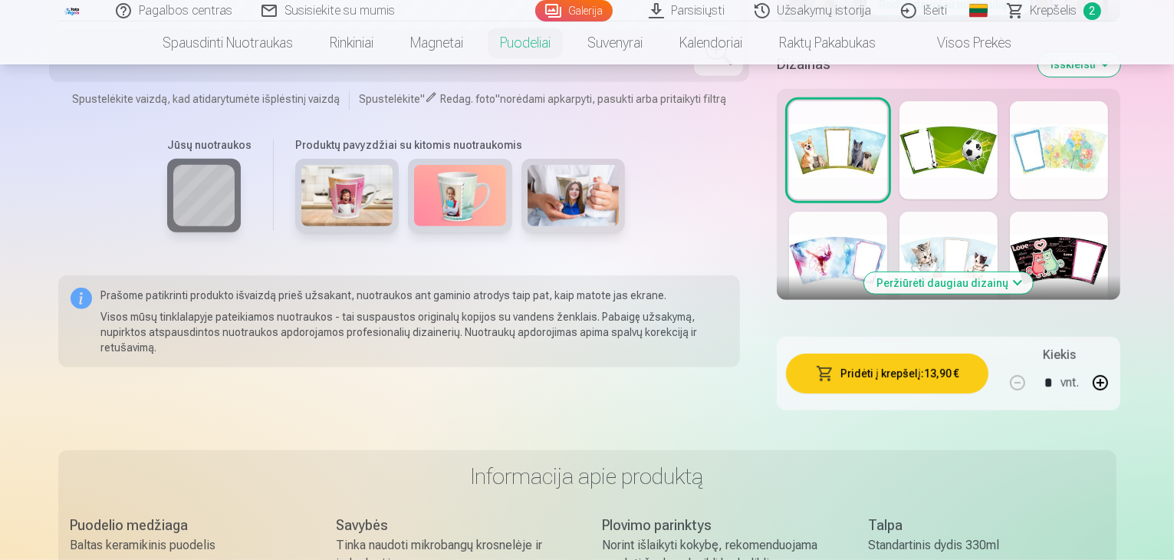
click at [789, 212] on div at bounding box center [838, 261] width 98 height 98
click at [941, 272] on button "Peržiūrėti daugiau dizainų" at bounding box center [948, 282] width 169 height 21
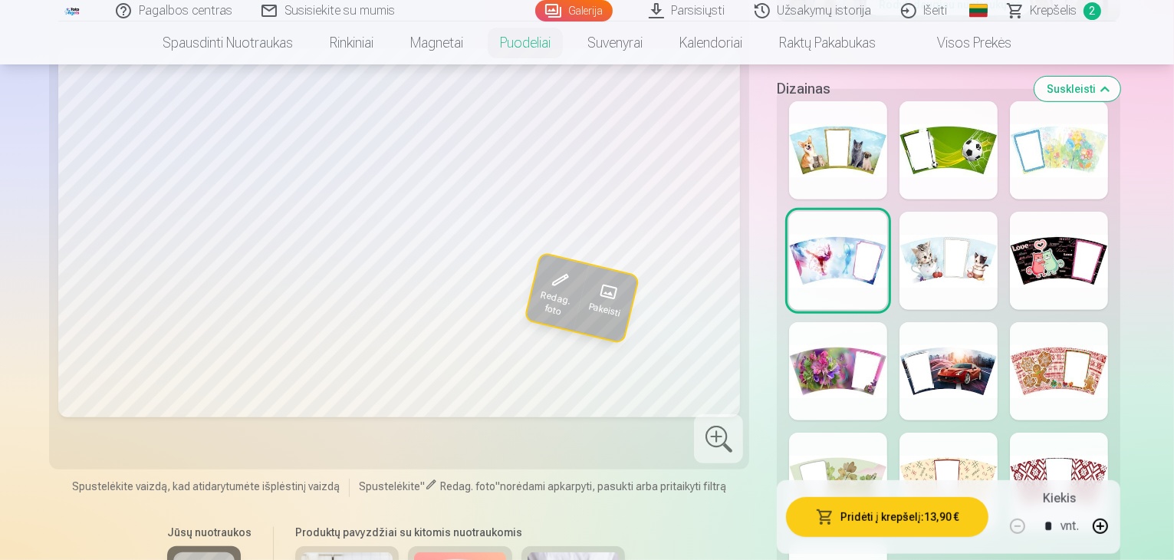
click at [1058, 322] on div at bounding box center [1059, 371] width 98 height 98
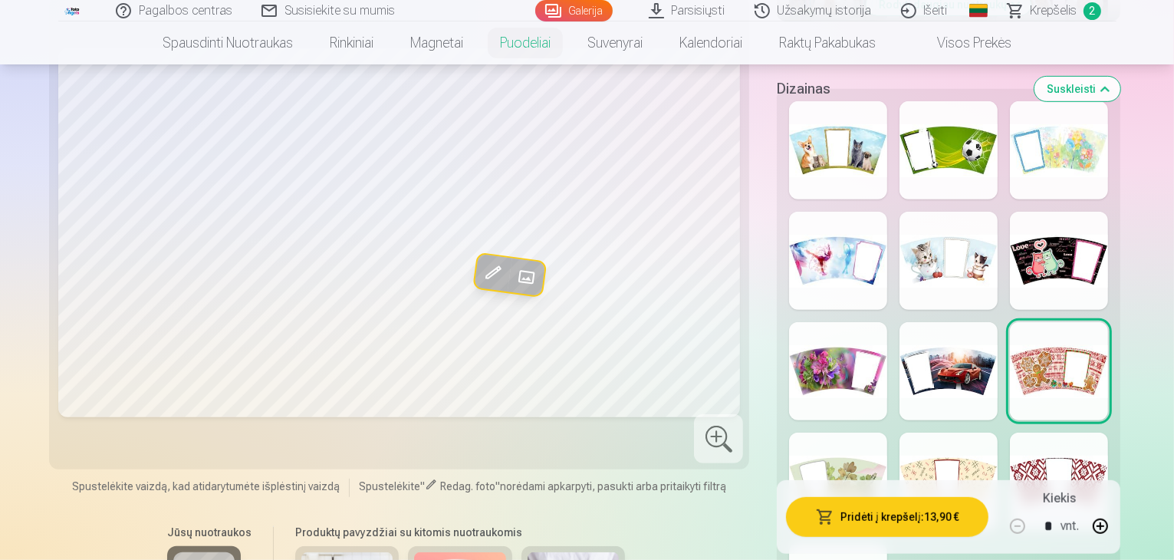
click at [993, 432] on div at bounding box center [948, 481] width 98 height 98
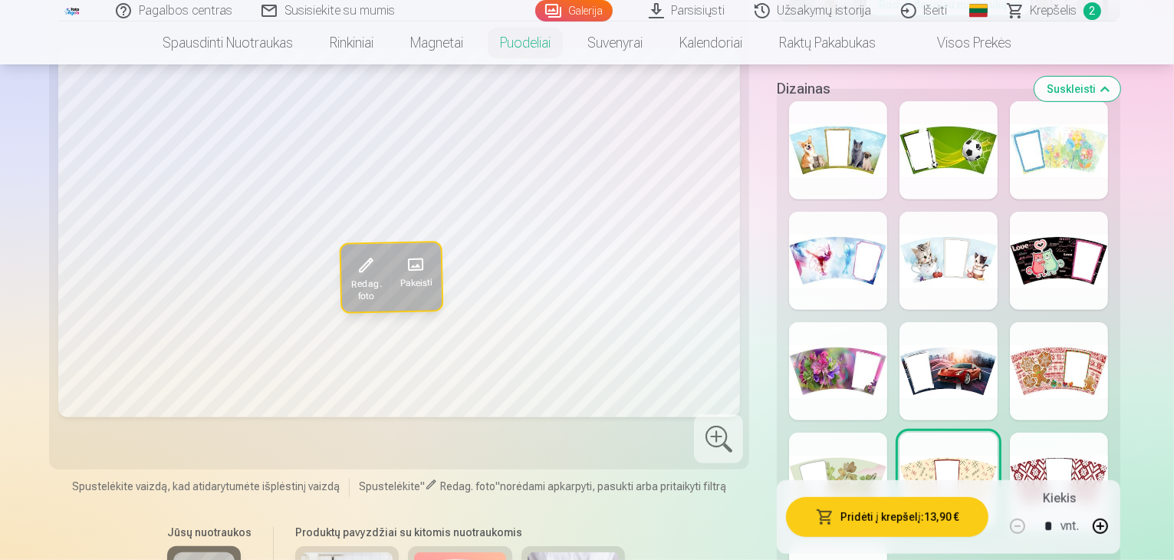
click at [842, 432] on div at bounding box center [838, 481] width 98 height 98
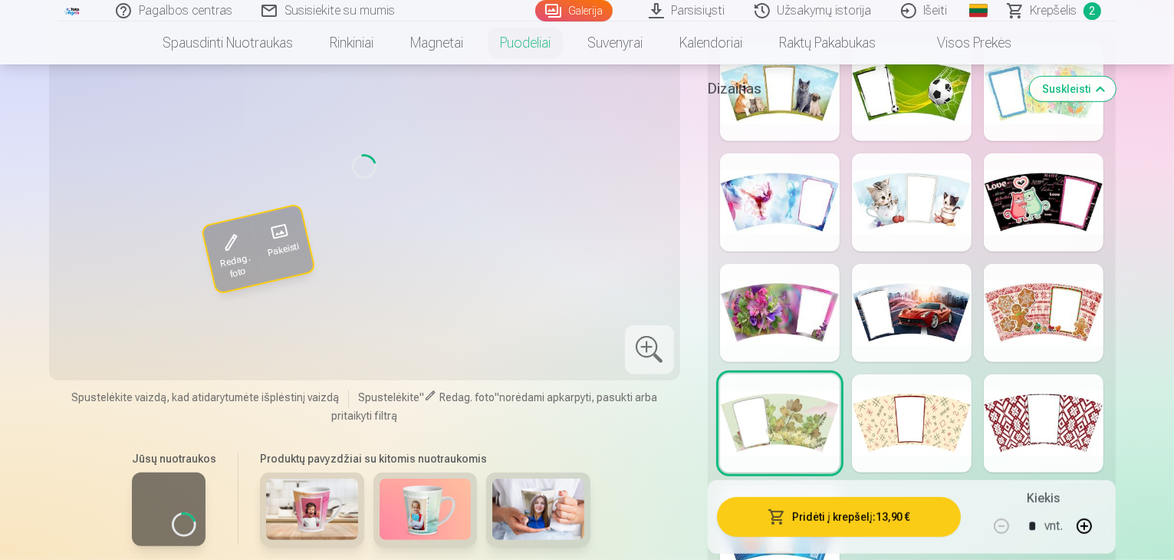
drag, startPoint x: 376, startPoint y: 534, endPoint x: 389, endPoint y: 522, distance: 16.8
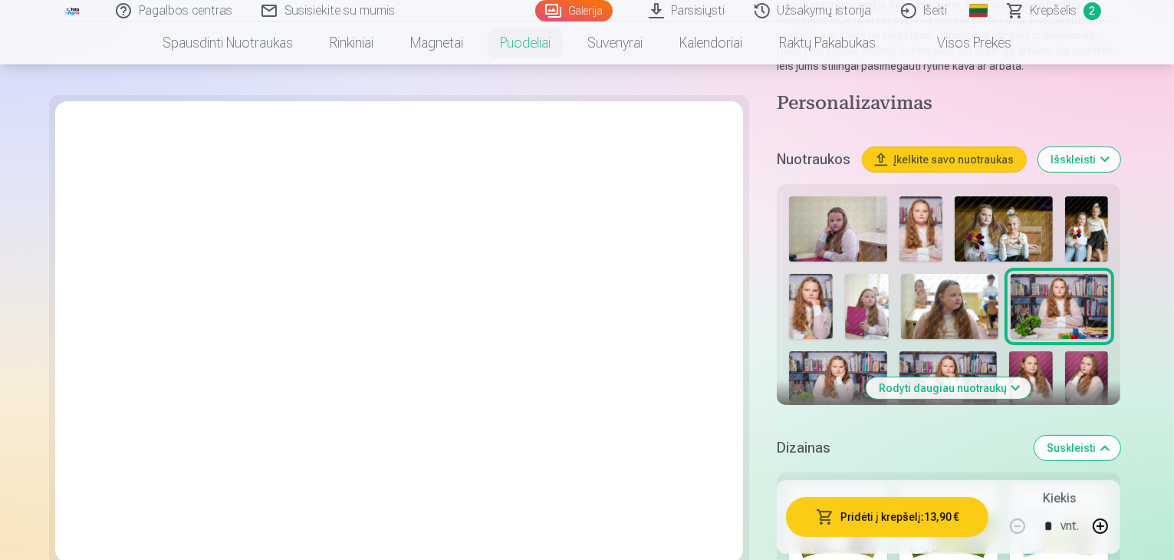
scroll to position [0, 0]
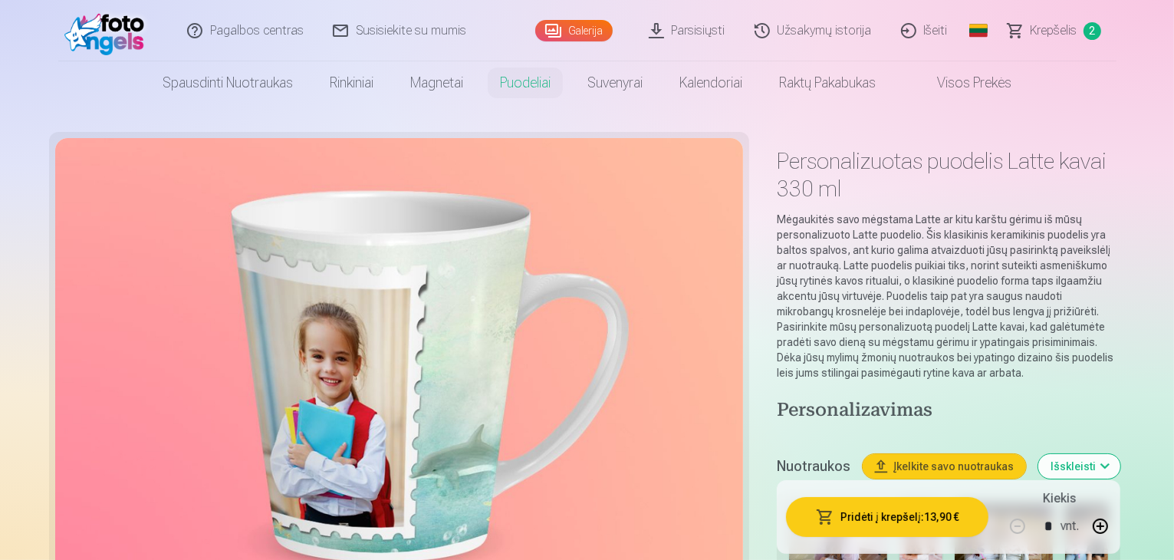
click at [573, 34] on link "Galerija" at bounding box center [573, 30] width 77 height 21
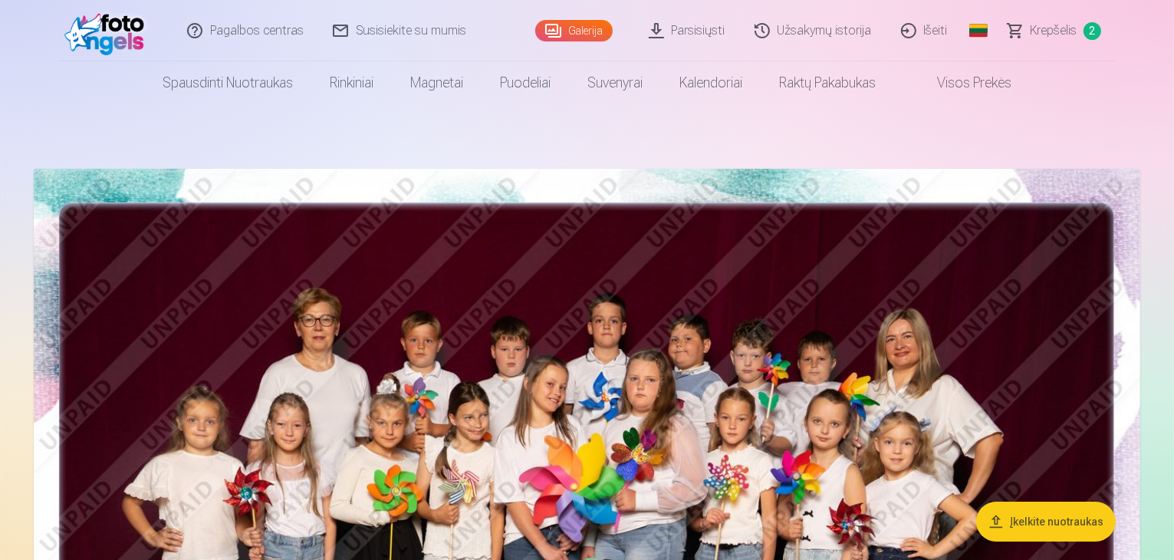
click at [632, 260] on img at bounding box center [587, 538] width 1106 height 738
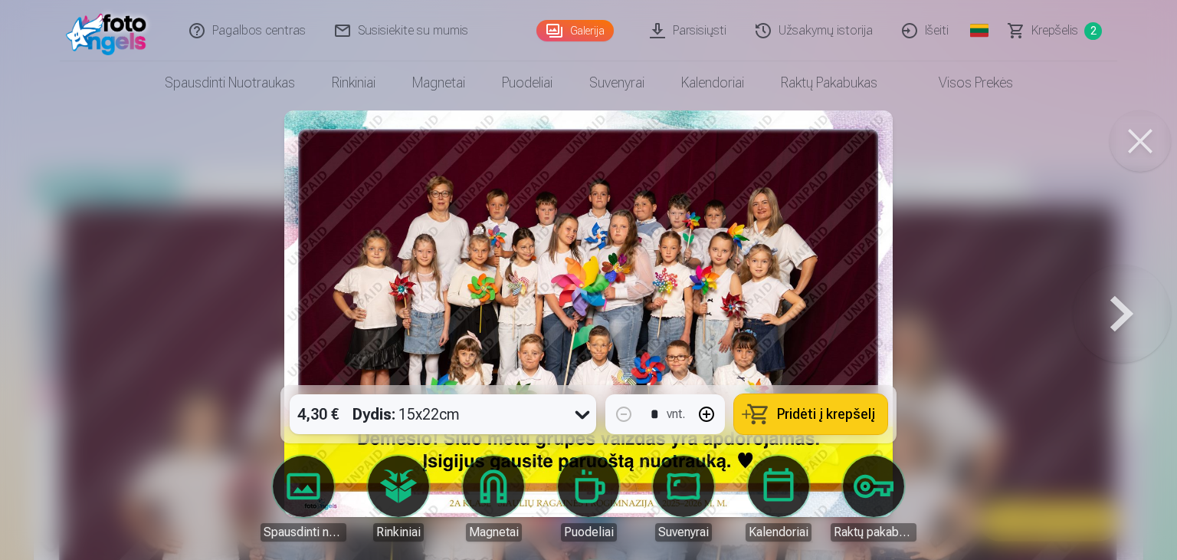
click at [1138, 327] on button at bounding box center [1122, 314] width 98 height 112
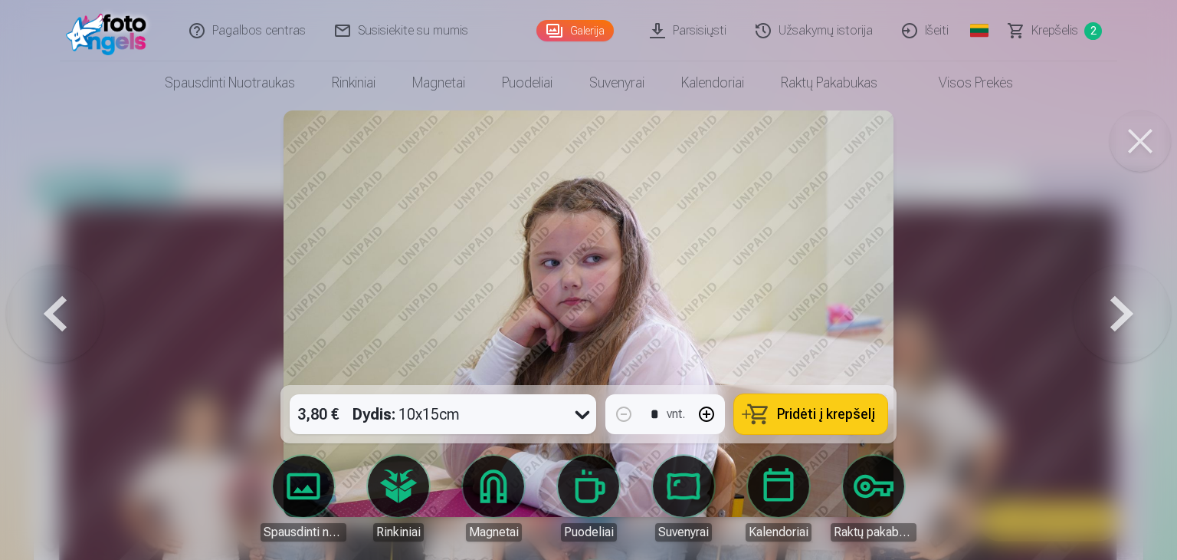
click at [54, 322] on button at bounding box center [55, 314] width 98 height 112
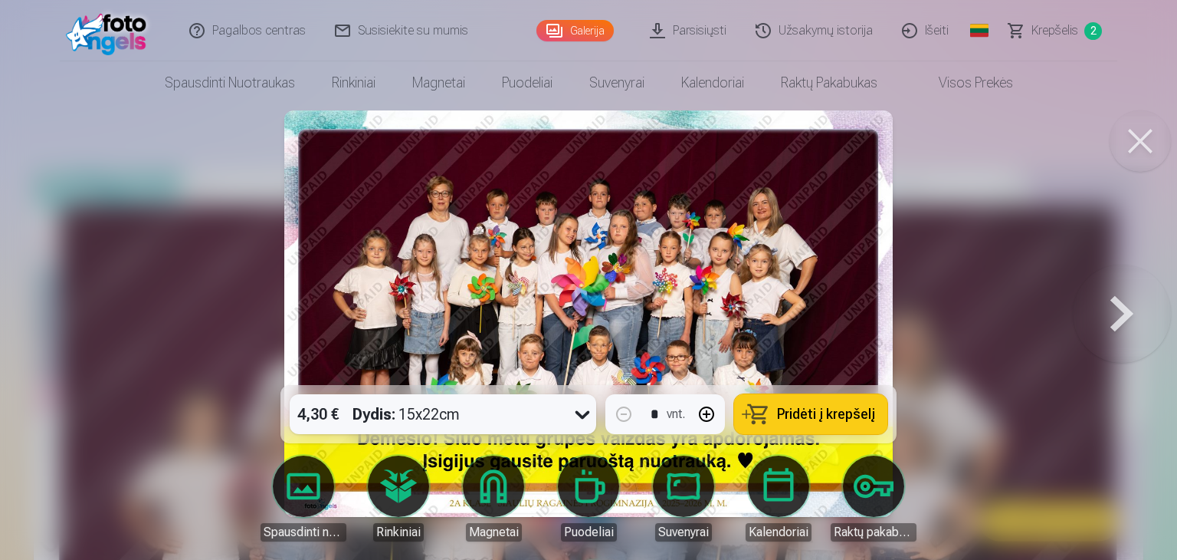
click at [1118, 332] on button at bounding box center [1122, 314] width 98 height 112
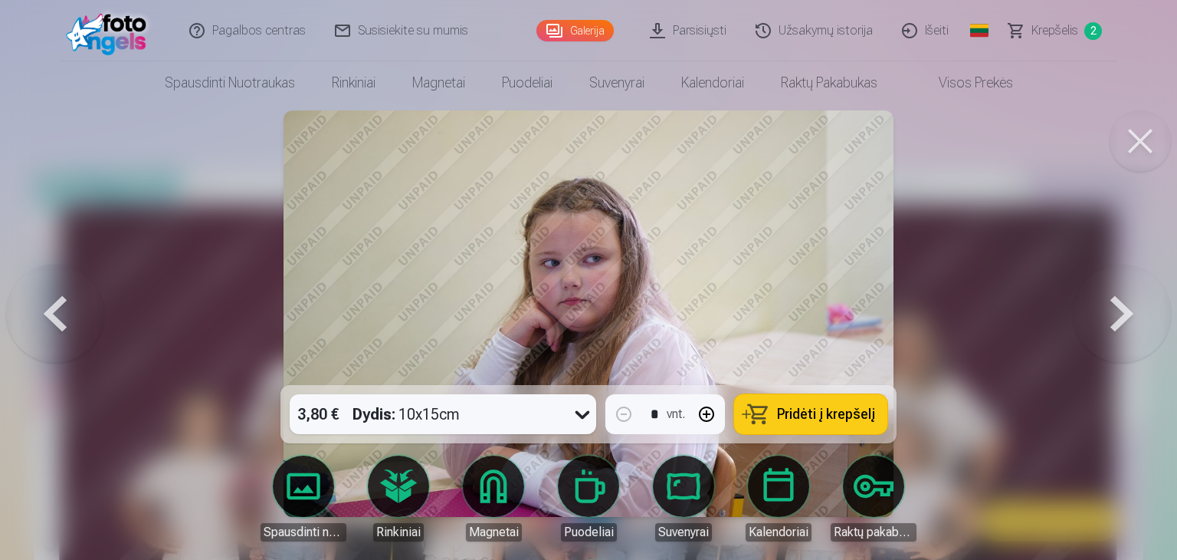
click at [1118, 332] on button at bounding box center [1122, 314] width 98 height 112
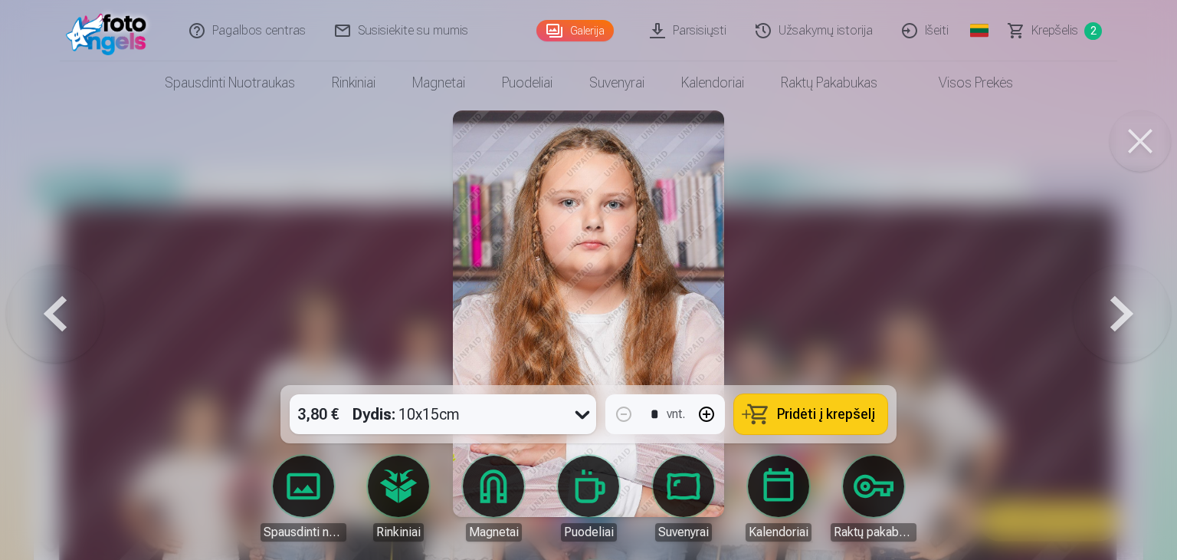
click at [1118, 332] on button at bounding box center [1122, 314] width 98 height 112
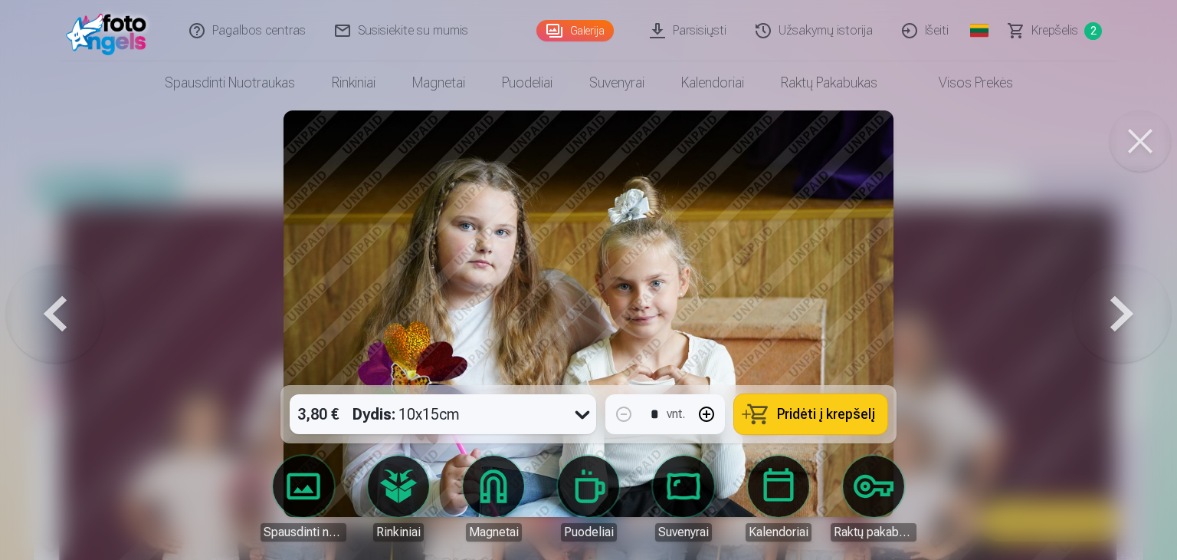
click at [1118, 332] on button at bounding box center [1122, 314] width 98 height 112
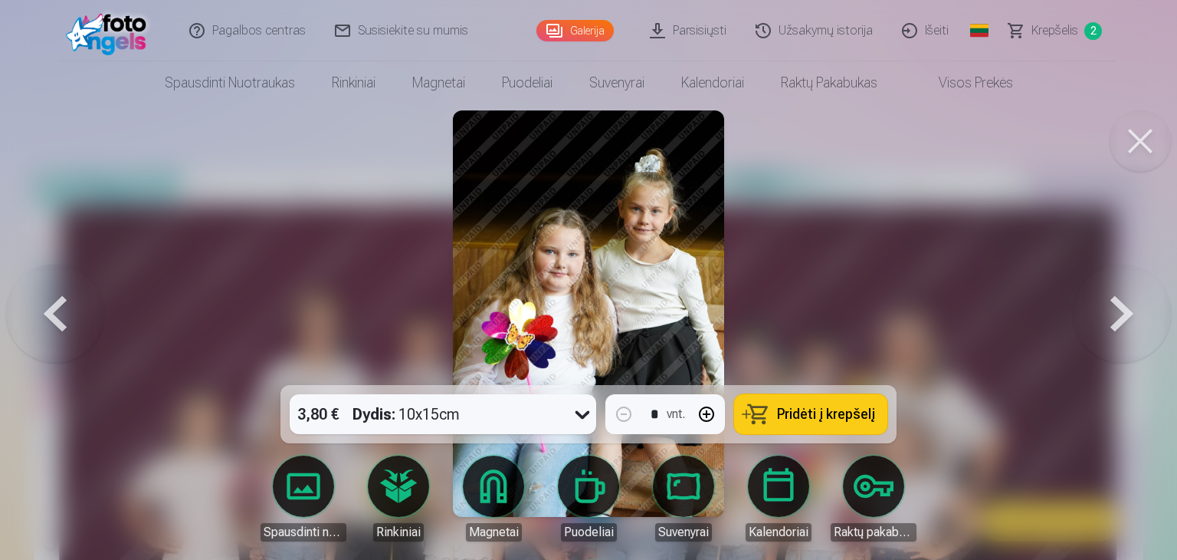
click at [1118, 332] on button at bounding box center [1122, 314] width 98 height 112
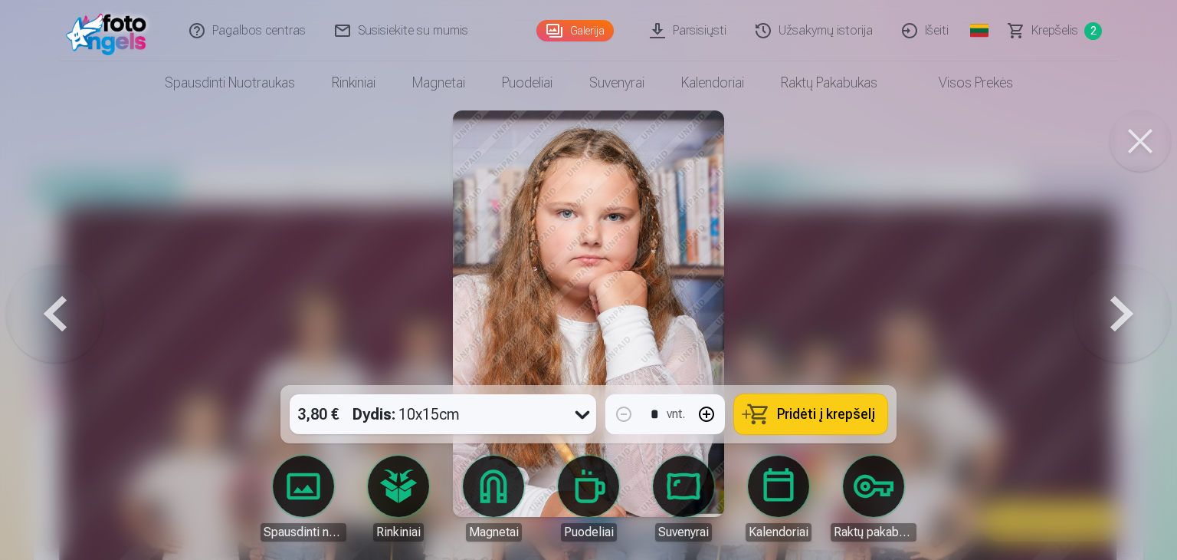
click at [1118, 332] on button at bounding box center [1122, 314] width 98 height 112
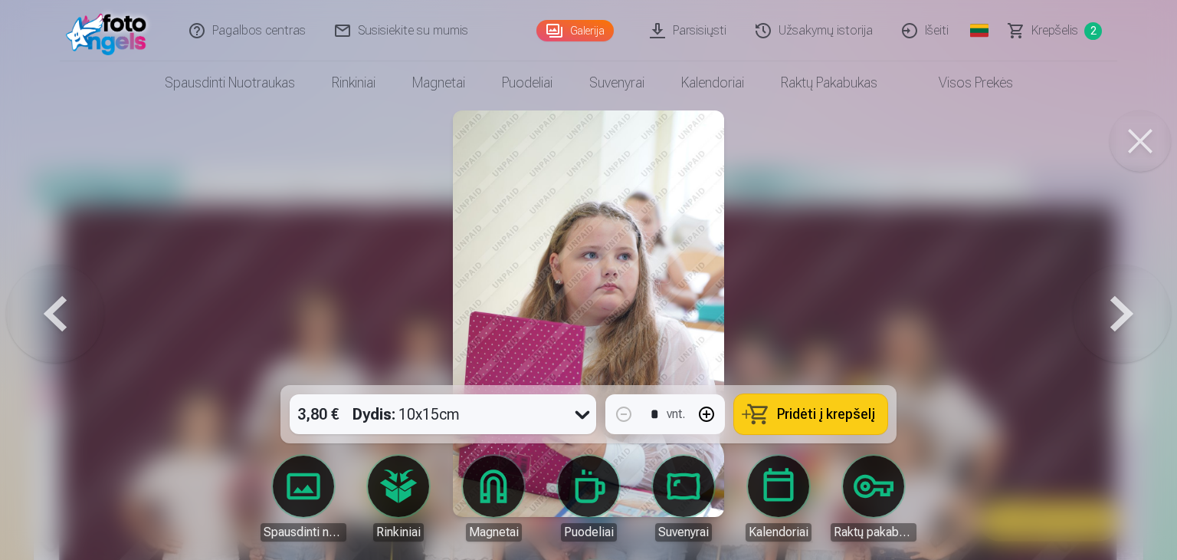
click at [1118, 332] on button at bounding box center [1122, 314] width 98 height 112
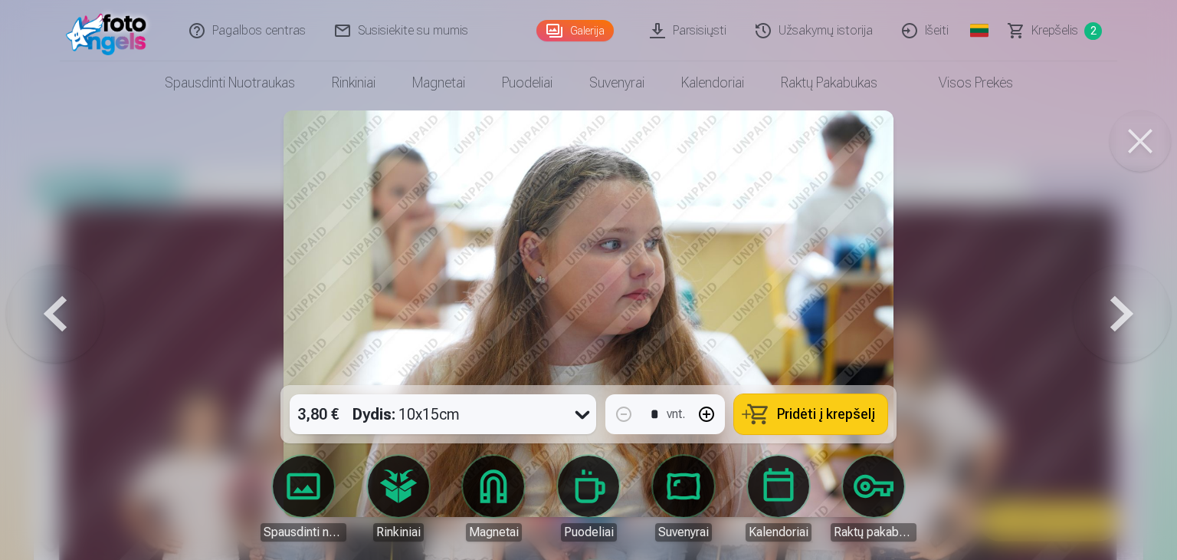
click at [1118, 332] on button at bounding box center [1122, 314] width 98 height 112
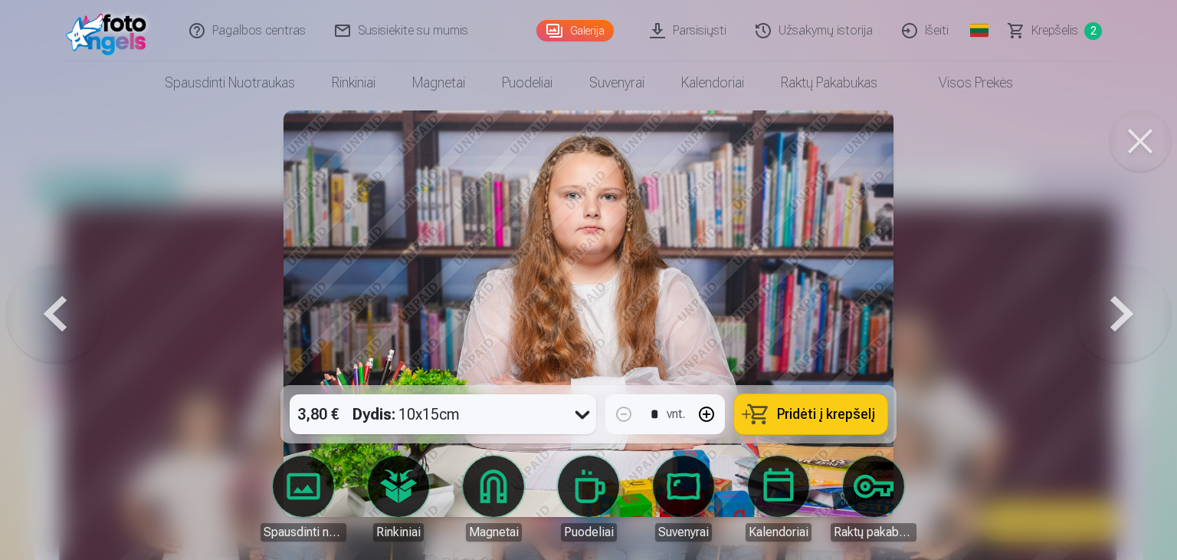
click at [1118, 332] on button at bounding box center [1122, 314] width 98 height 112
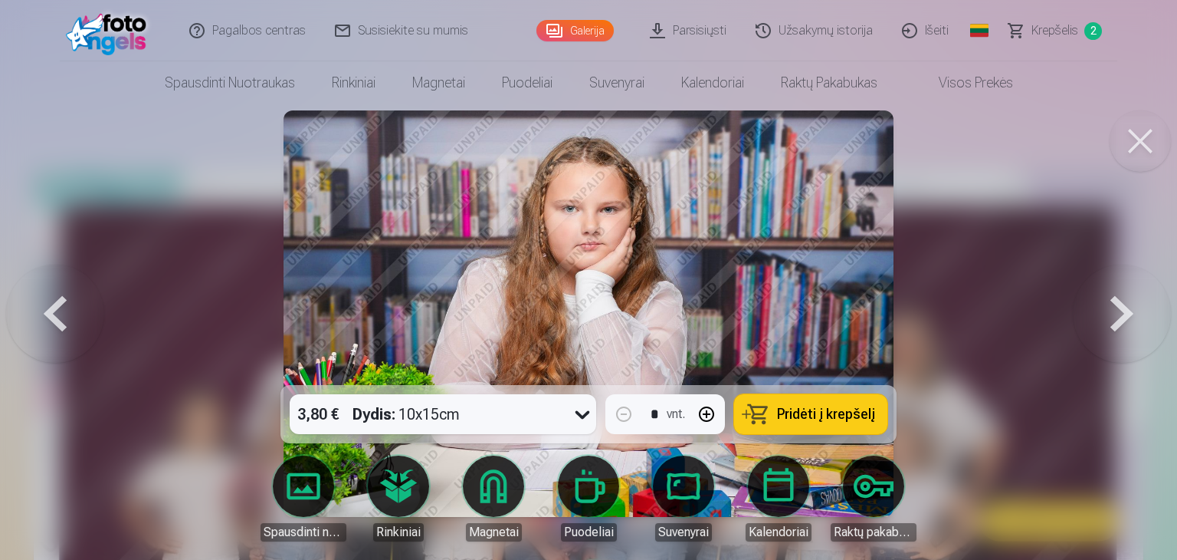
click at [1118, 332] on button at bounding box center [1122, 314] width 98 height 112
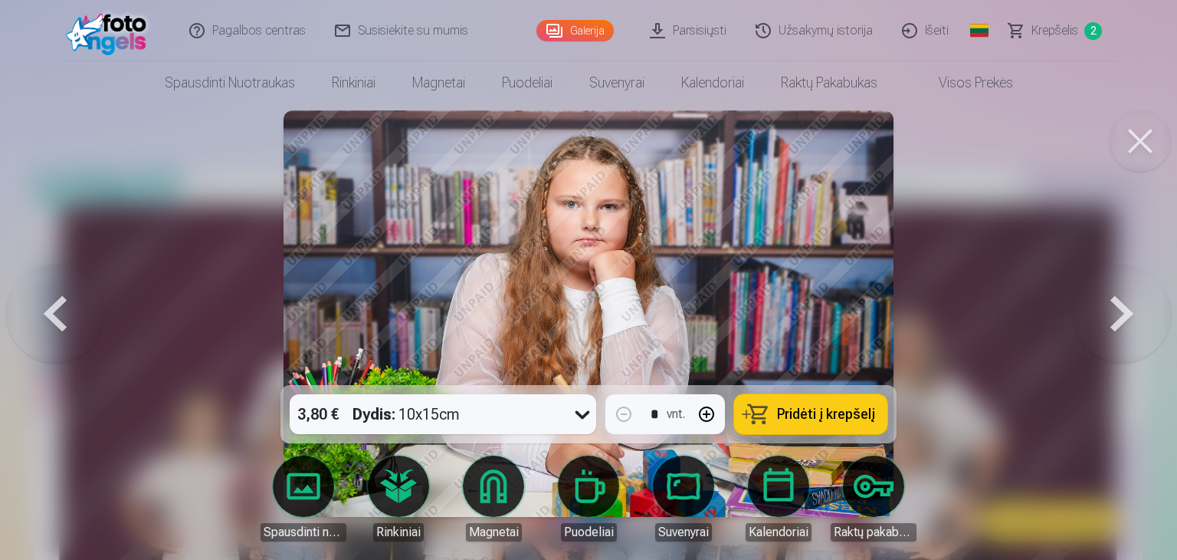
click at [1118, 332] on button at bounding box center [1122, 314] width 98 height 112
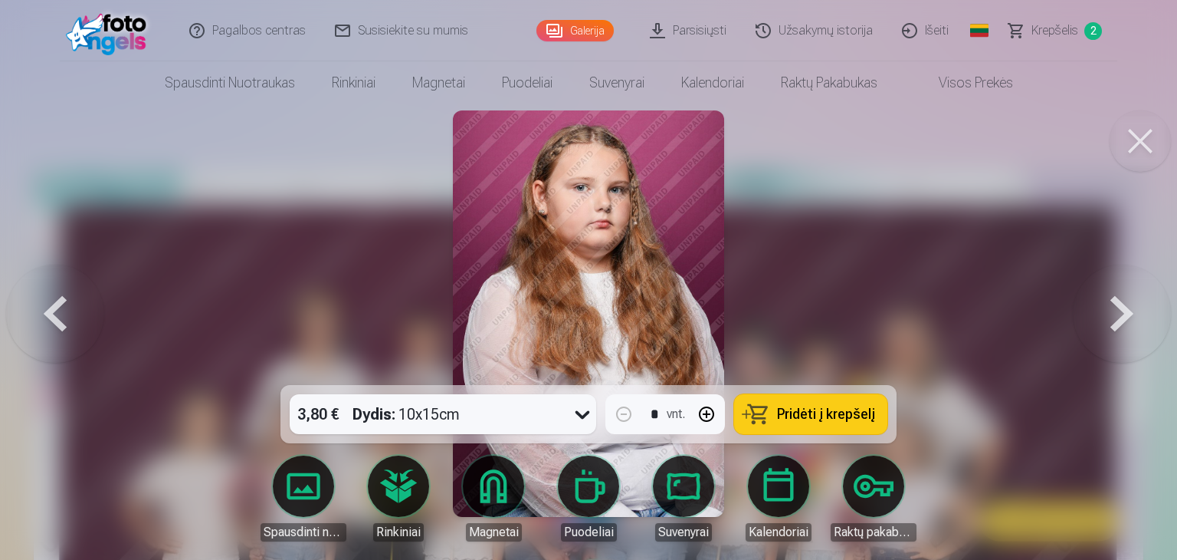
click at [1118, 332] on button at bounding box center [1122, 314] width 98 height 112
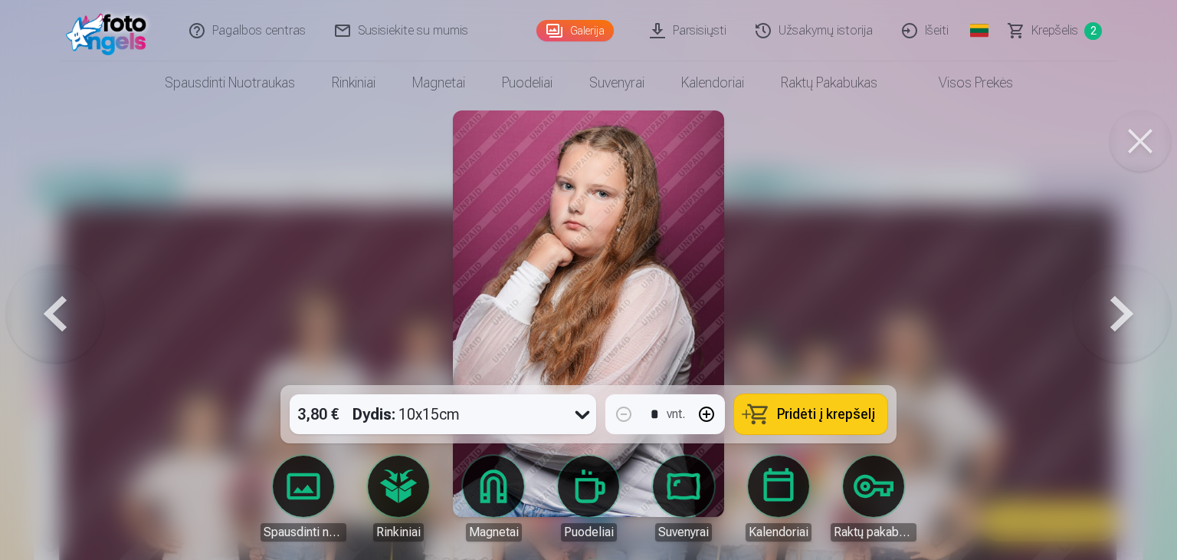
click at [1118, 332] on button at bounding box center [1122, 314] width 98 height 112
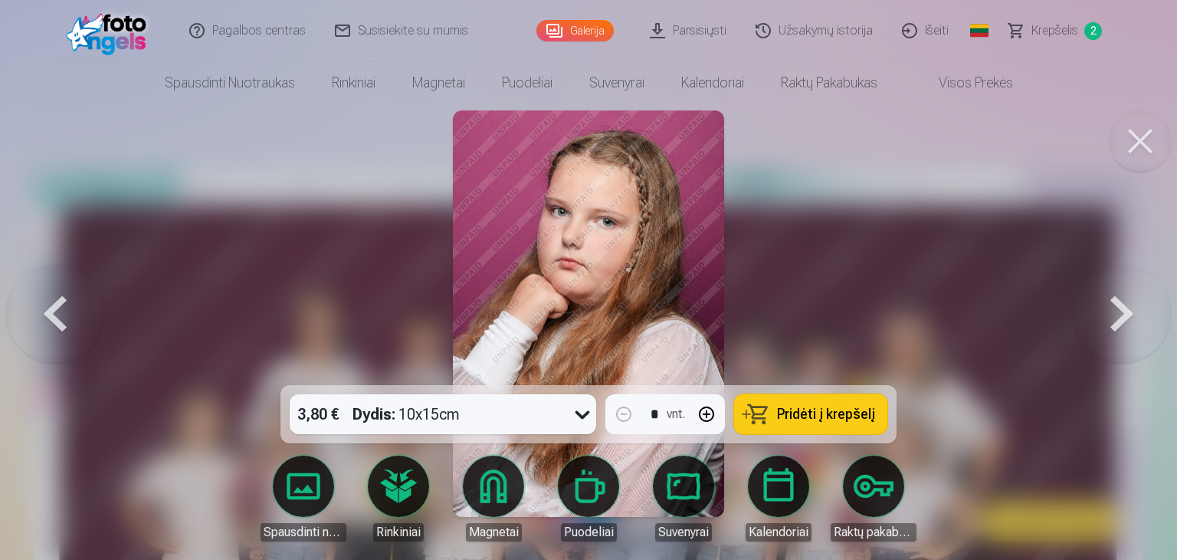
click at [1118, 332] on button at bounding box center [1122, 314] width 98 height 112
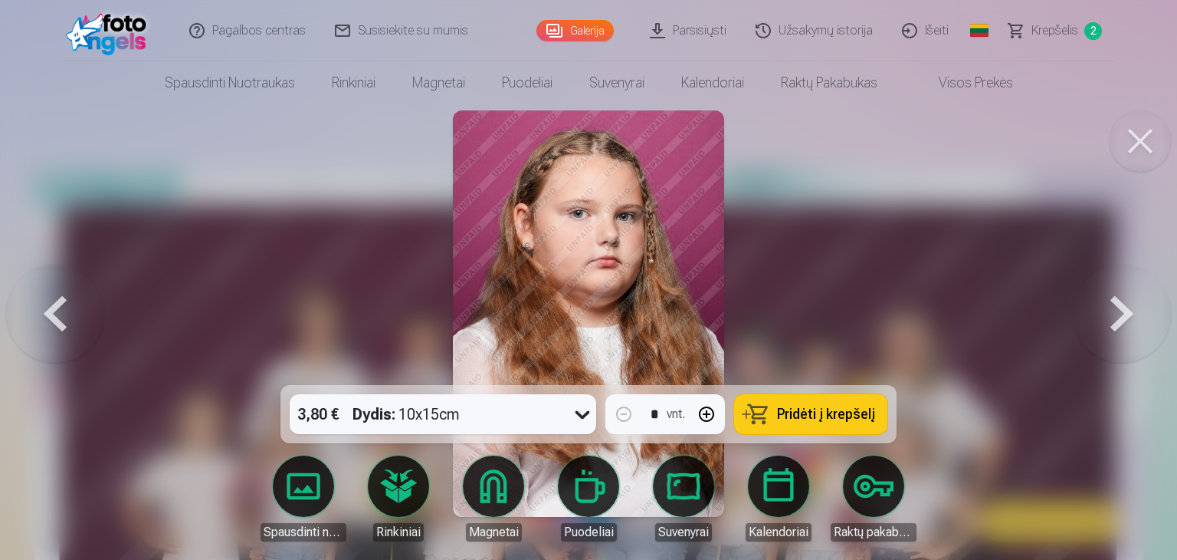
click at [1118, 332] on button at bounding box center [1122, 314] width 98 height 112
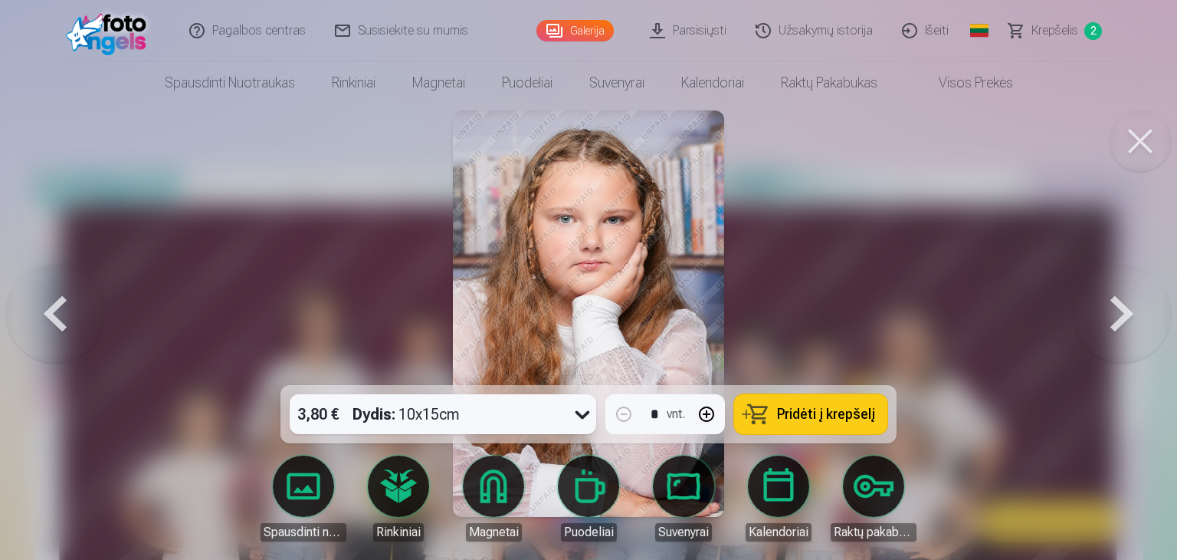
click at [1118, 332] on button at bounding box center [1122, 314] width 98 height 112
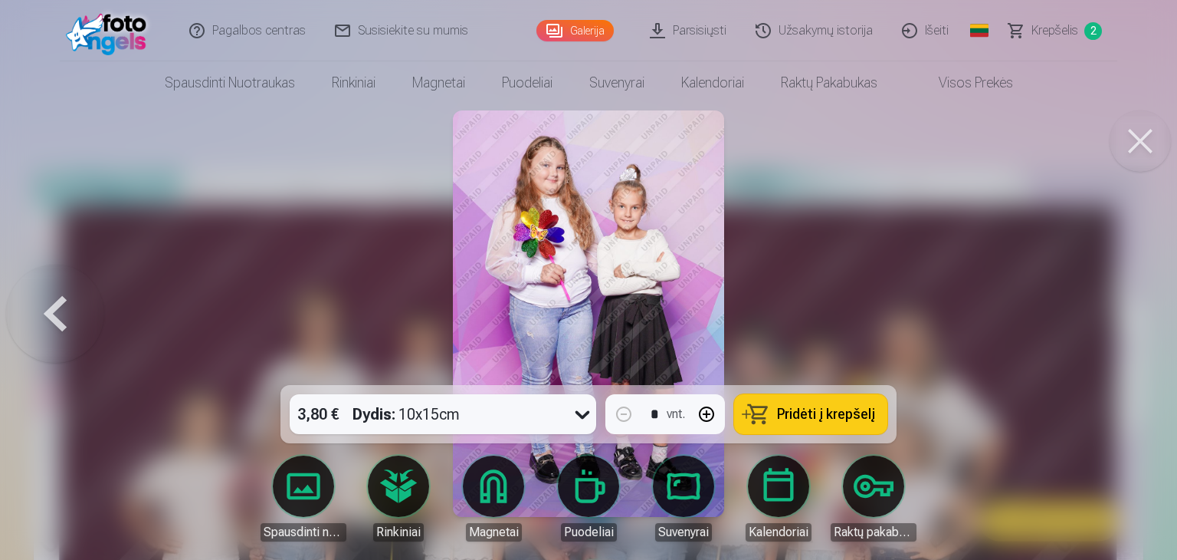
click at [1118, 332] on div at bounding box center [588, 280] width 1177 height 560
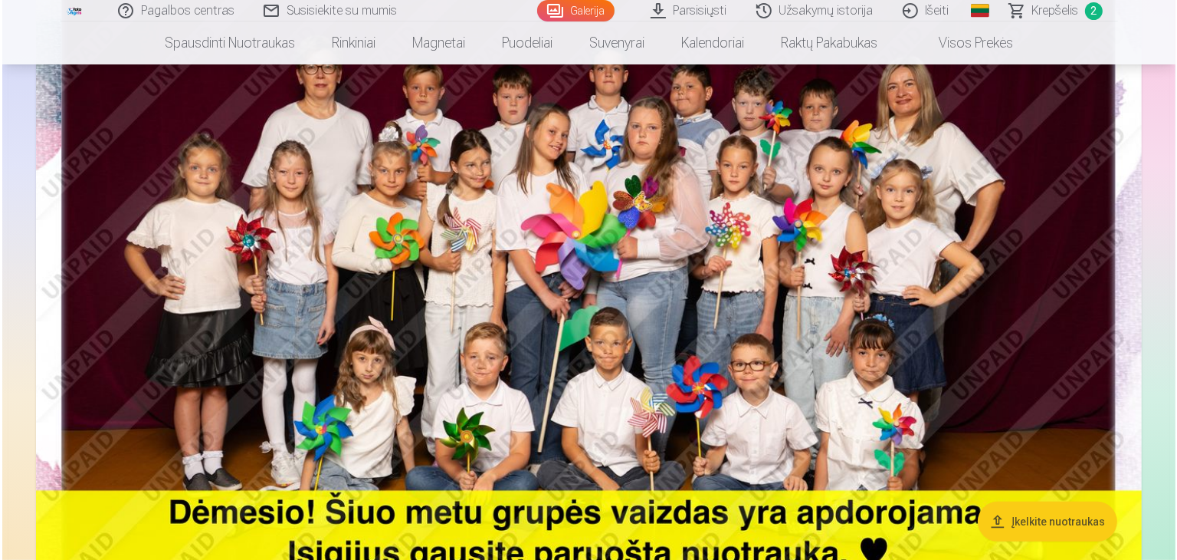
scroll to position [176, 0]
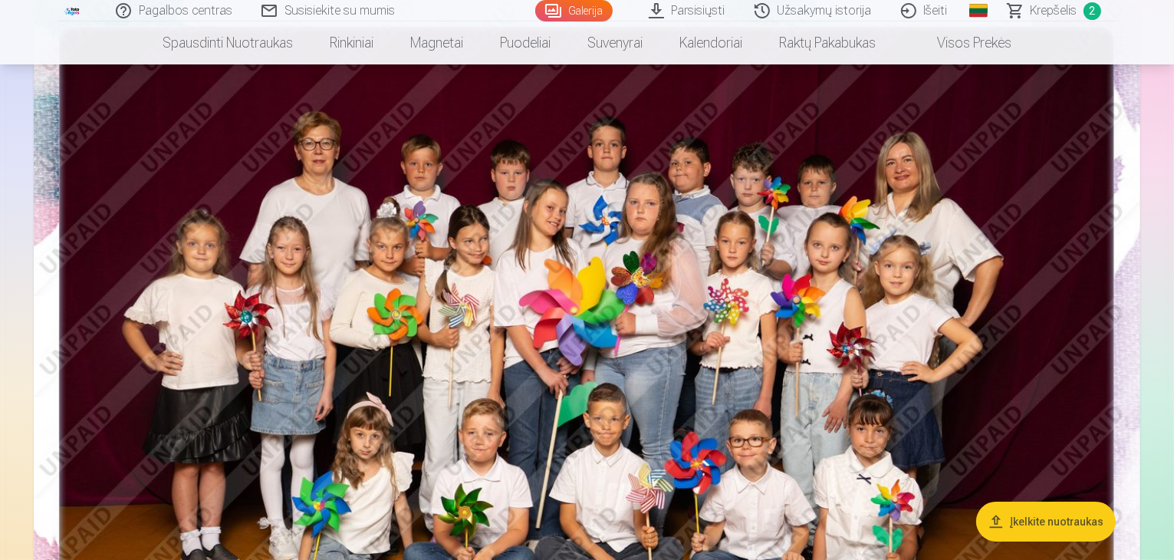
click at [1091, 296] on img at bounding box center [587, 361] width 1106 height 738
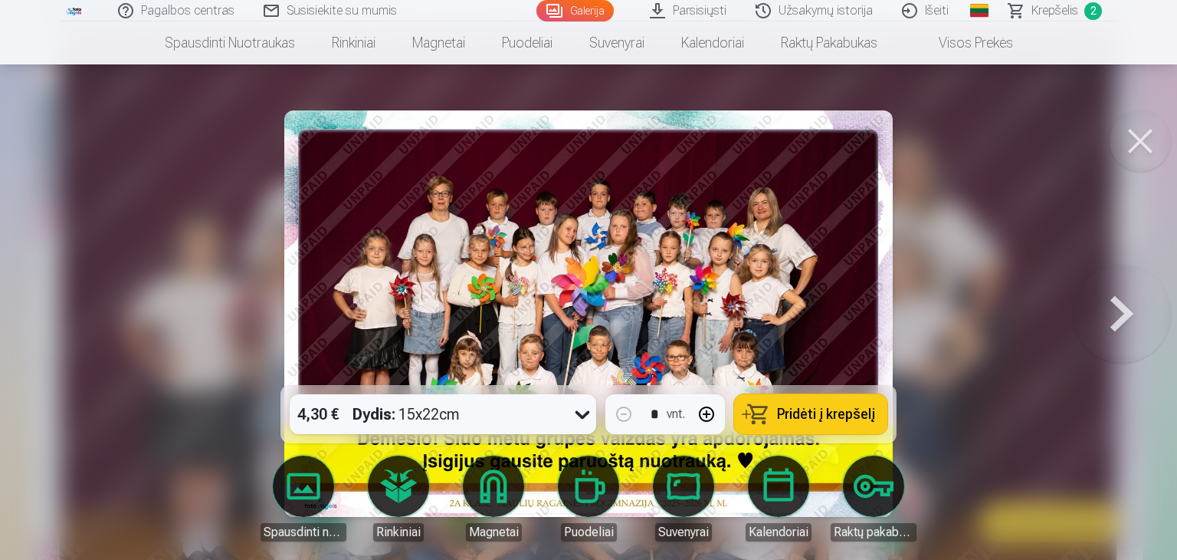
click at [1091, 296] on button at bounding box center [1122, 314] width 98 height 112
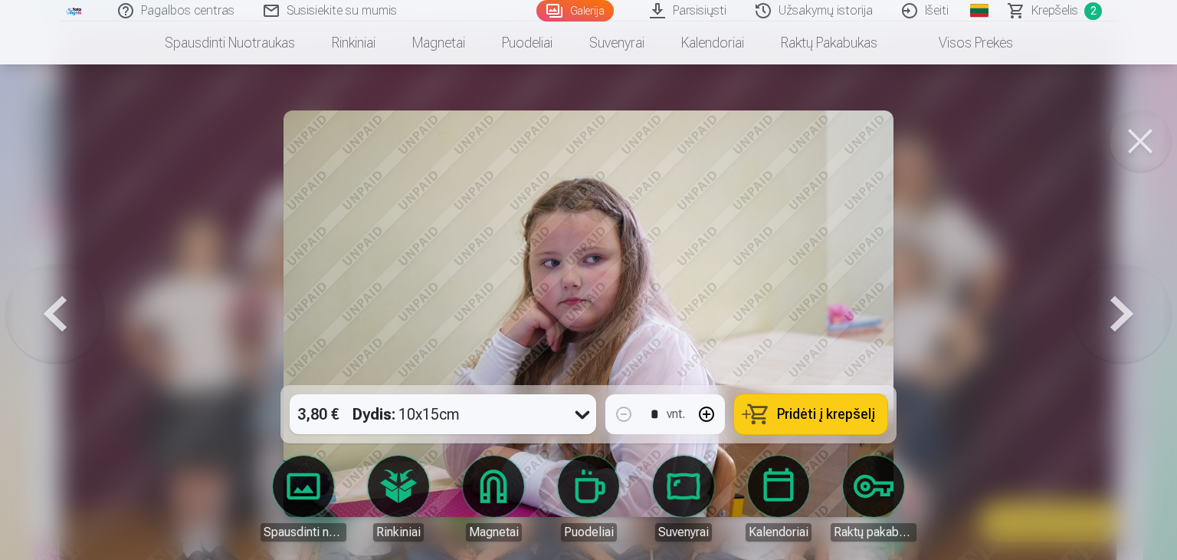
click at [1091, 296] on button at bounding box center [1122, 314] width 98 height 112
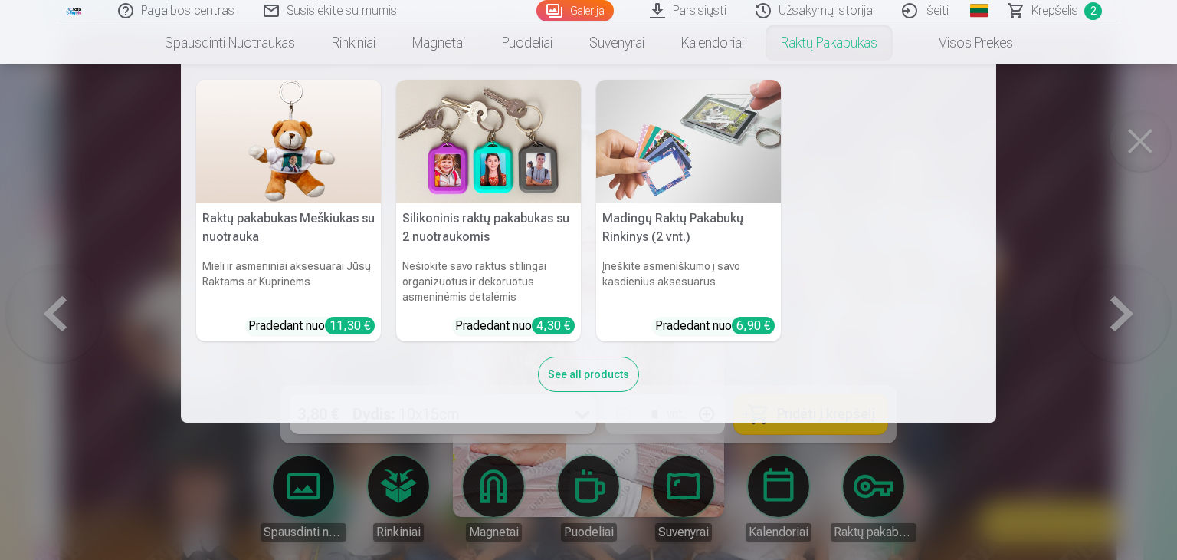
click at [291, 159] on img at bounding box center [288, 141] width 185 height 123
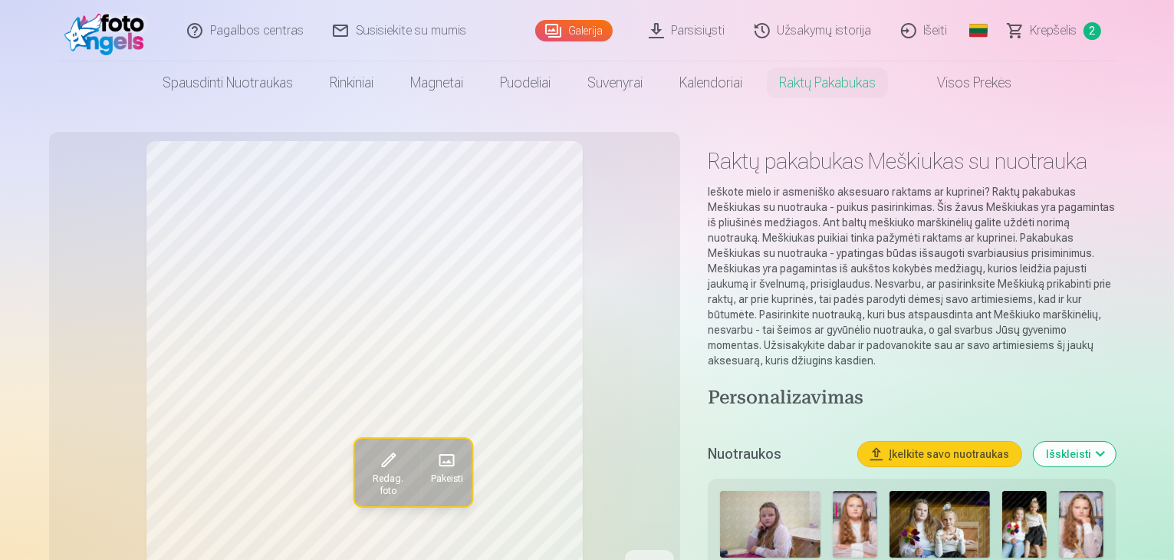
click at [1082, 497] on img at bounding box center [1081, 524] width 44 height 67
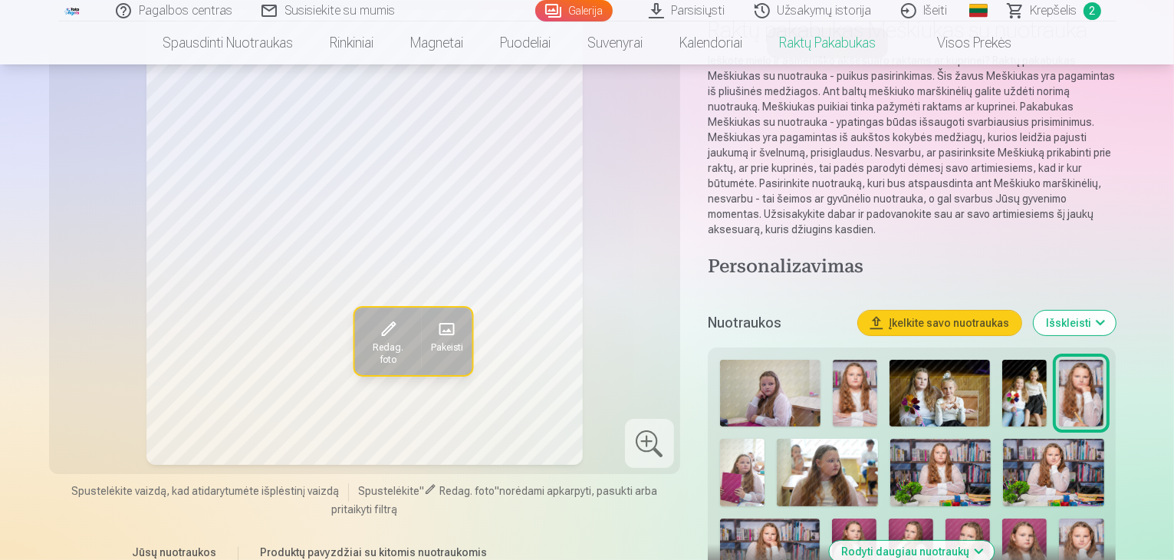
scroll to position [153, 0]
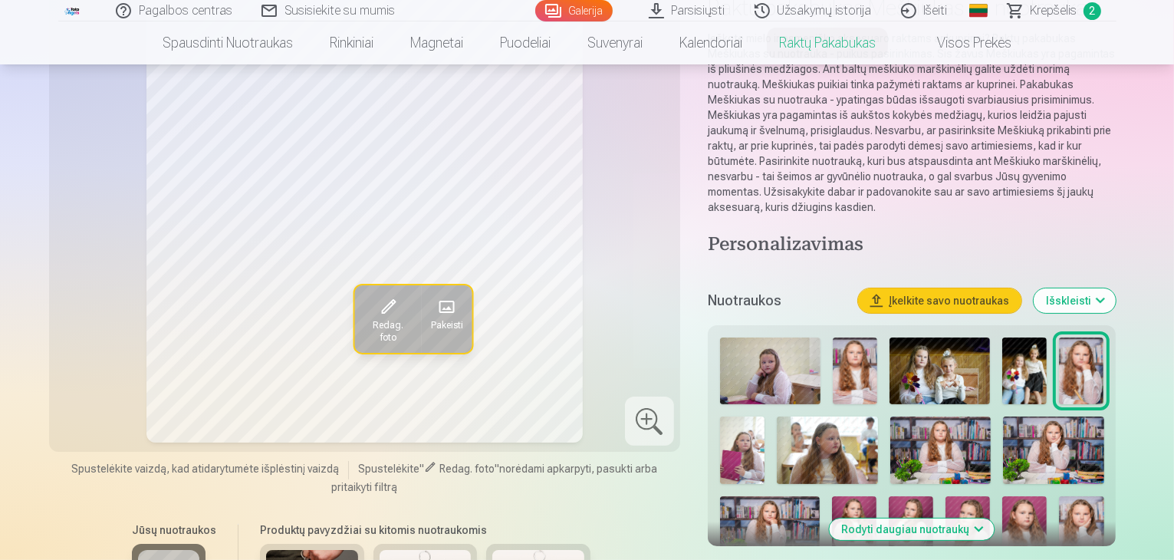
click at [1059, 496] on img at bounding box center [1081, 529] width 44 height 67
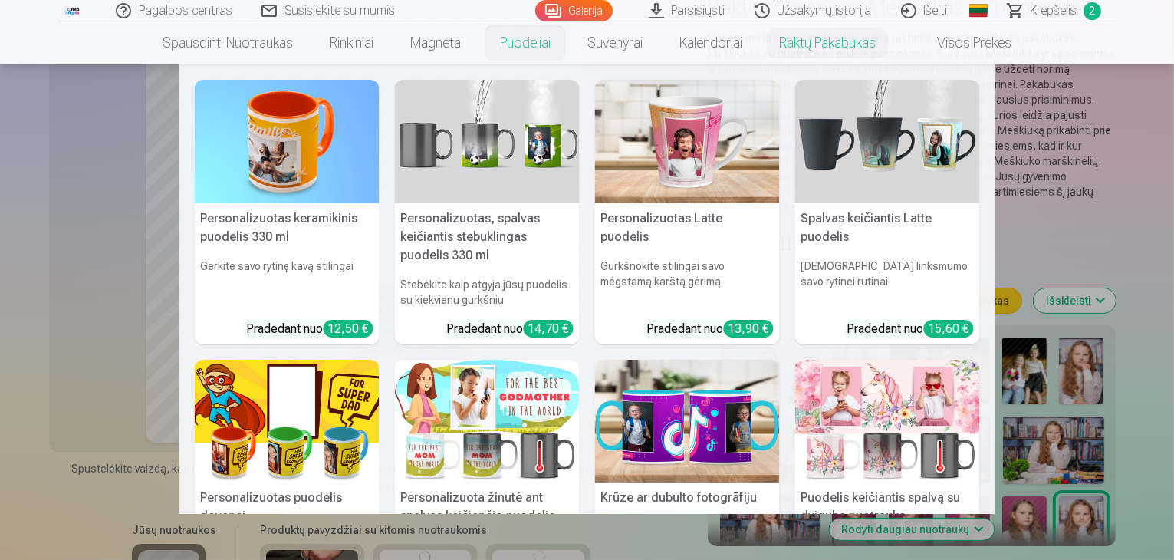
click at [0, 287] on nav "Personalizuotas keramikinis puodelis 330 ml Gerkite savo rytinę kavą stilingai …" at bounding box center [587, 288] width 1174 height 449
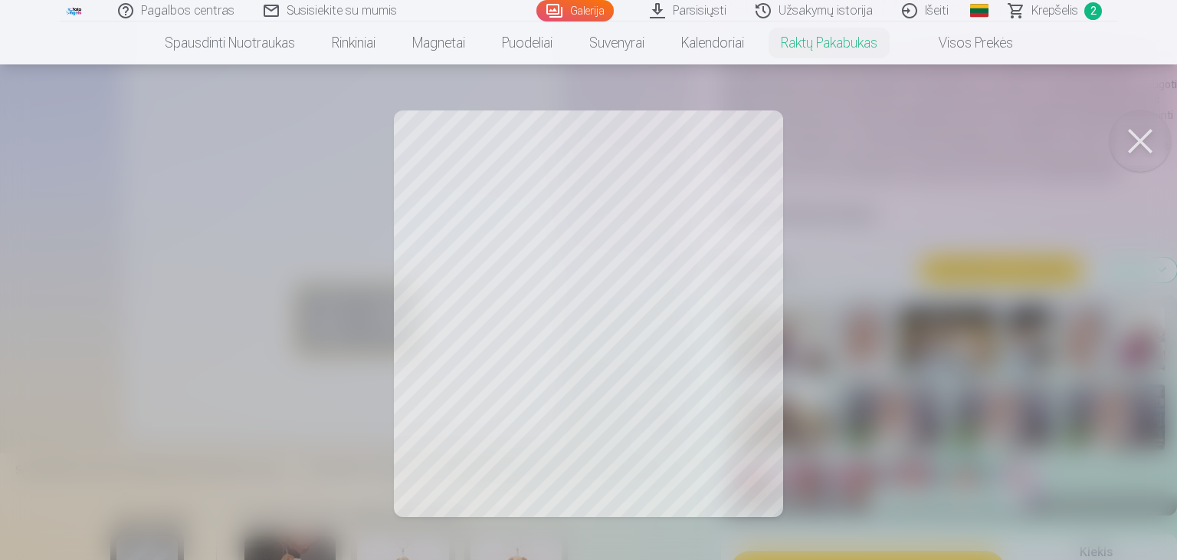
click at [1142, 153] on button at bounding box center [1140, 140] width 61 height 61
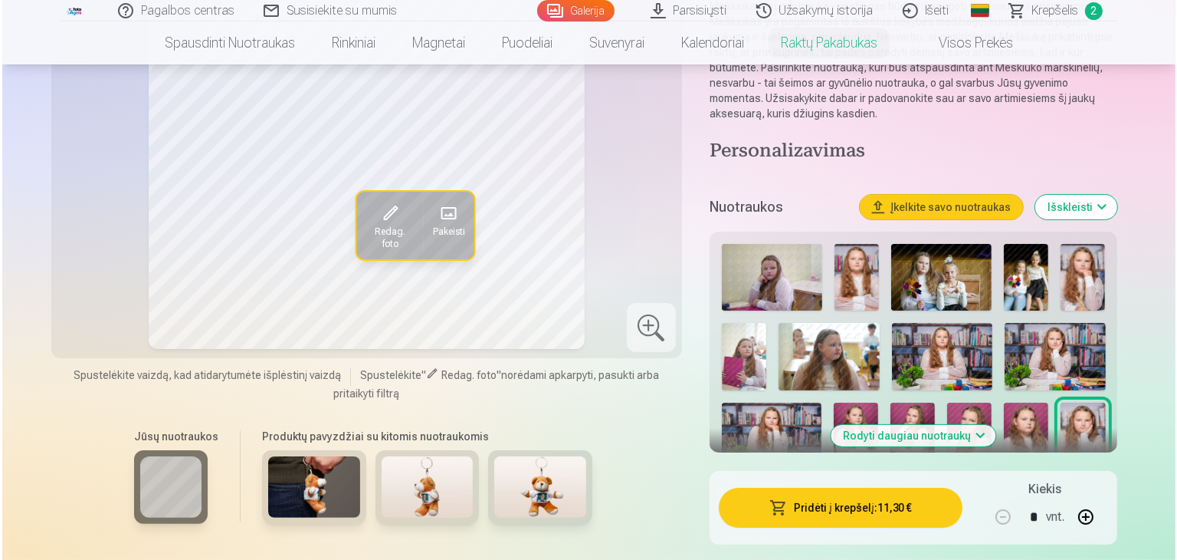
scroll to position [276, 0]
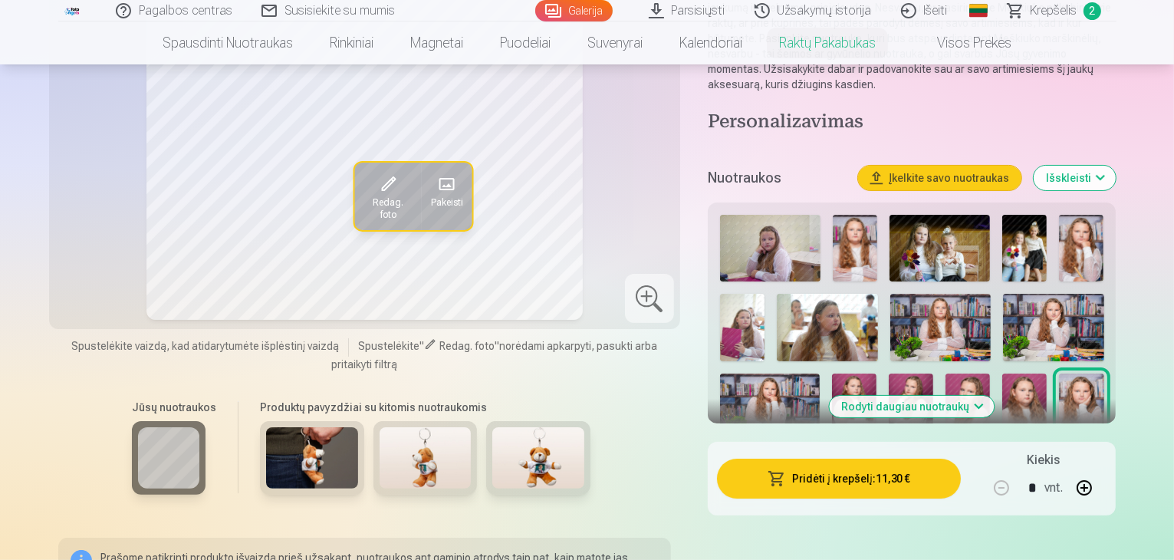
click at [896, 458] on button "Pridėti į krepšelį : 11,30 €" at bounding box center [839, 478] width 245 height 40
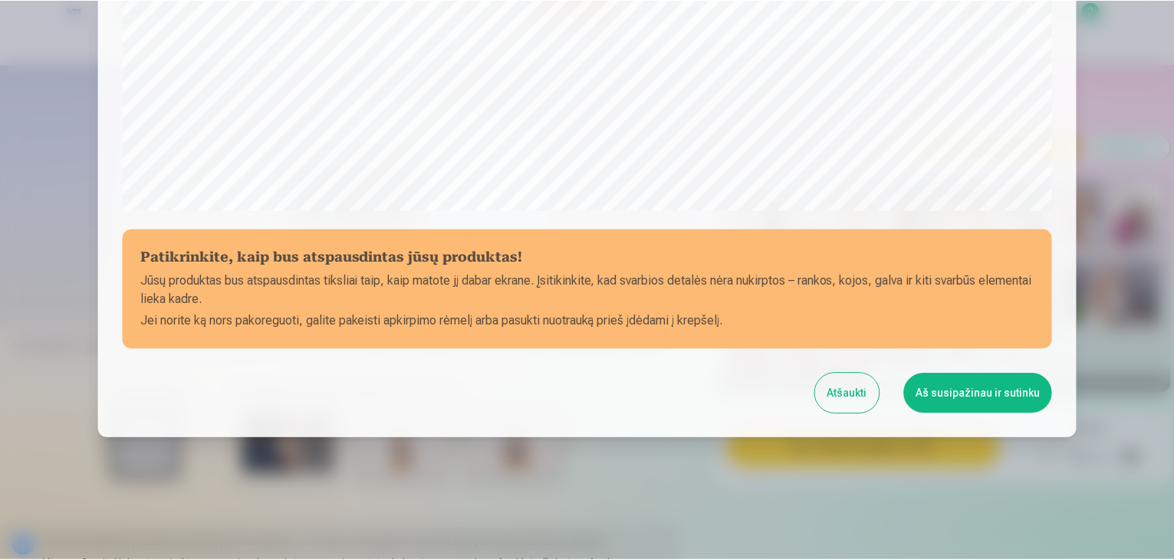
scroll to position [544, 0]
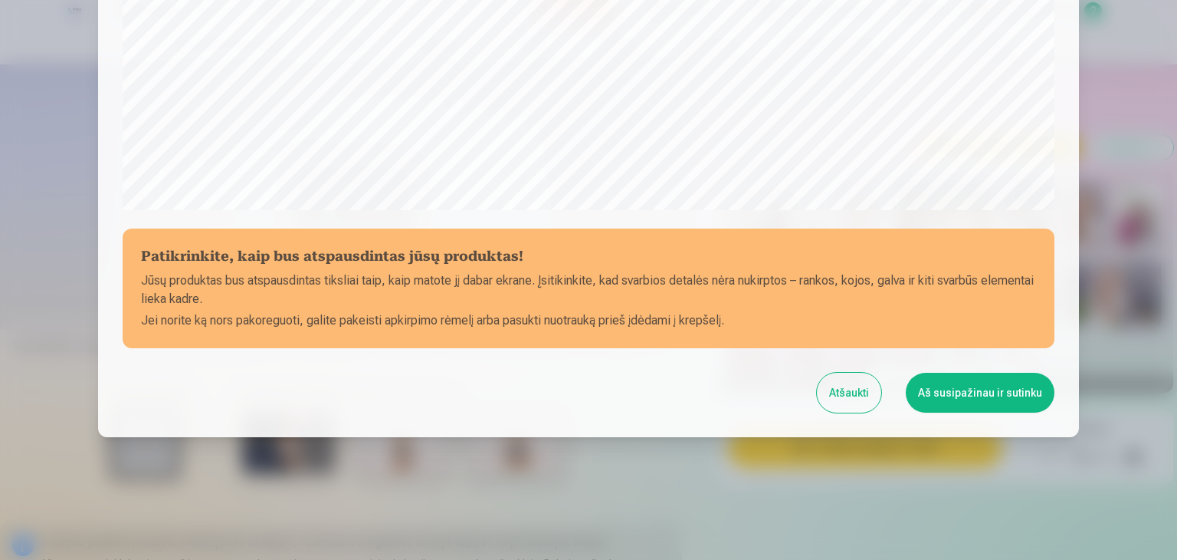
click at [933, 389] on button "Aš susipažinau ir sutinku" at bounding box center [980, 393] width 149 height 40
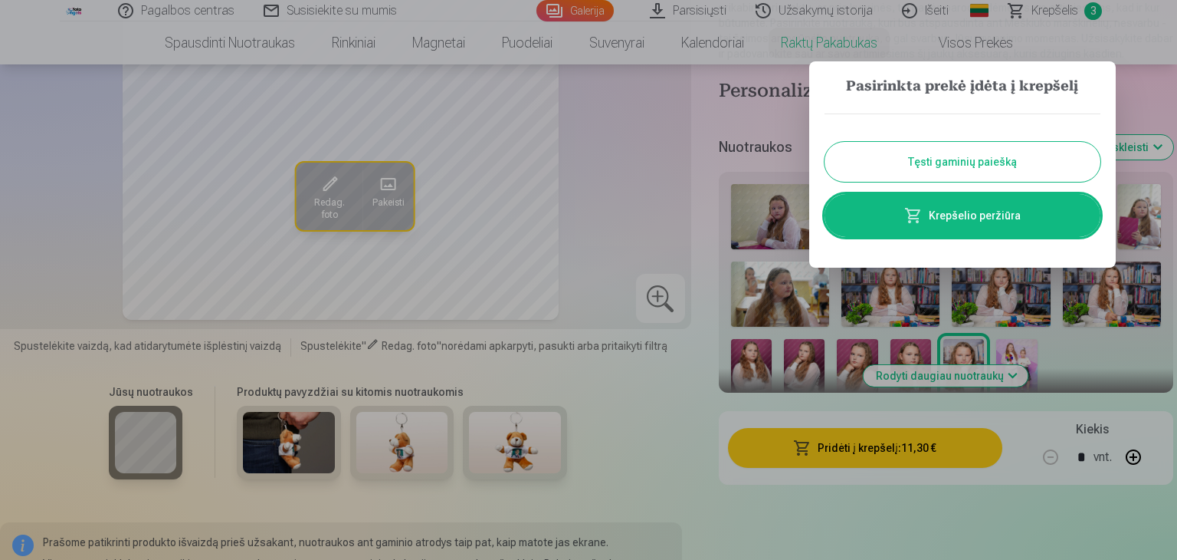
click at [307, 438] on div at bounding box center [588, 280] width 1177 height 560
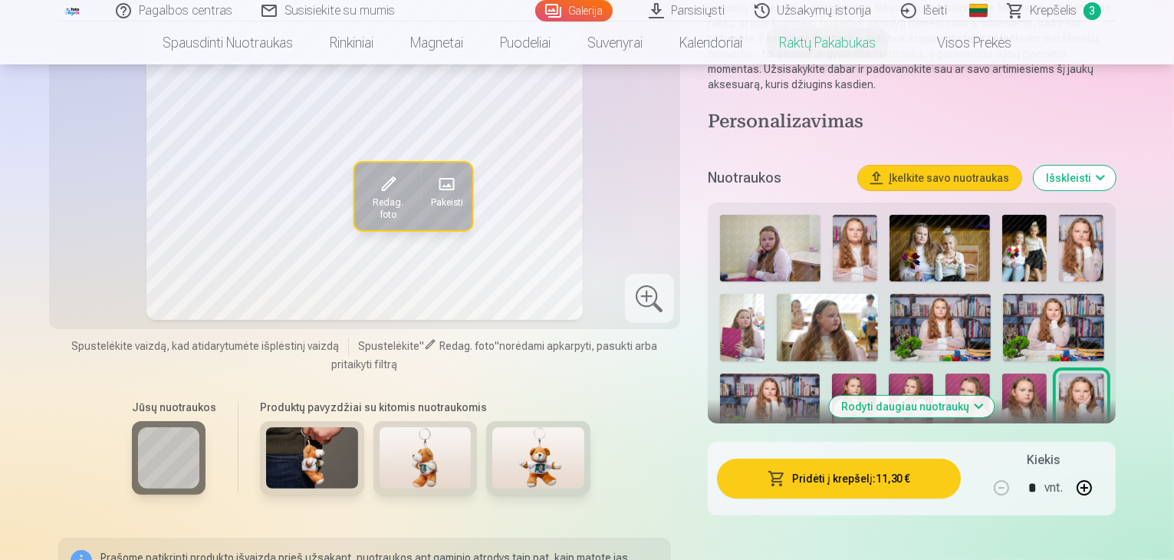
click at [382, 435] on img at bounding box center [425, 457] width 92 height 61
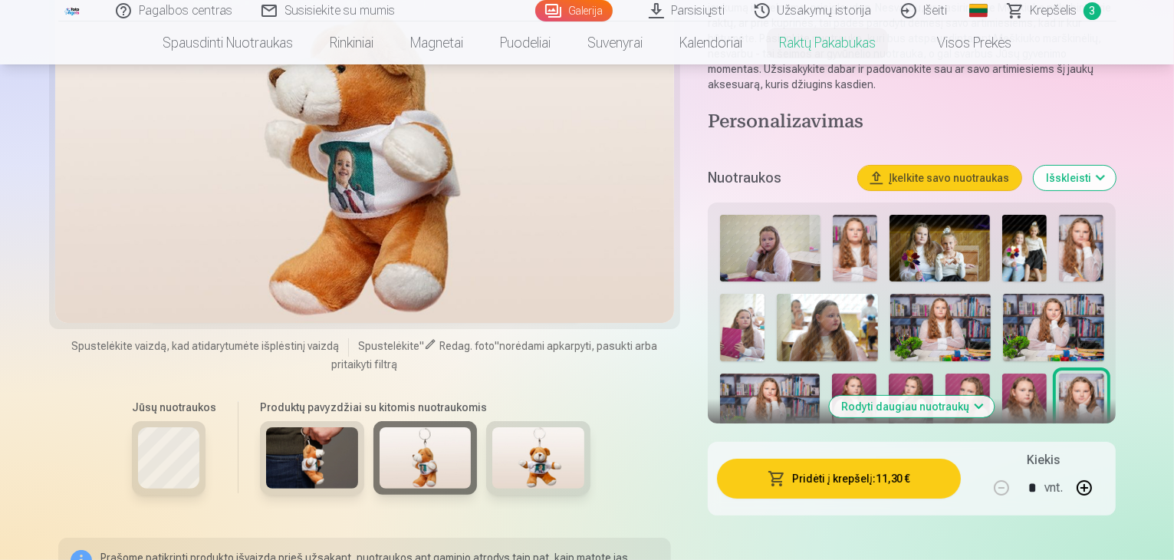
click at [492, 452] on img at bounding box center [538, 457] width 92 height 61
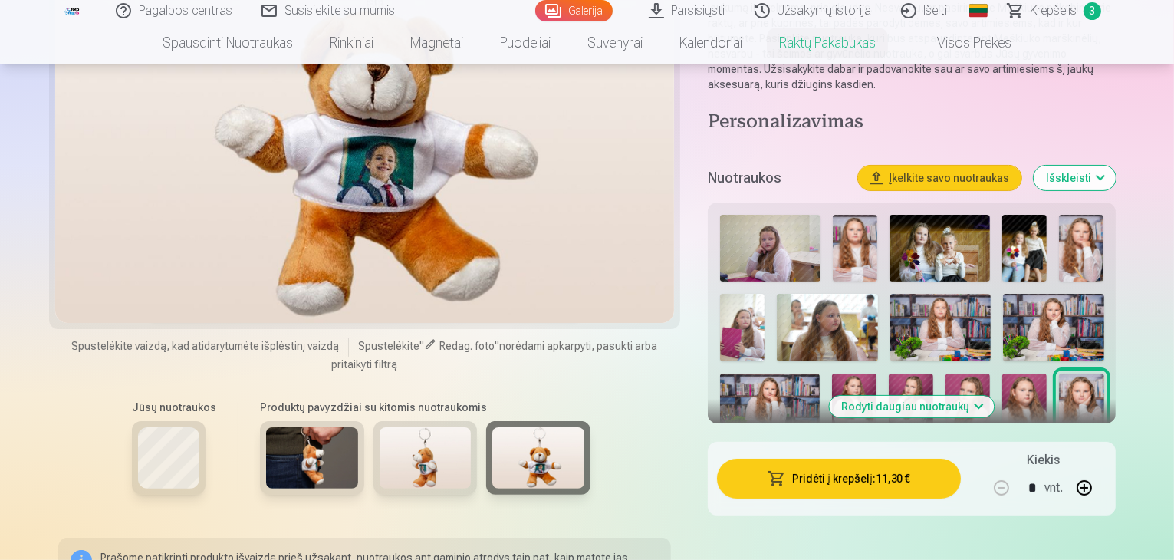
click at [323, 463] on img at bounding box center [312, 457] width 92 height 61
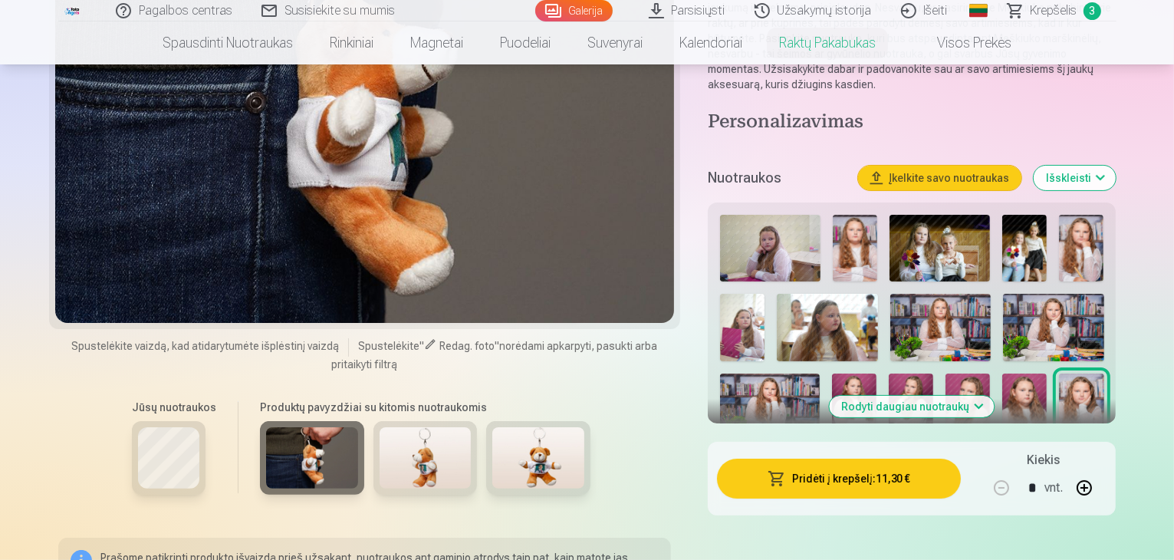
click at [1040, 5] on span "Krepšelis" at bounding box center [1053, 11] width 47 height 18
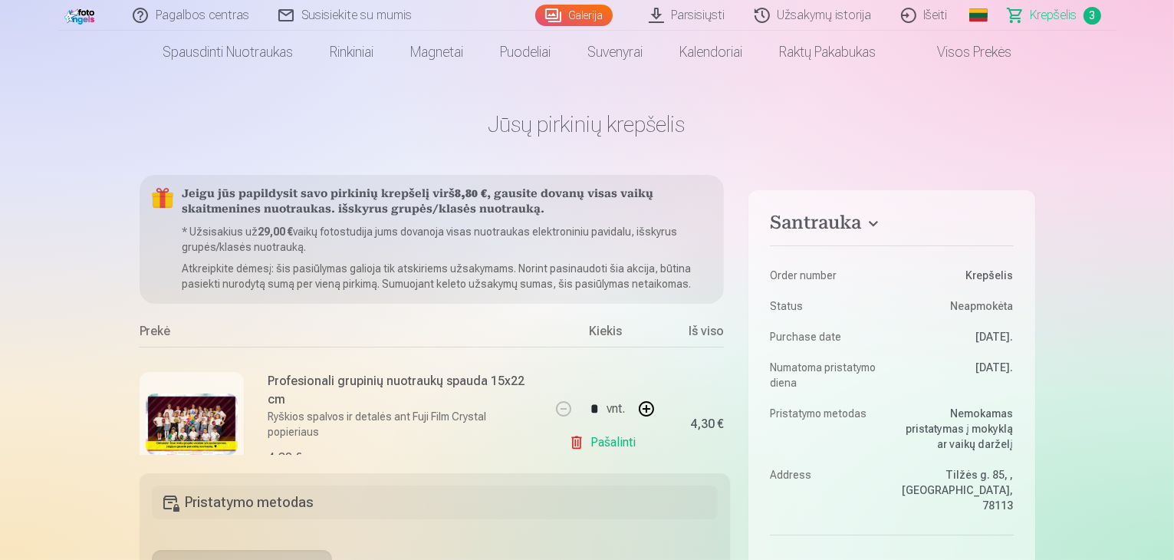
click at [1071, 18] on span "Krepšelis" at bounding box center [1053, 15] width 47 height 18
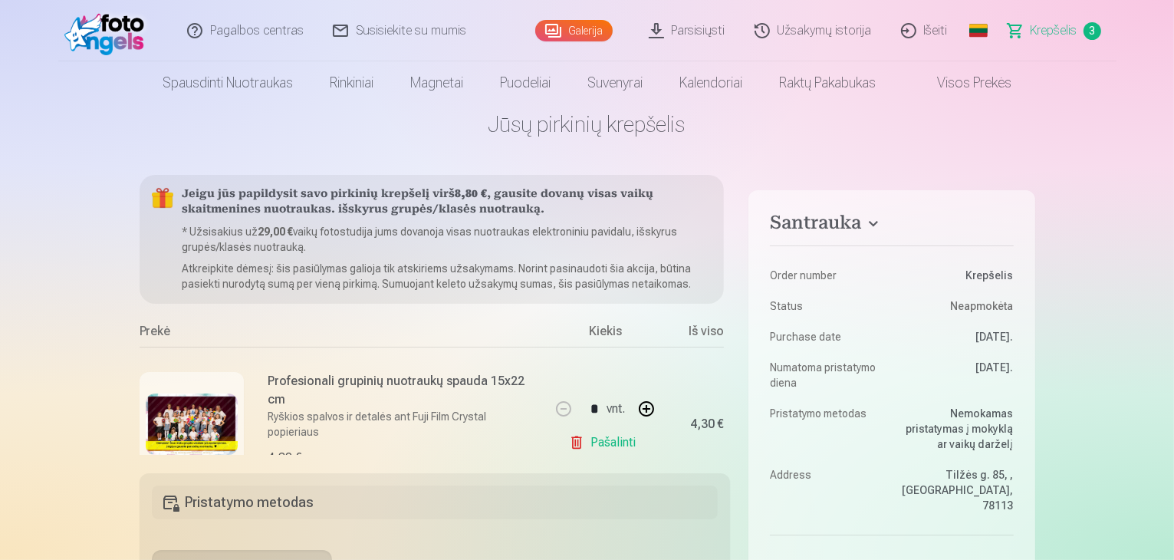
scroll to position [0, 0]
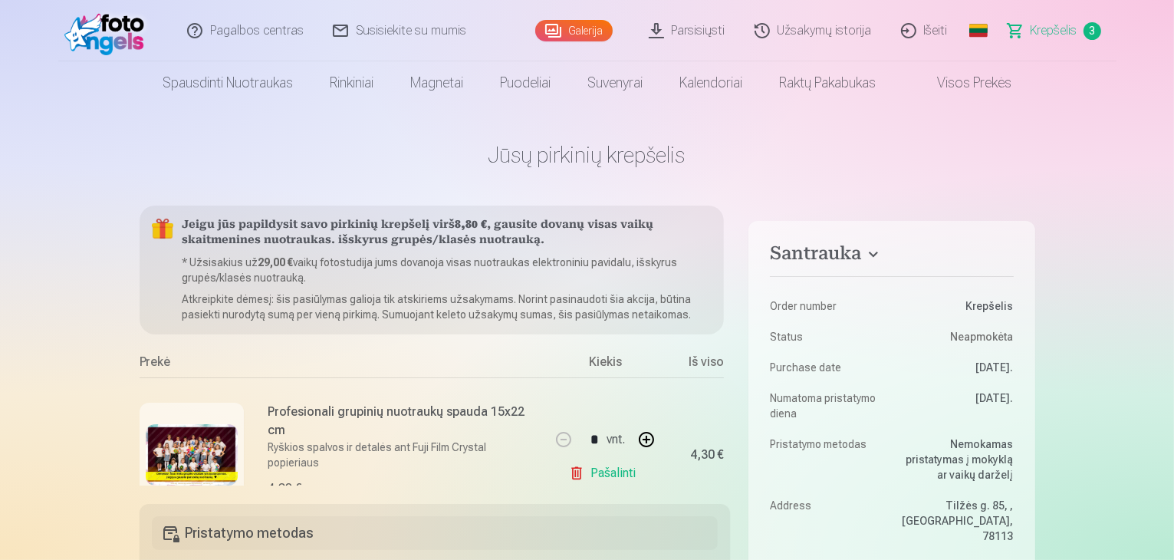
click at [979, 83] on link "Visos prekės" at bounding box center [962, 82] width 136 height 43
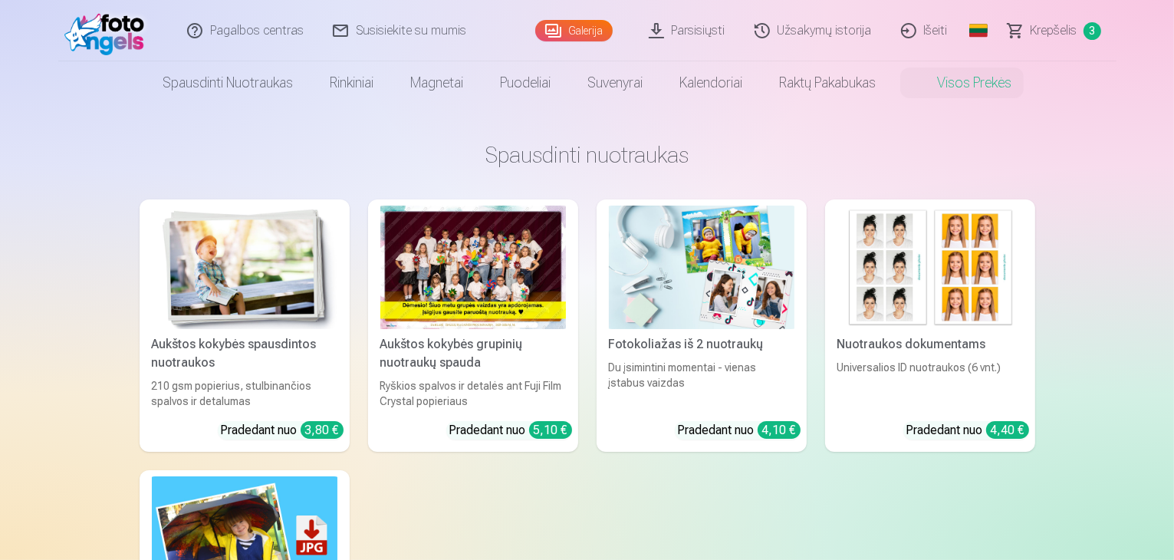
click at [1033, 25] on span "Krepšelis" at bounding box center [1053, 30] width 47 height 18
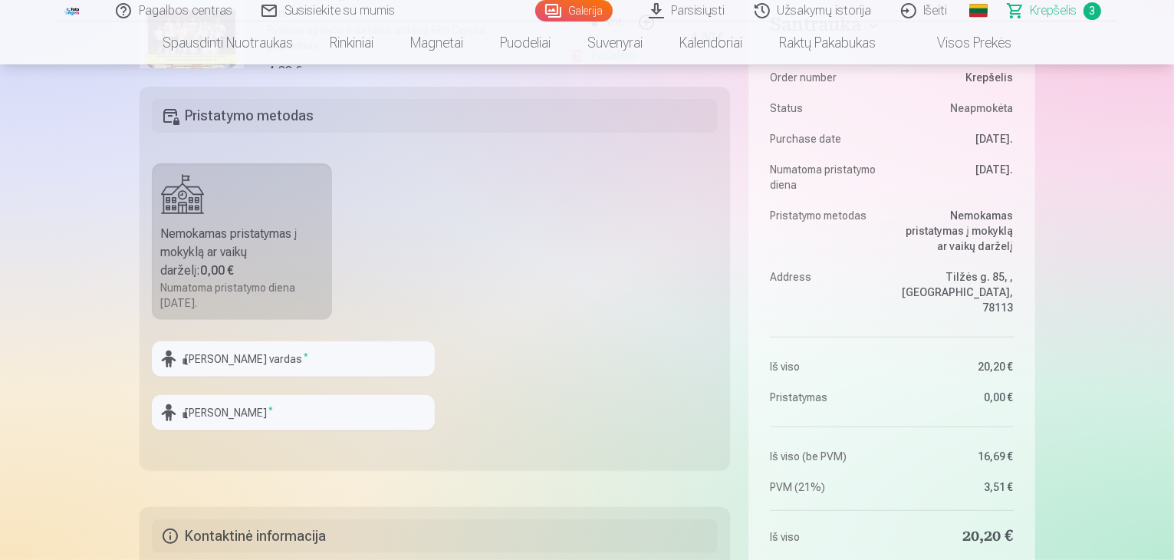
scroll to position [429, 0]
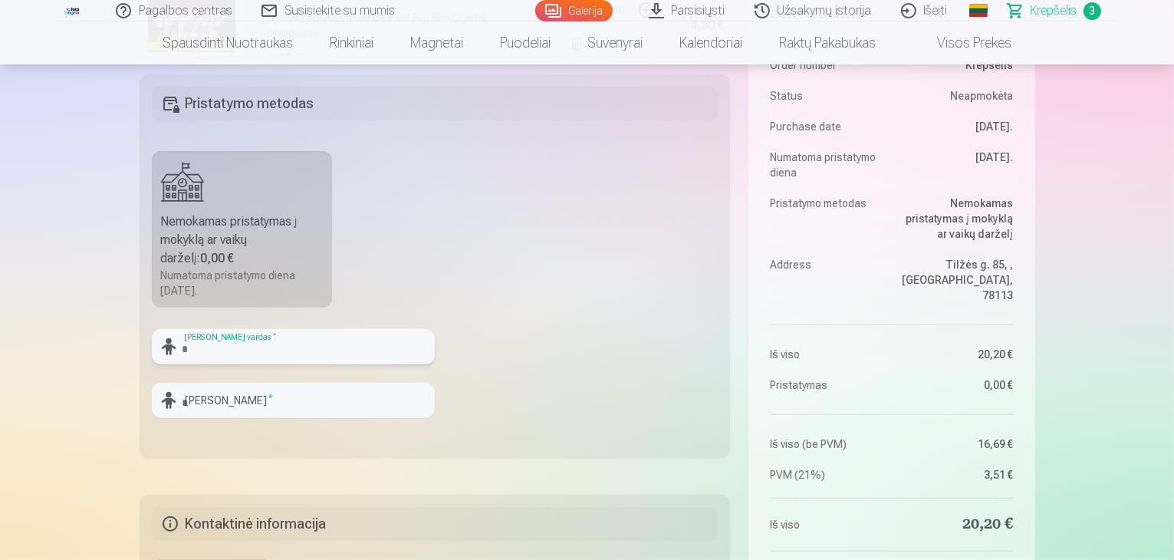
click at [333, 353] on input "text" at bounding box center [293, 346] width 283 height 35
type input "******"
type input "*"
type input "**********"
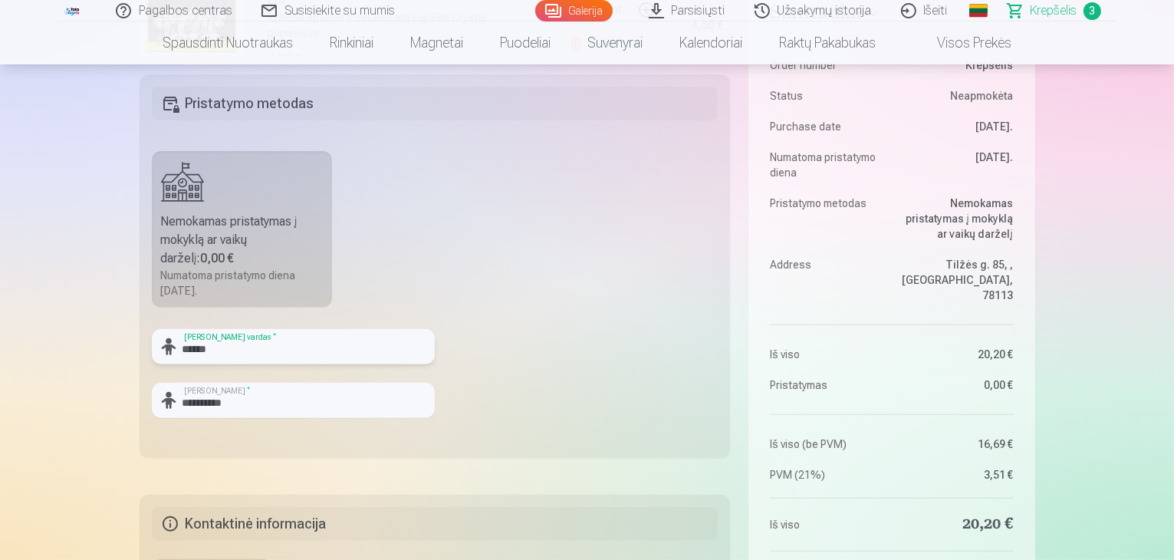
click at [327, 349] on input "******" at bounding box center [293, 346] width 283 height 35
click at [235, 347] on input "******" at bounding box center [293, 346] width 283 height 35
click at [319, 349] on input "******" at bounding box center [293, 346] width 283 height 35
click at [423, 274] on fieldset "**********" at bounding box center [435, 265] width 591 height 383
click at [299, 329] on input "*******" at bounding box center [293, 346] width 283 height 35
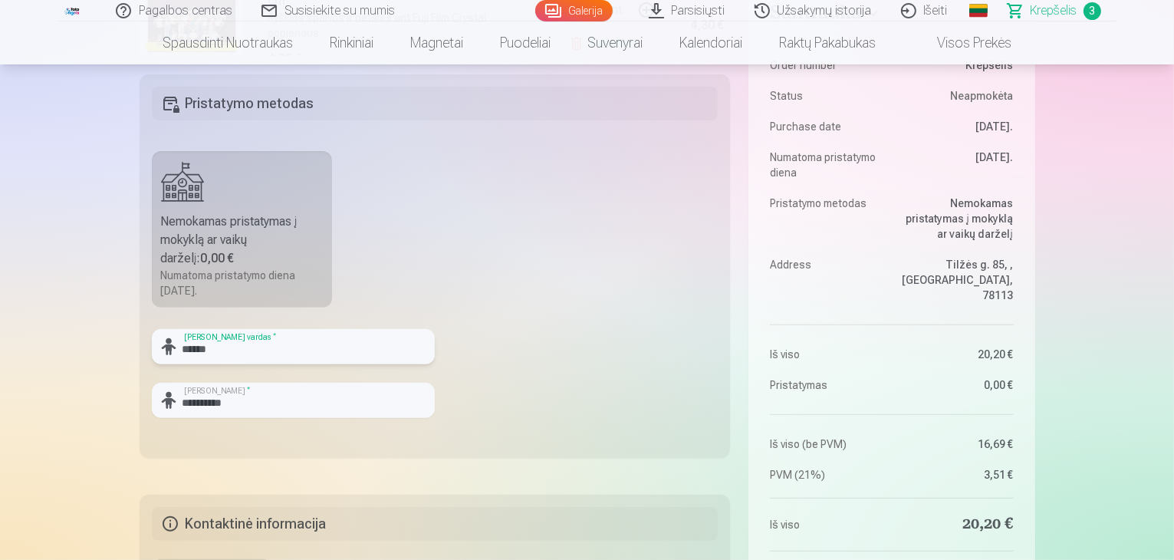
click at [299, 329] on input "******" at bounding box center [293, 346] width 283 height 35
click at [300, 329] on input "*******" at bounding box center [293, 346] width 283 height 35
click at [228, 344] on input "******" at bounding box center [293, 346] width 283 height 35
paste input "***"
type input "*******"
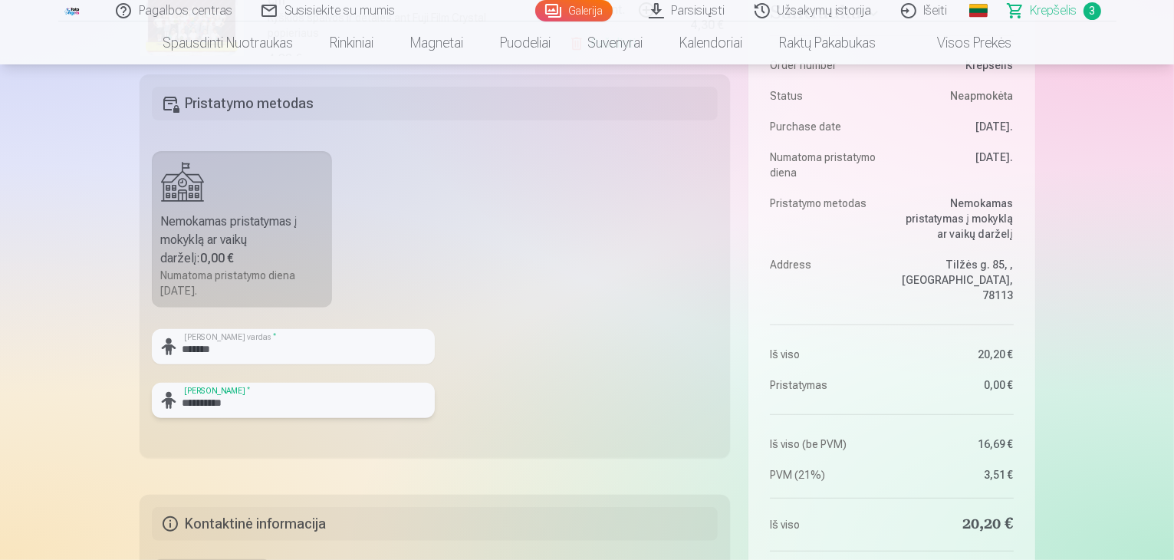
click at [278, 406] on input "**********" at bounding box center [293, 400] width 283 height 35
drag, startPoint x: 278, startPoint y: 406, endPoint x: 235, endPoint y: 398, distance: 42.9
click at [235, 398] on input "**********" at bounding box center [293, 400] width 283 height 35
paste input "text"
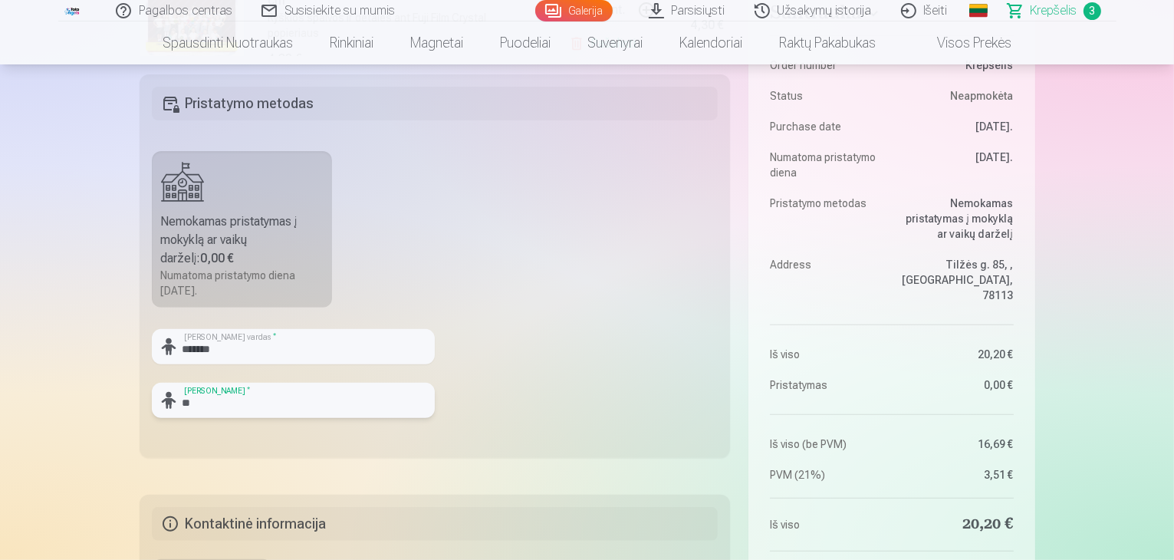
click at [185, 397] on input "**" at bounding box center [293, 400] width 283 height 35
type input "**********"
click at [528, 310] on fieldset "**********" at bounding box center [435, 265] width 591 height 383
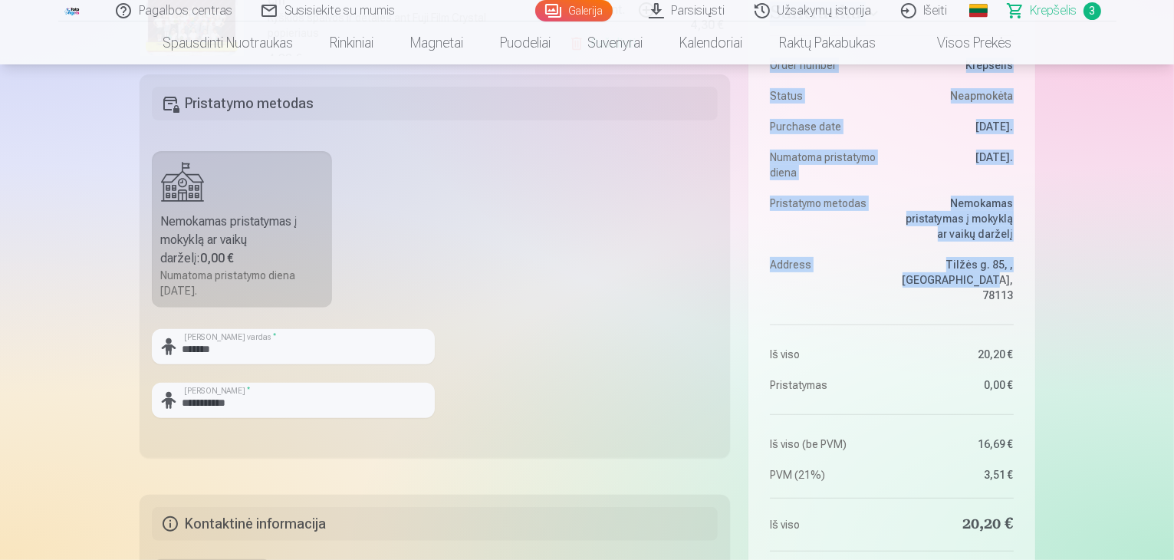
drag, startPoint x: 1173, startPoint y: 56, endPoint x: 1176, endPoint y: 91, distance: 35.4
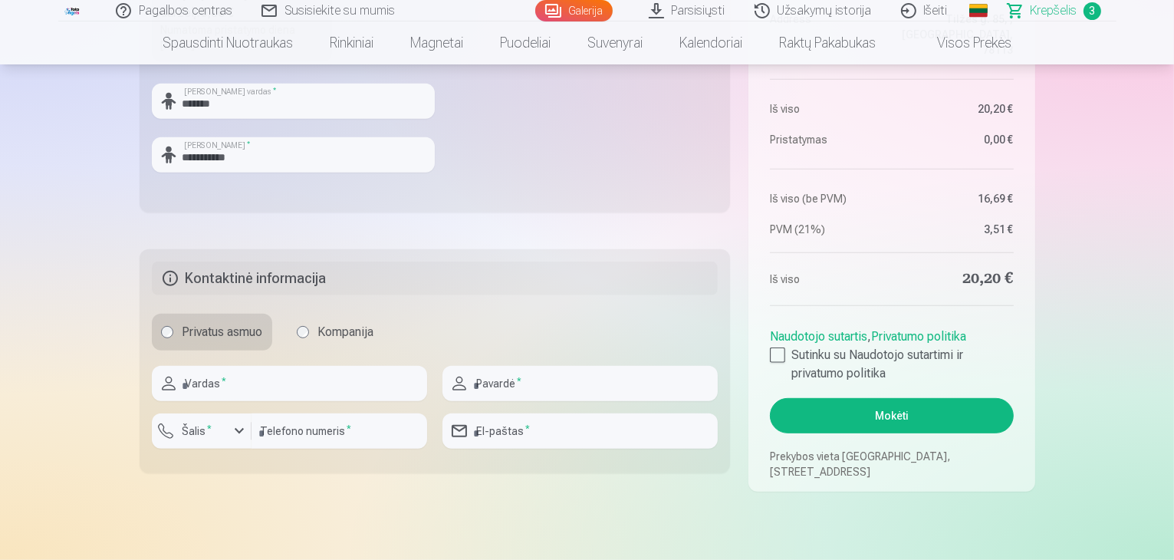
scroll to position [705, 0]
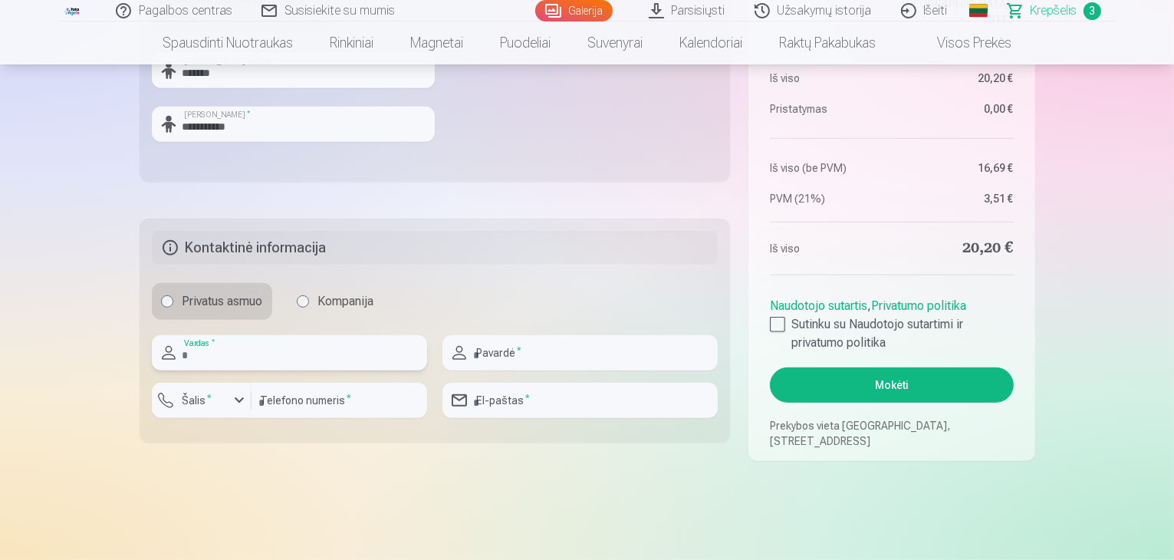
click at [208, 363] on input "text" at bounding box center [289, 352] width 275 height 35
type input "*"
type input "********"
click at [477, 357] on input "text" at bounding box center [579, 352] width 275 height 35
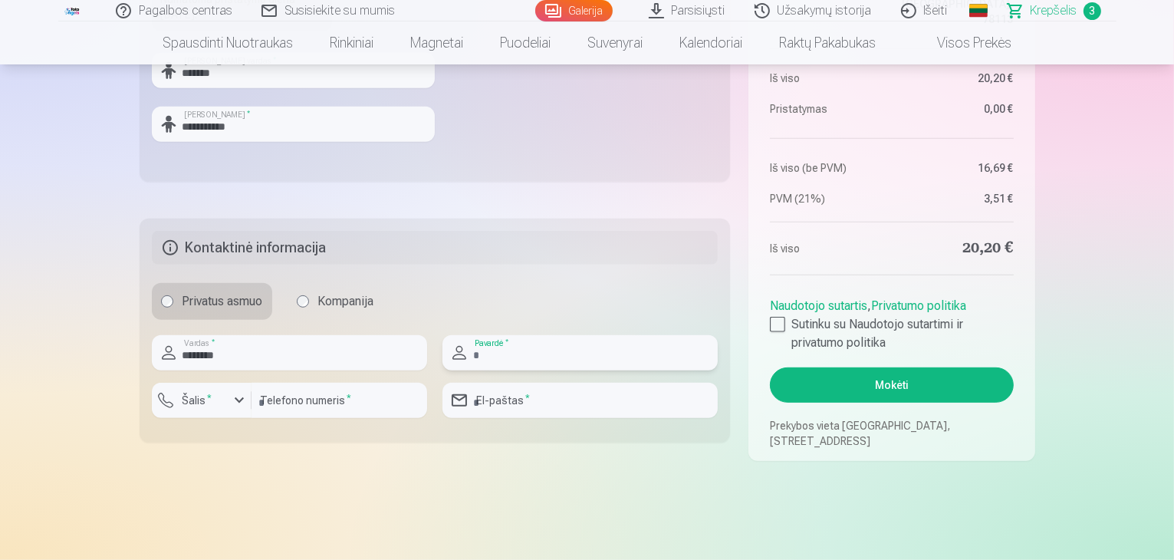
type input "*"
click at [532, 352] on input "**********" at bounding box center [579, 352] width 275 height 35
paste input "***"
type input "********"
click at [333, 386] on input "number" at bounding box center [339, 400] width 176 height 35
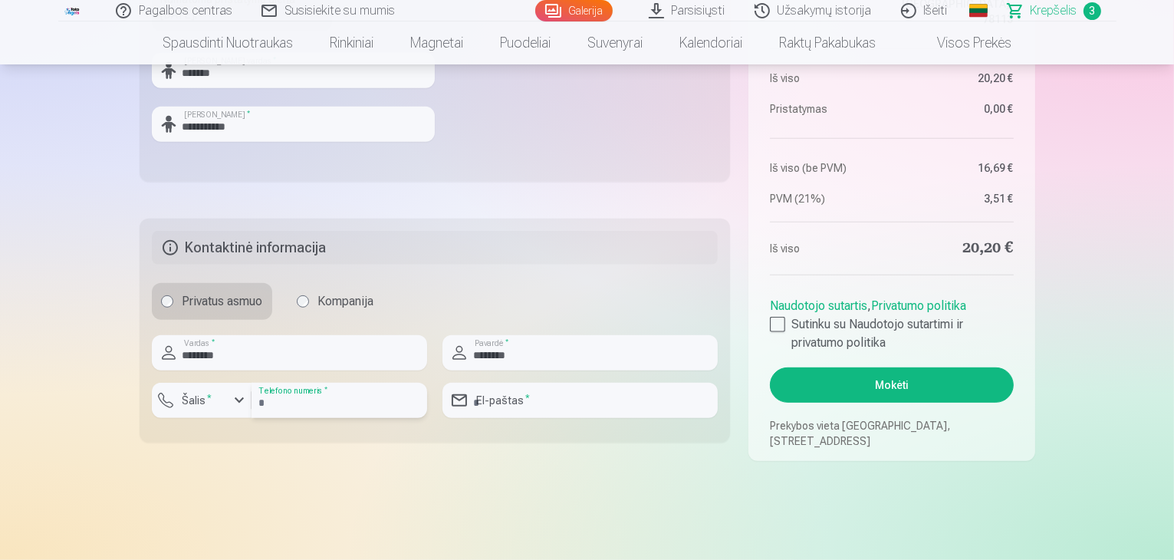
type input "**********"
click at [500, 398] on input "email" at bounding box center [579, 400] width 275 height 35
type input "**********"
click at [588, 219] on fieldset "**********" at bounding box center [435, 330] width 591 height 224
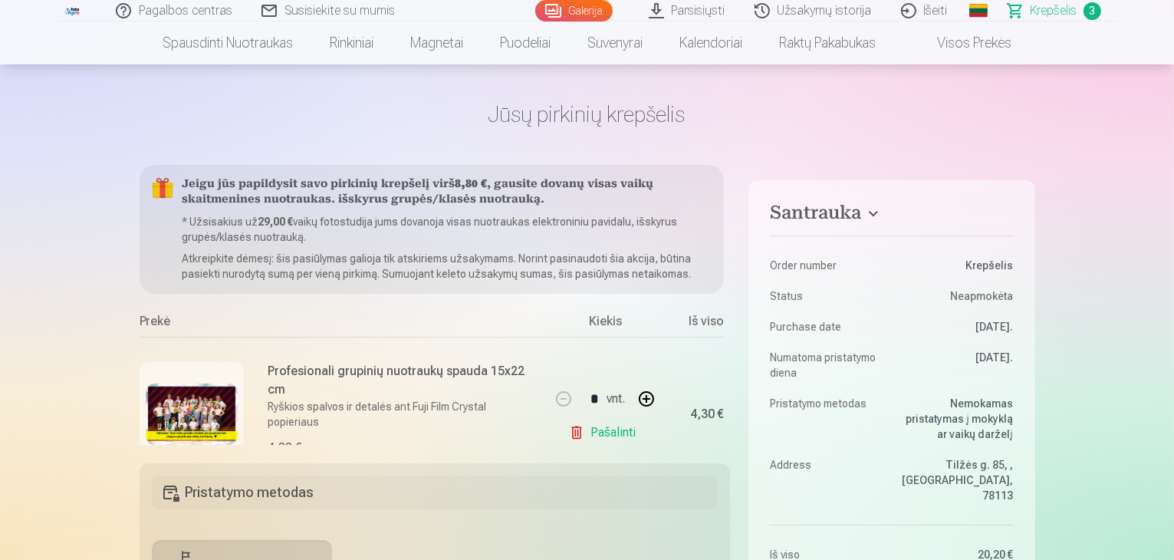
scroll to position [31, 0]
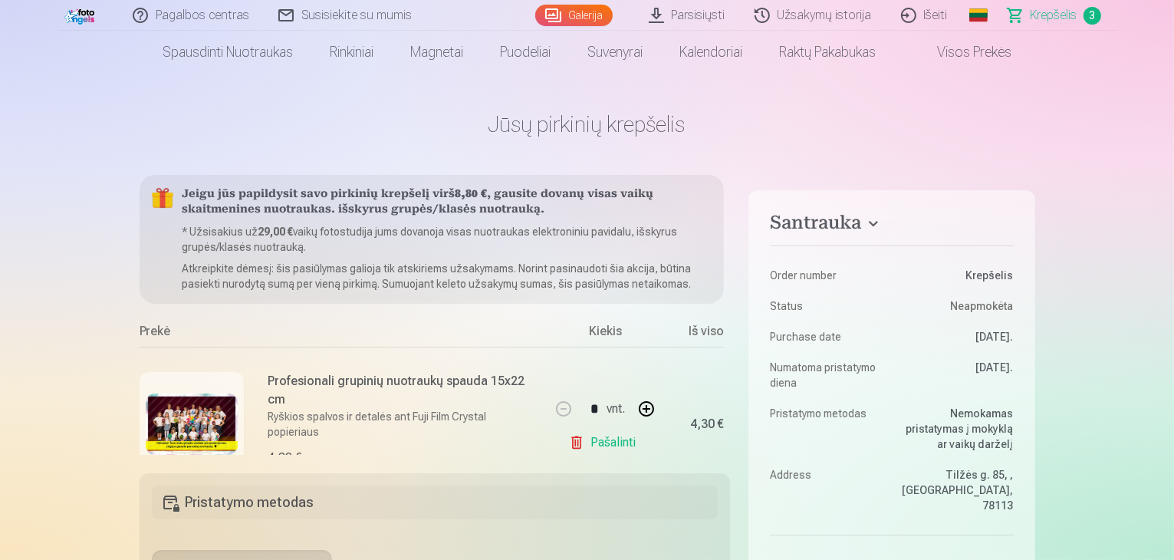
click at [707, 333] on div "Iš viso" at bounding box center [692, 334] width 61 height 25
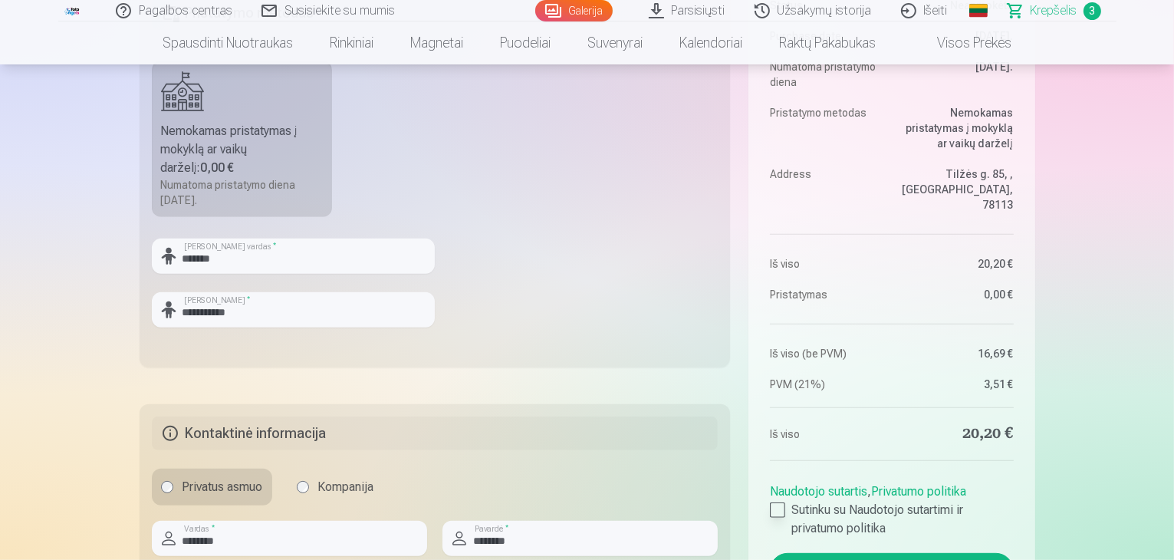
click at [777, 507] on div at bounding box center [777, 509] width 15 height 15
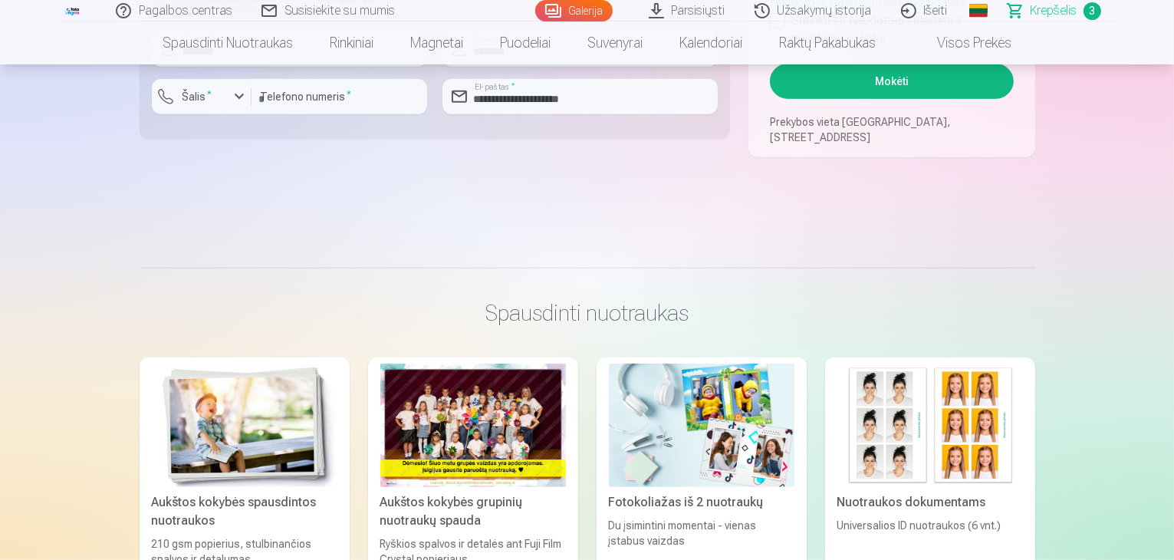
click at [1076, 9] on link "Krepšelis 3" at bounding box center [1054, 10] width 123 height 21
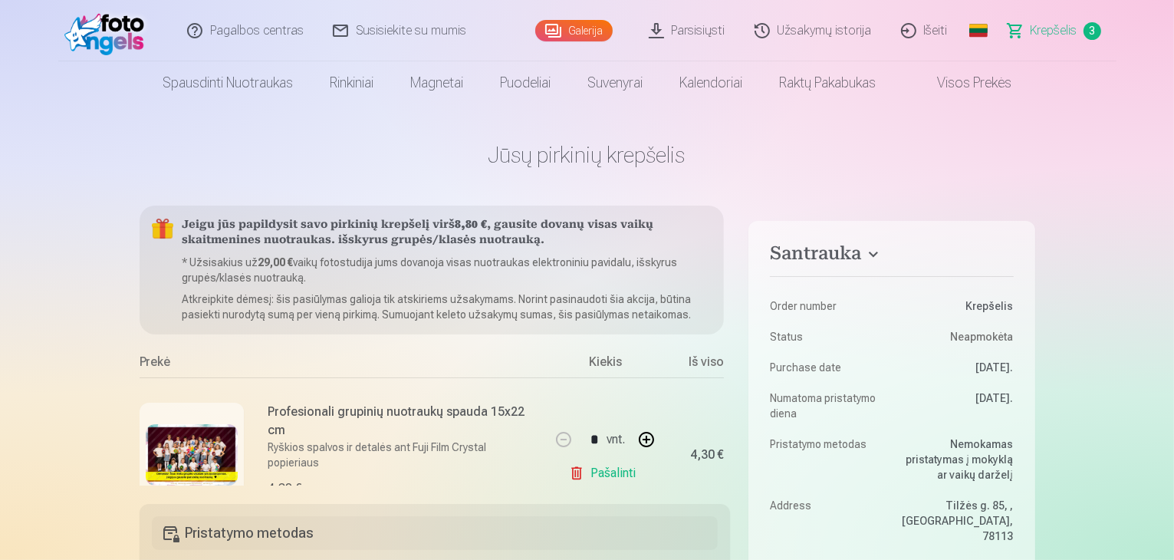
click at [724, 264] on div "Jeigu jūs papildysit savo pirkinių krepšelį virš 8,80 € , gausite dovanų visas …" at bounding box center [435, 345] width 591 height 280
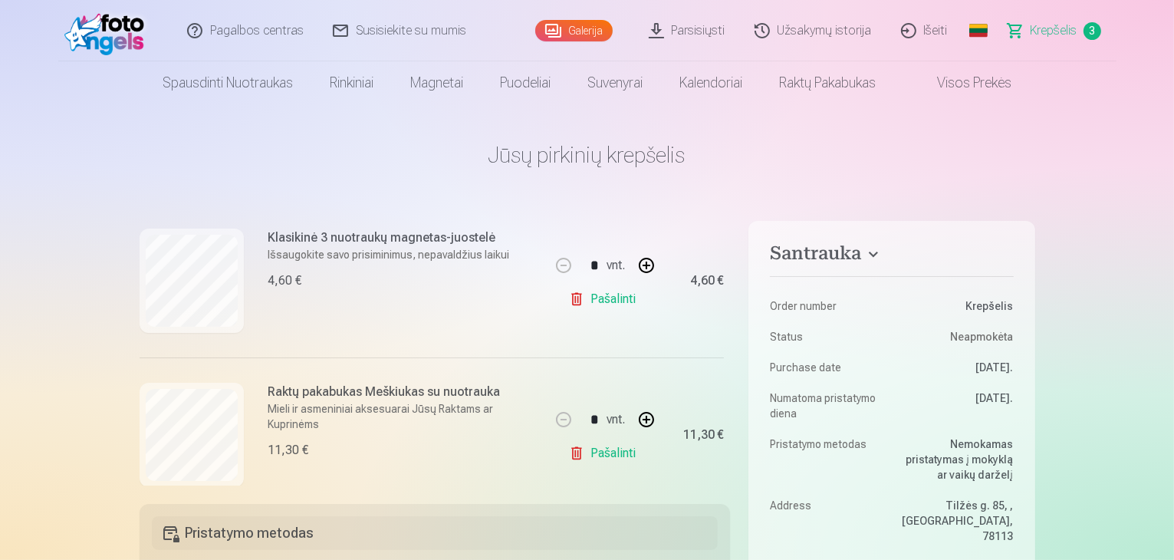
scroll to position [357, 0]
